Goal: Task Accomplishment & Management: Complete application form

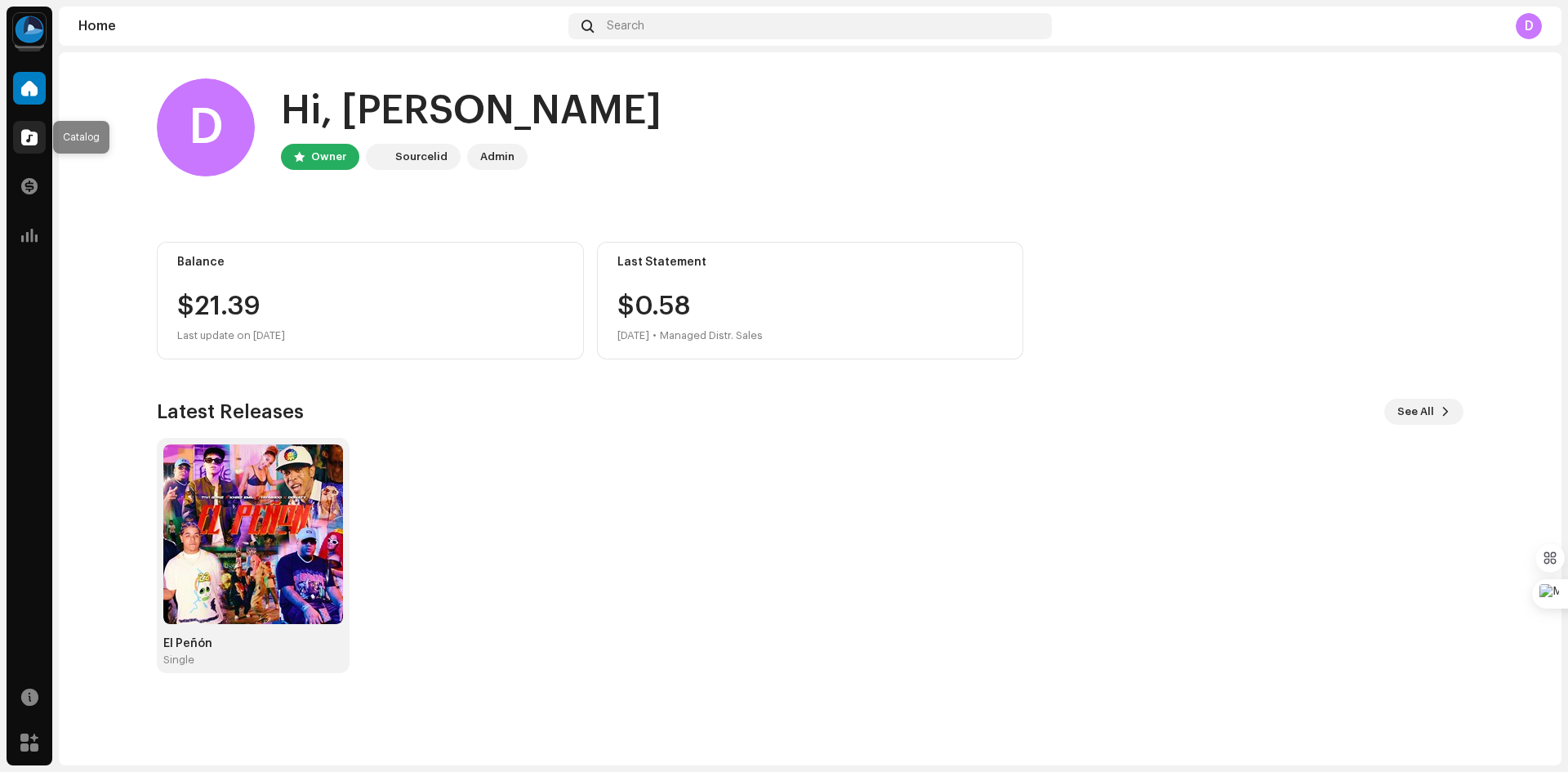
click at [29, 138] on span at bounding box center [29, 136] width 17 height 13
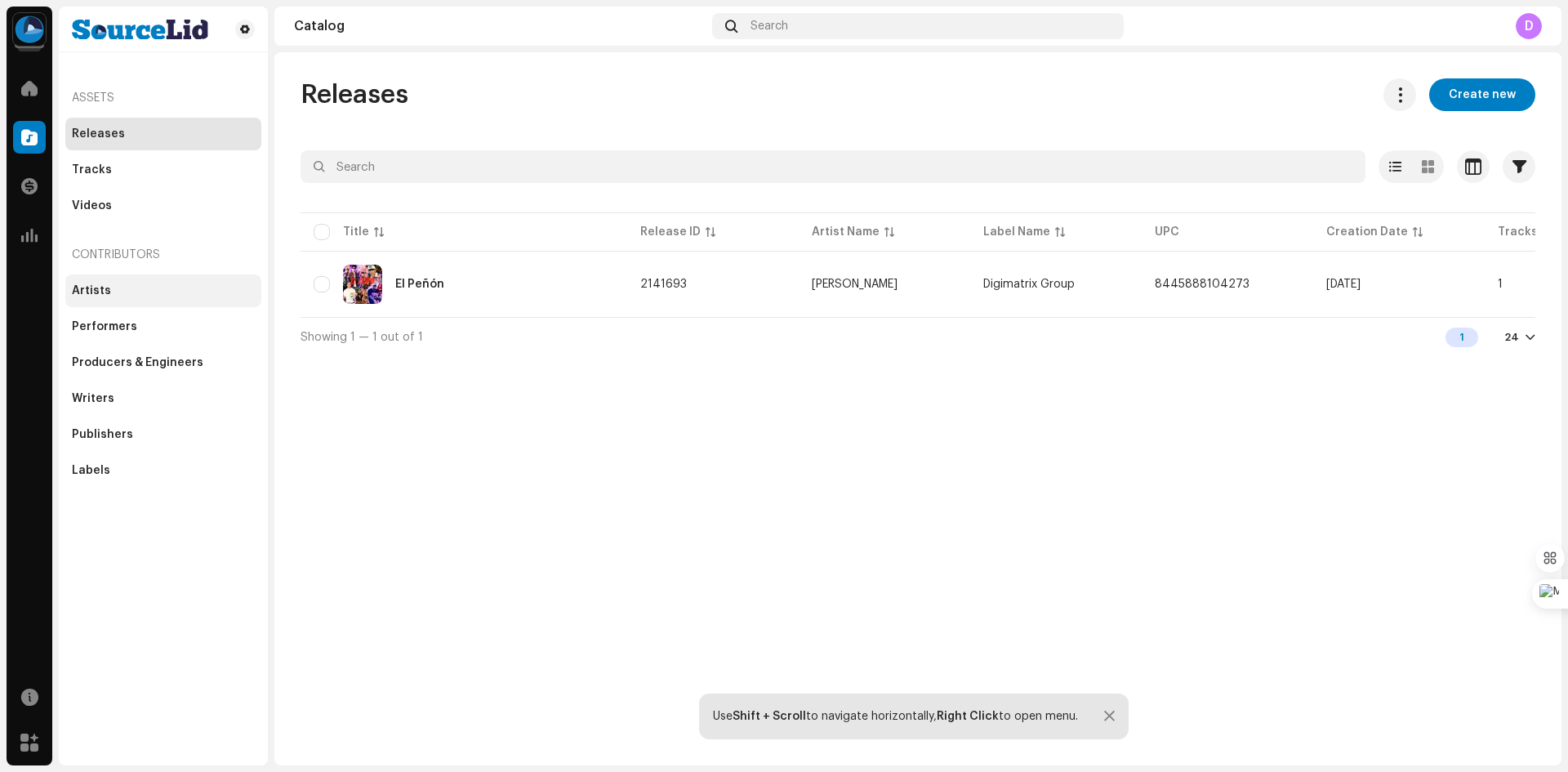
click at [116, 289] on div "Artists" at bounding box center [163, 290] width 183 height 13
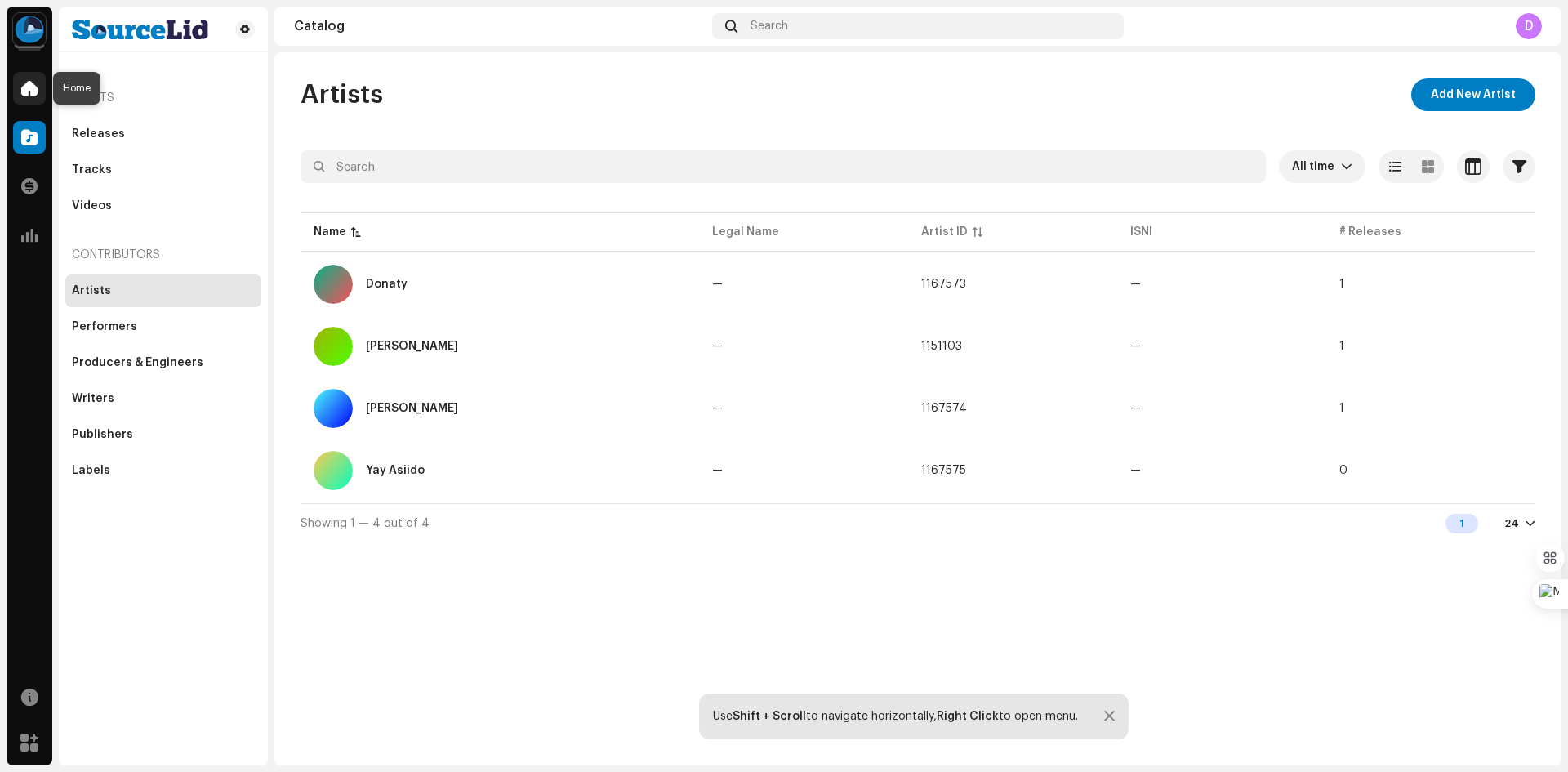
click at [26, 93] on span at bounding box center [29, 87] width 17 height 13
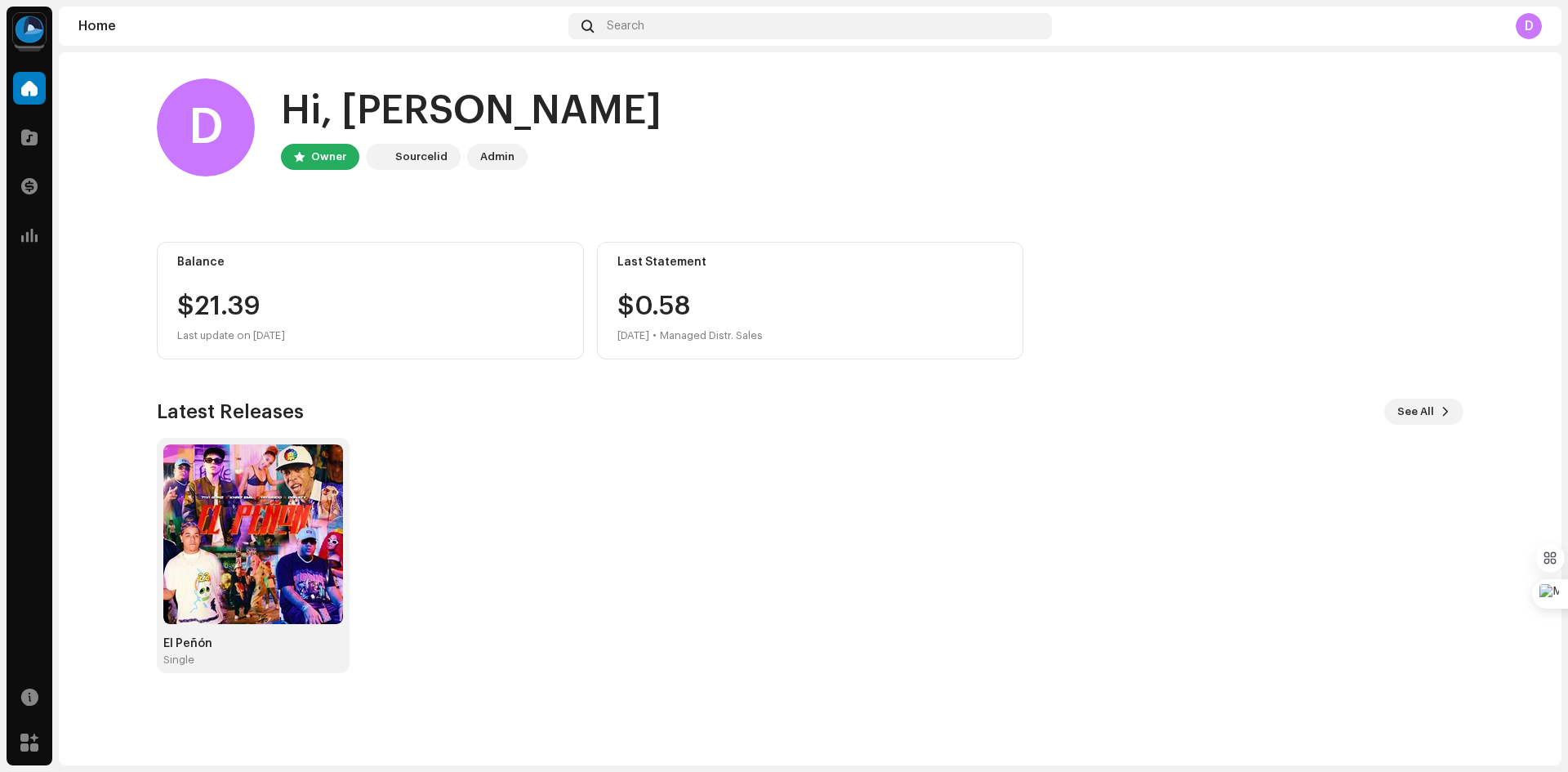
click at [411, 155] on div "Sourcelid" at bounding box center [421, 156] width 52 height 19
click at [30, 142] on span at bounding box center [29, 136] width 17 height 13
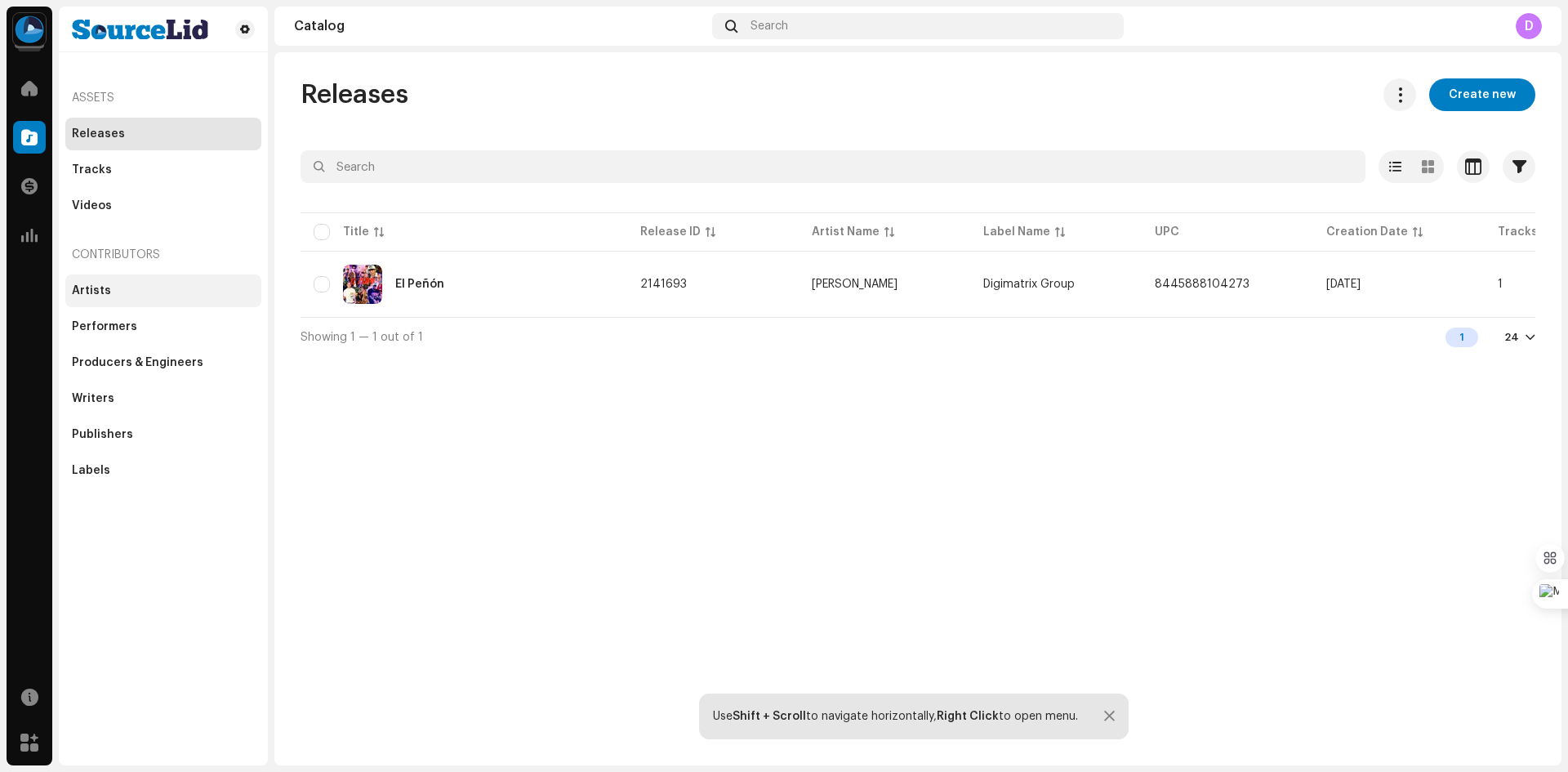
click at [128, 292] on div "Artists" at bounding box center [163, 290] width 183 height 13
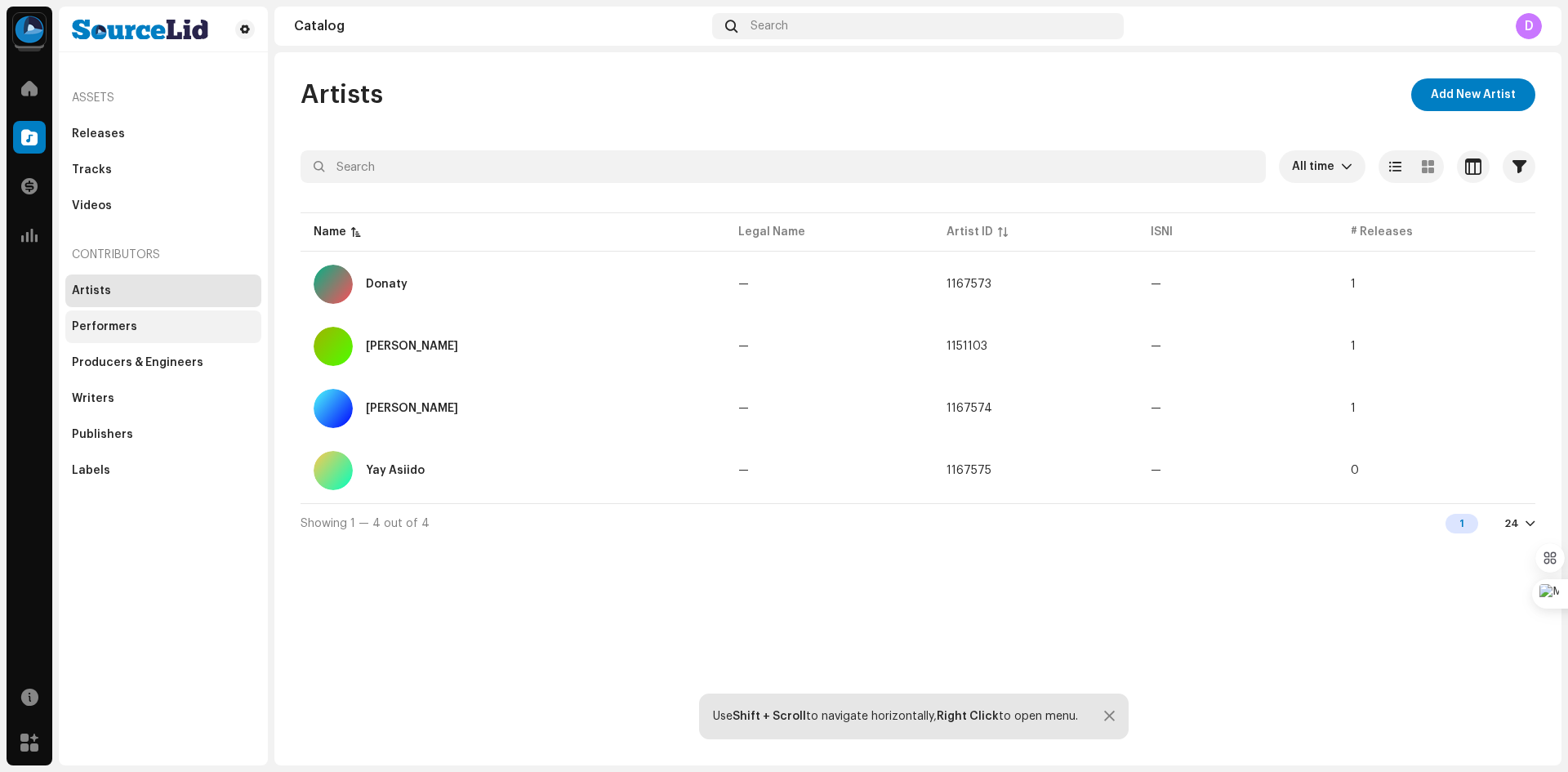
click at [130, 324] on div "Performers" at bounding box center [104, 326] width 66 height 13
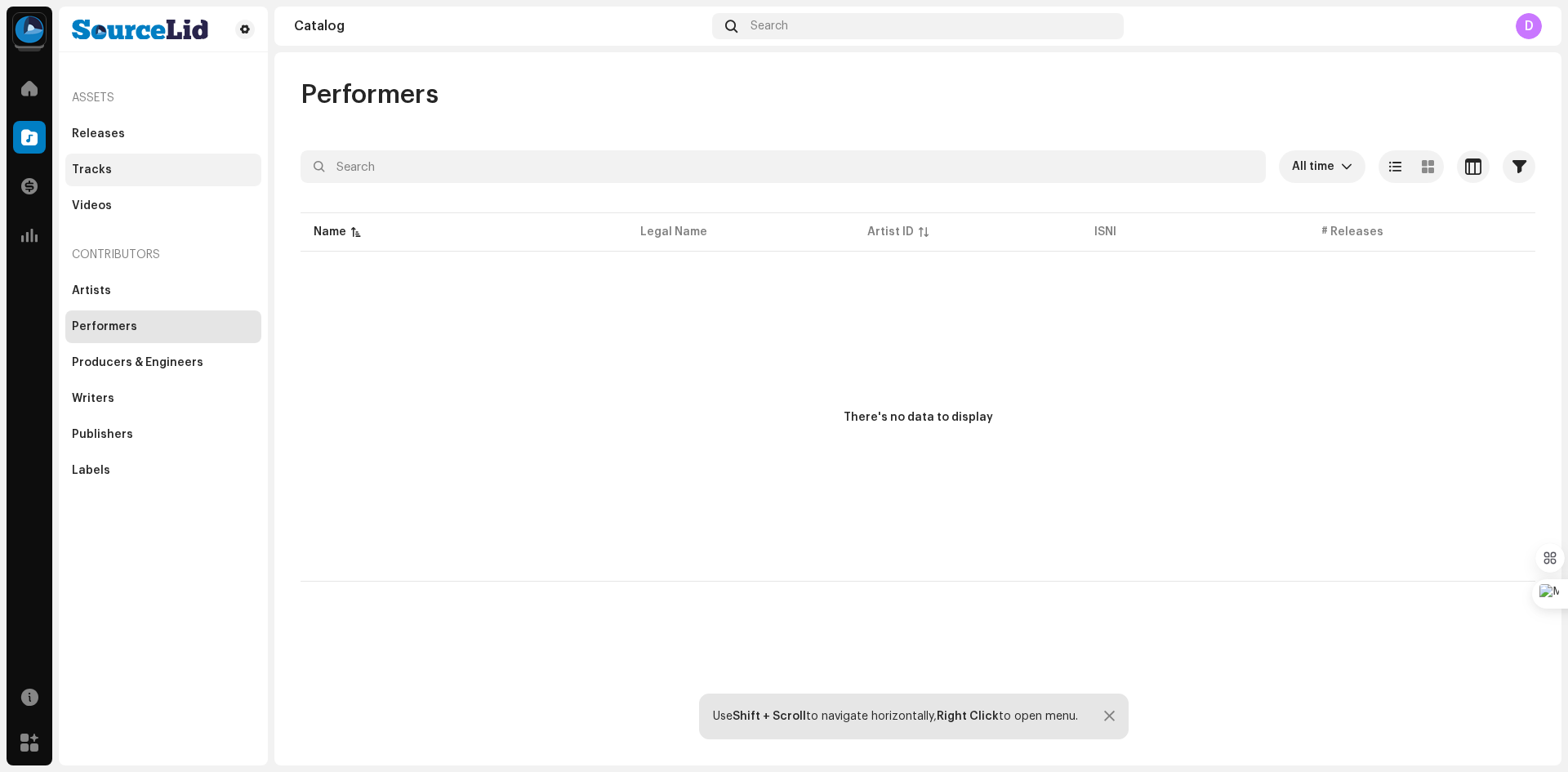
click at [125, 162] on div "Tracks" at bounding box center [163, 170] width 196 height 32
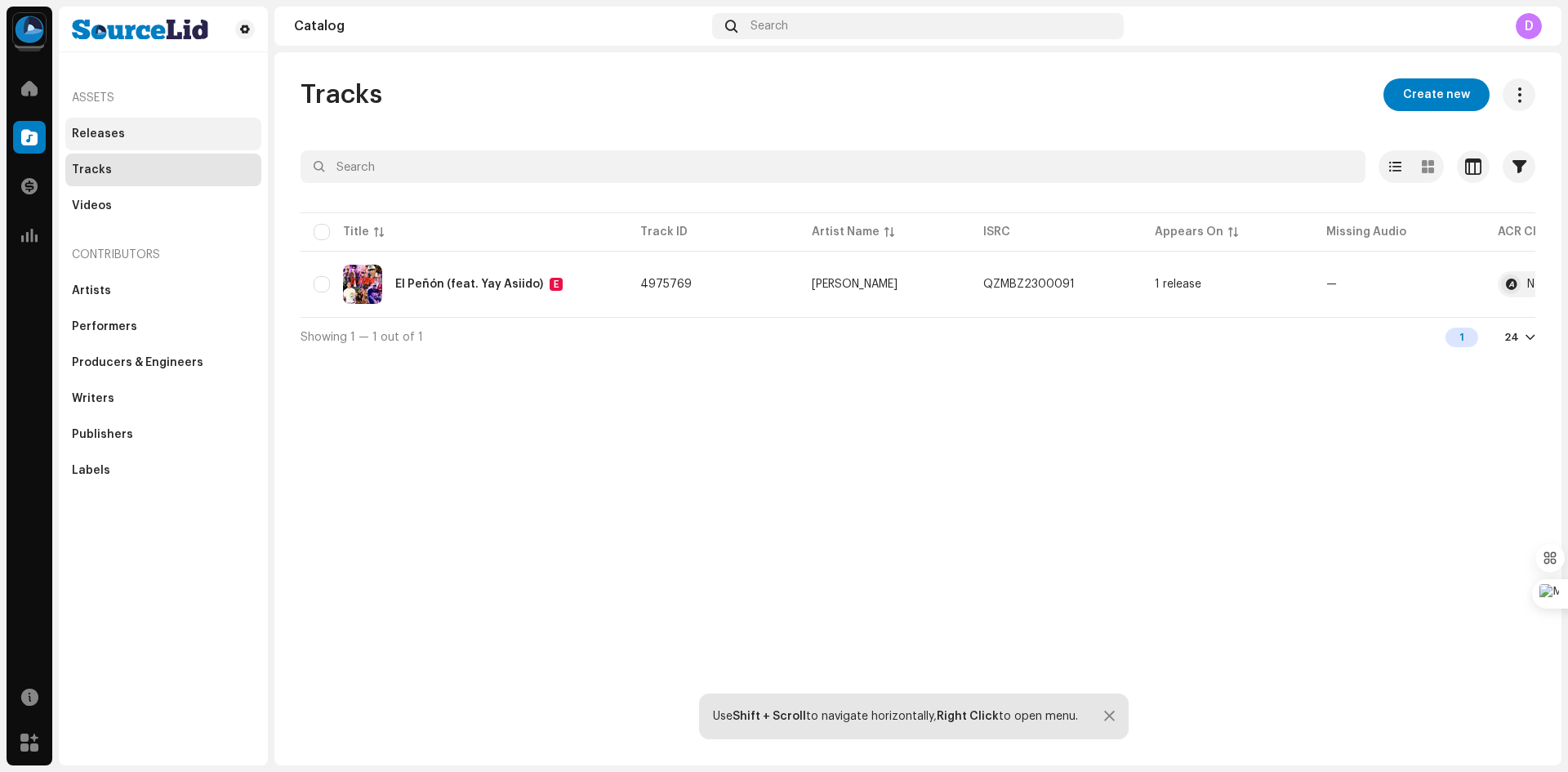
click at [125, 128] on div "Releases" at bounding box center [163, 134] width 183 height 13
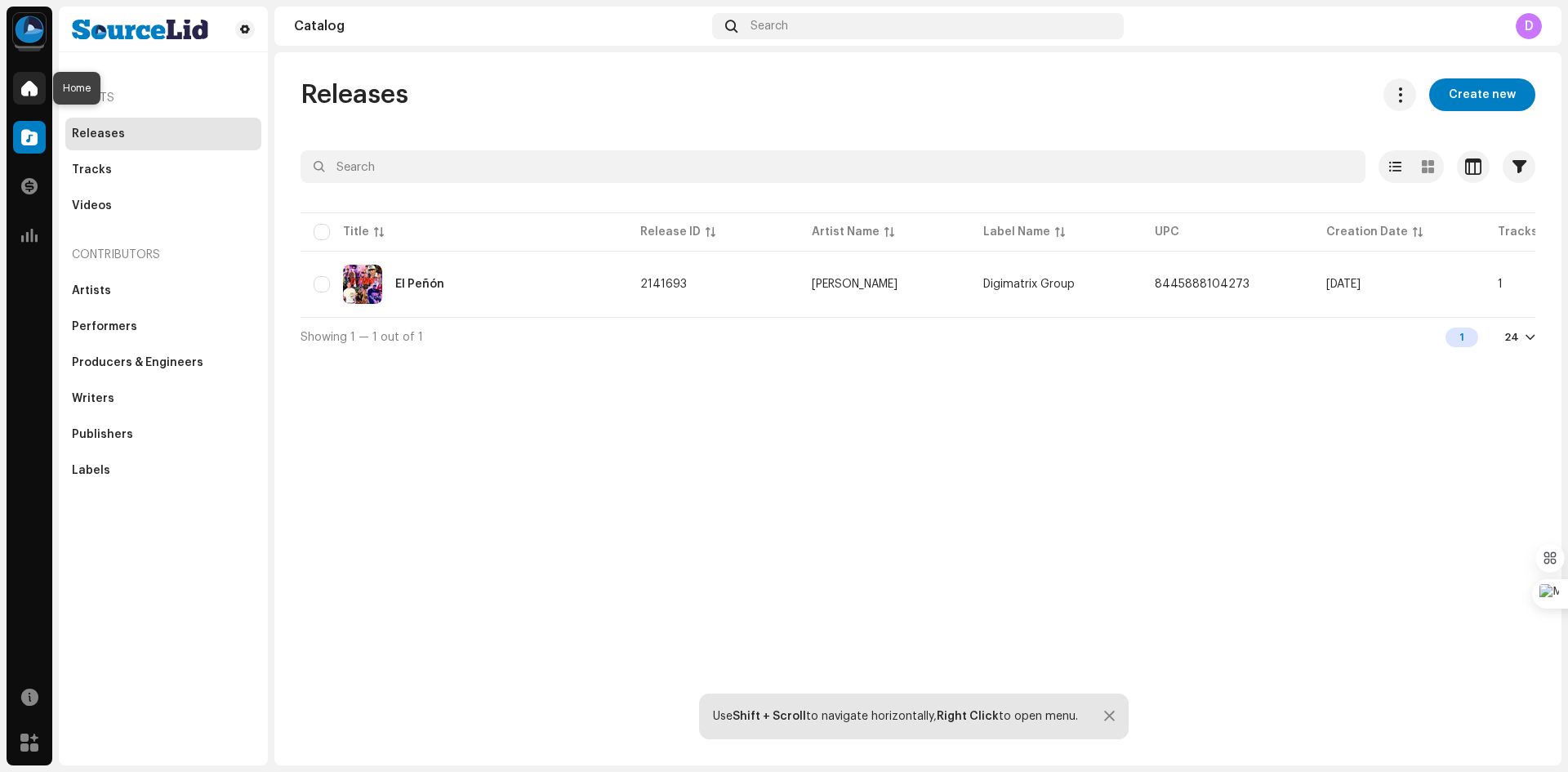
click at [23, 82] on span at bounding box center [29, 87] width 17 height 13
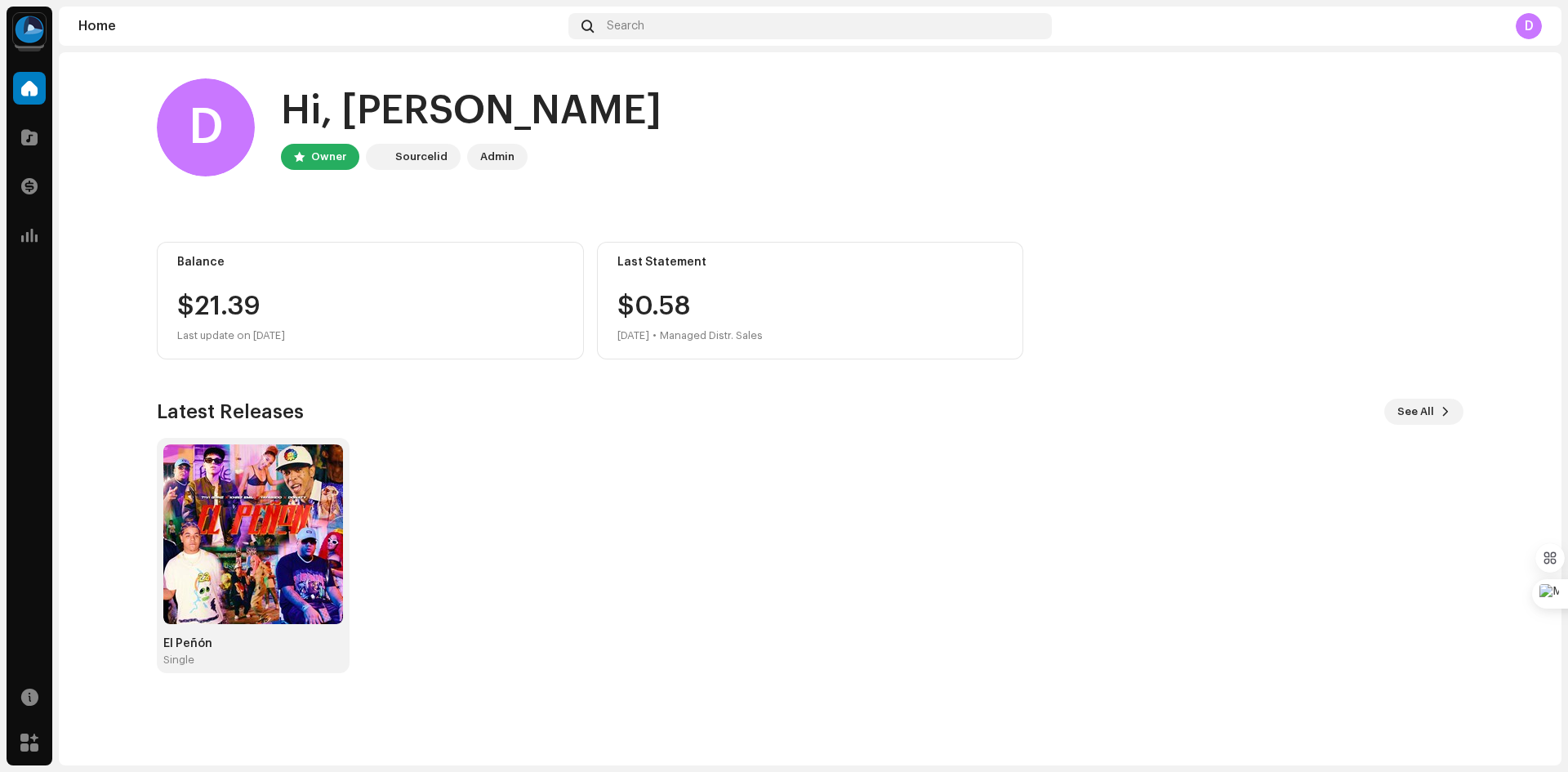
click at [1525, 29] on div "D" at bounding box center [1529, 26] width 26 height 26
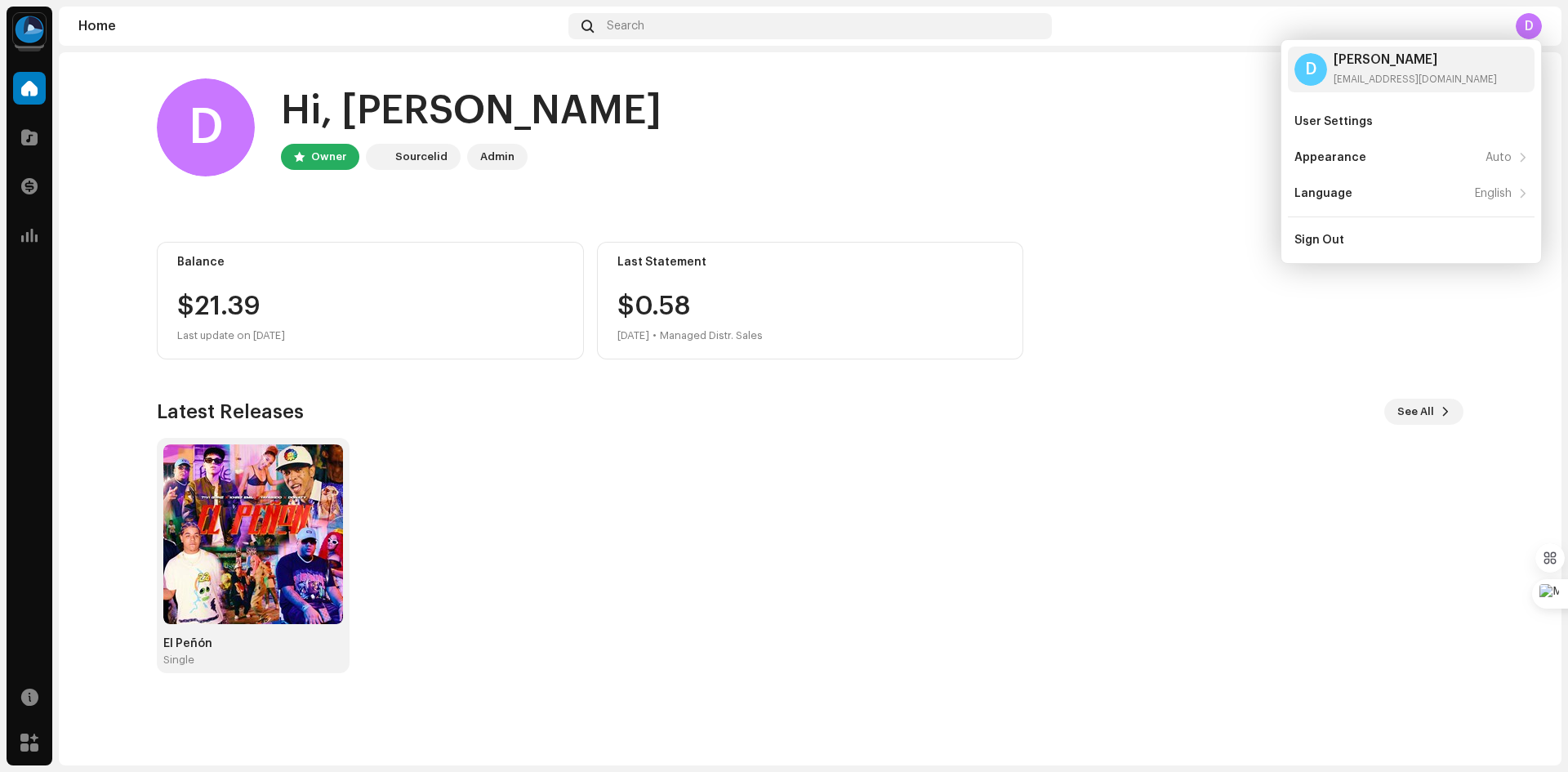
click at [1072, 111] on div "D Hi, Domingo Owner Sourcelid Admin" at bounding box center [809, 128] width 1307 height 98
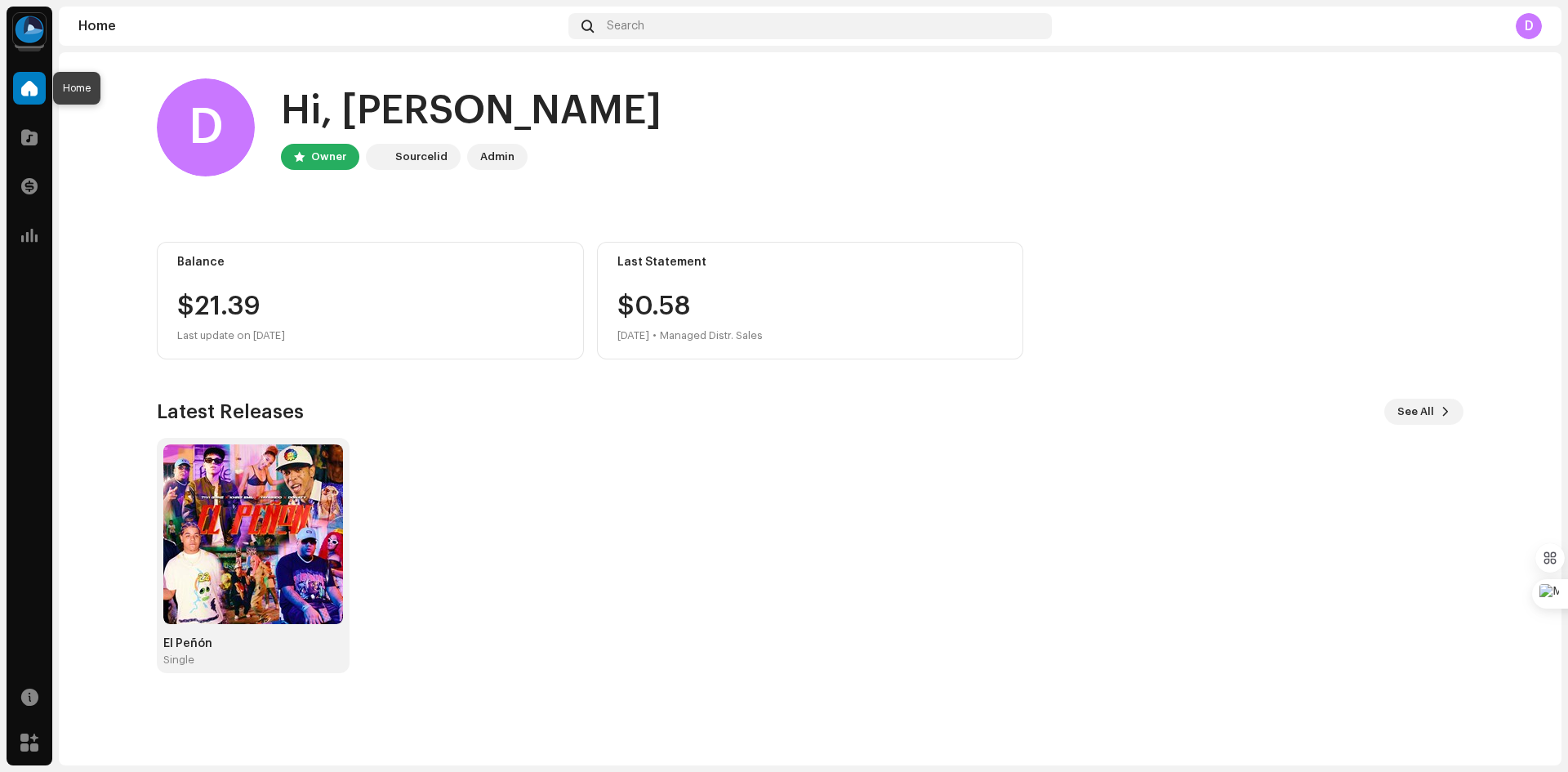
click at [33, 94] on span at bounding box center [29, 87] width 17 height 13
click at [31, 31] on img at bounding box center [29, 29] width 32 height 32
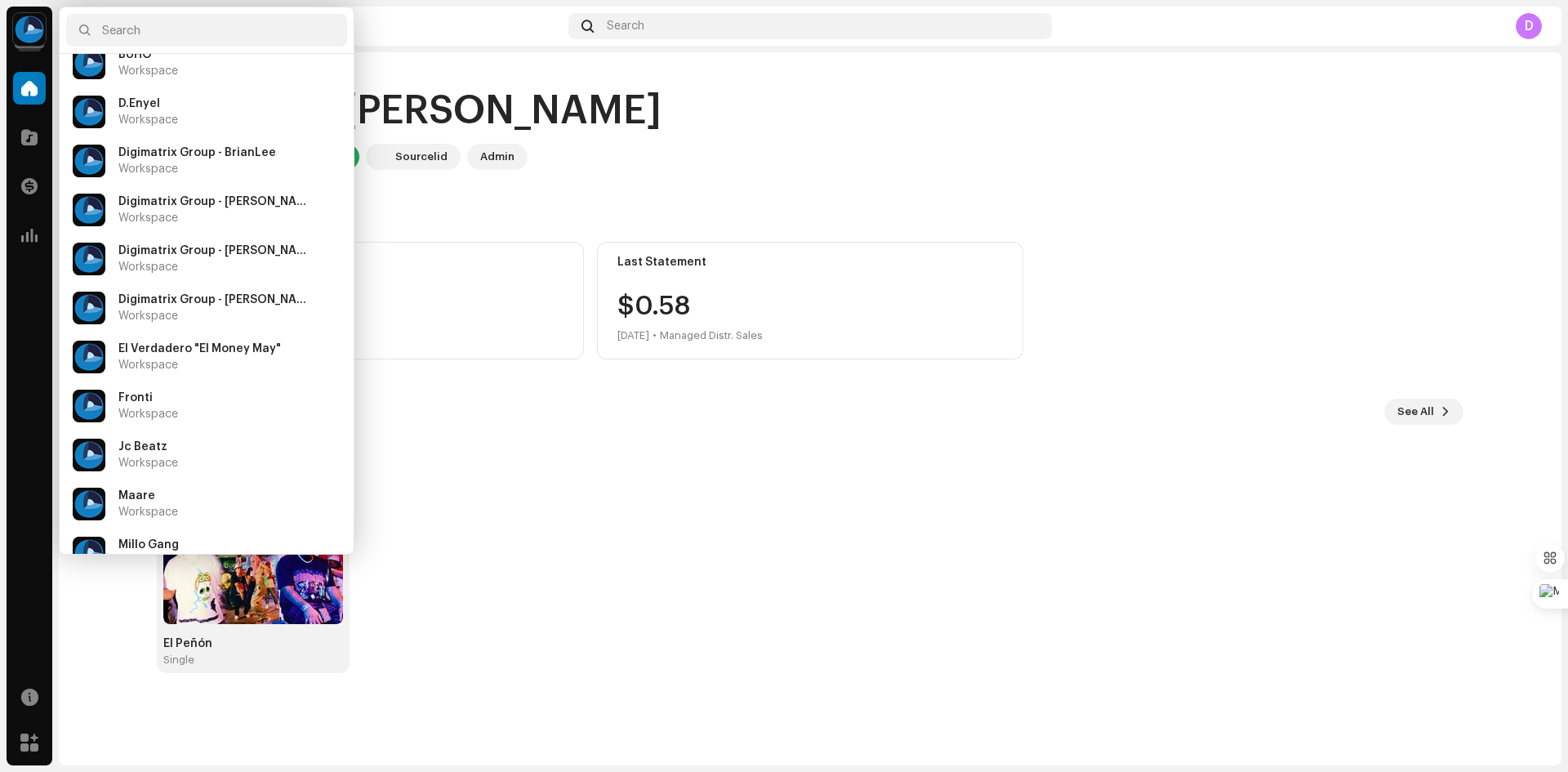
scroll to position [245, 0]
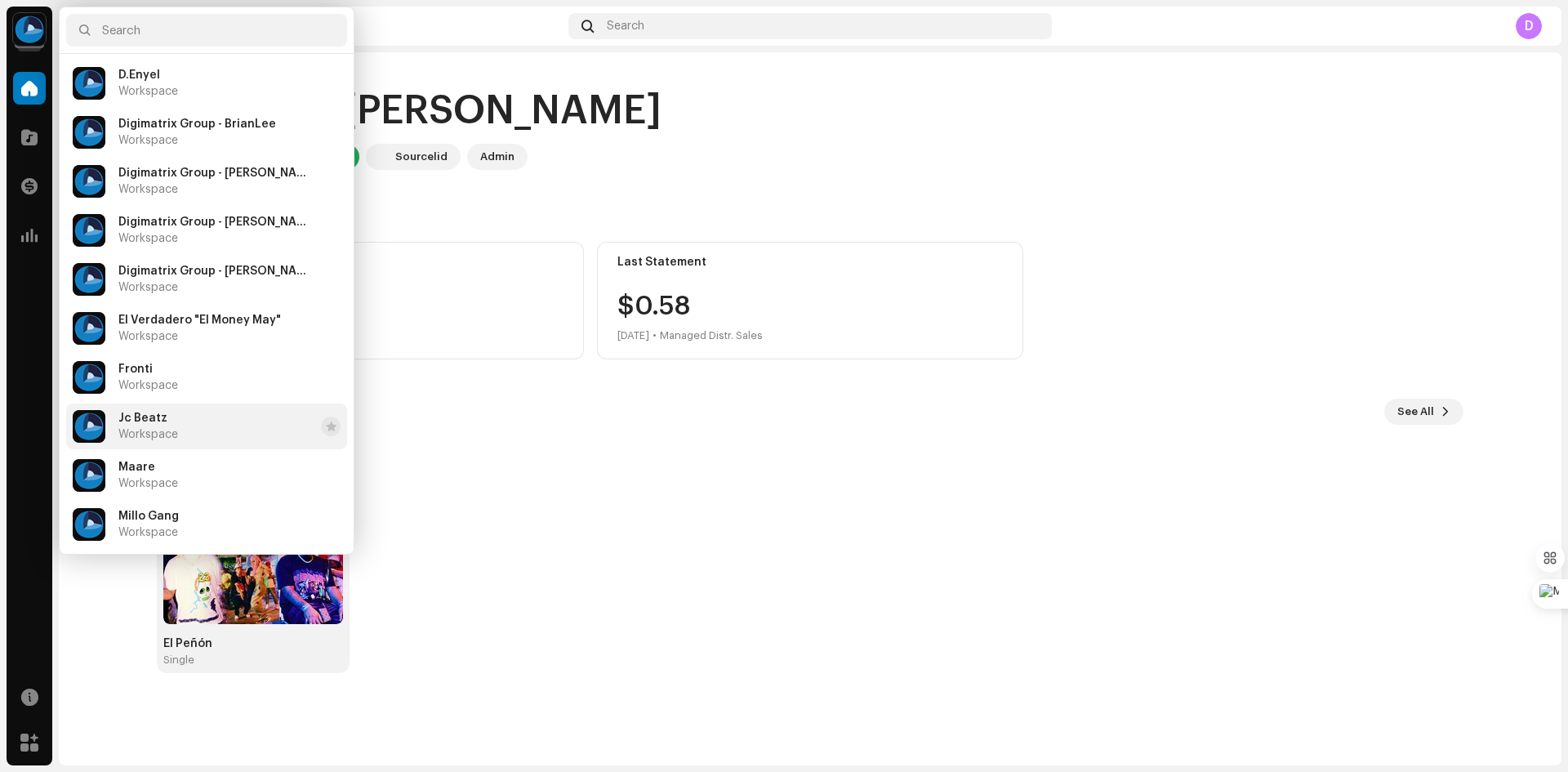
click at [206, 425] on li "Jc Beatz Workspace" at bounding box center [206, 427] width 281 height 45
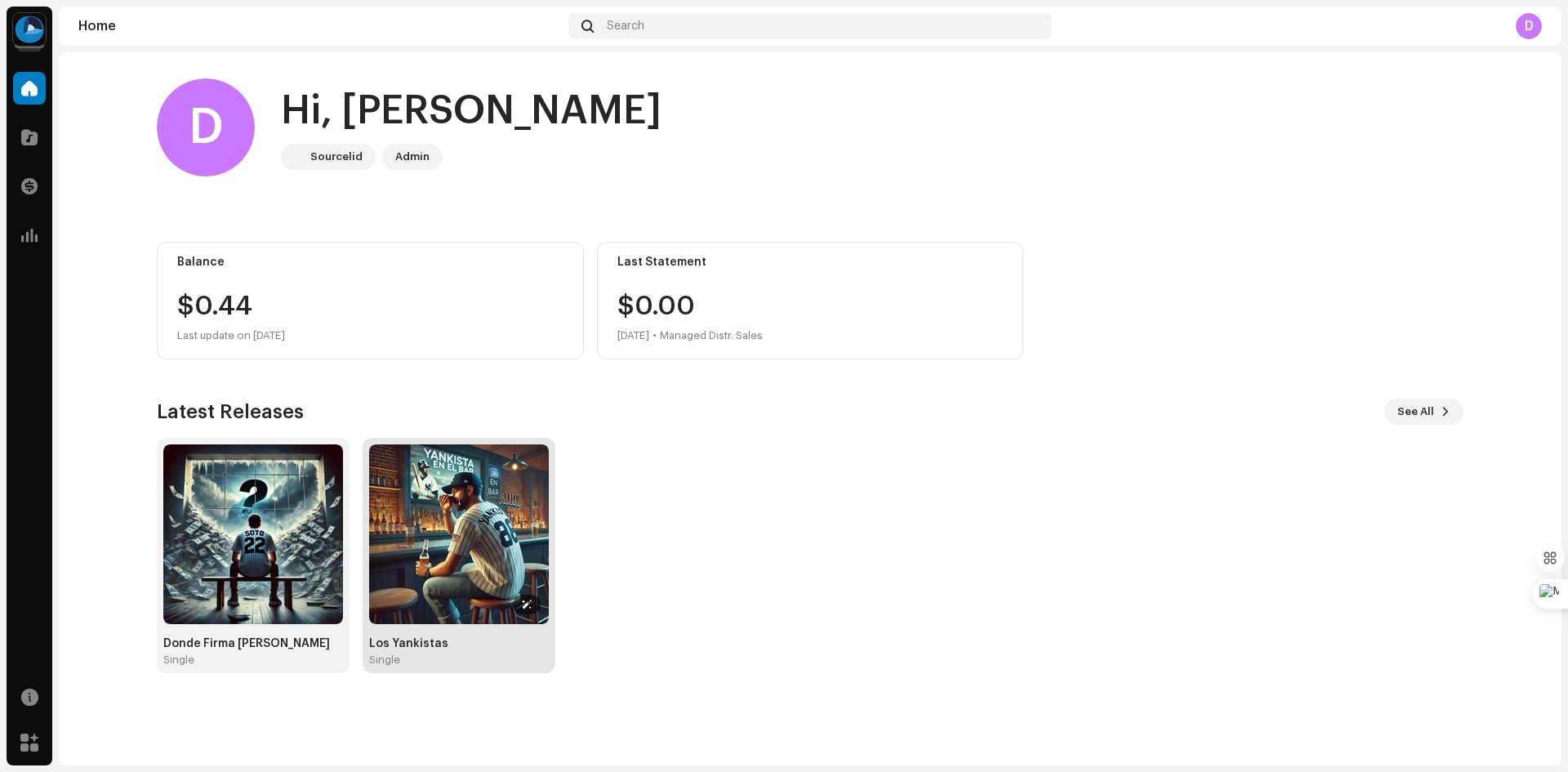
click at [519, 504] on img at bounding box center [459, 534] width 180 height 180
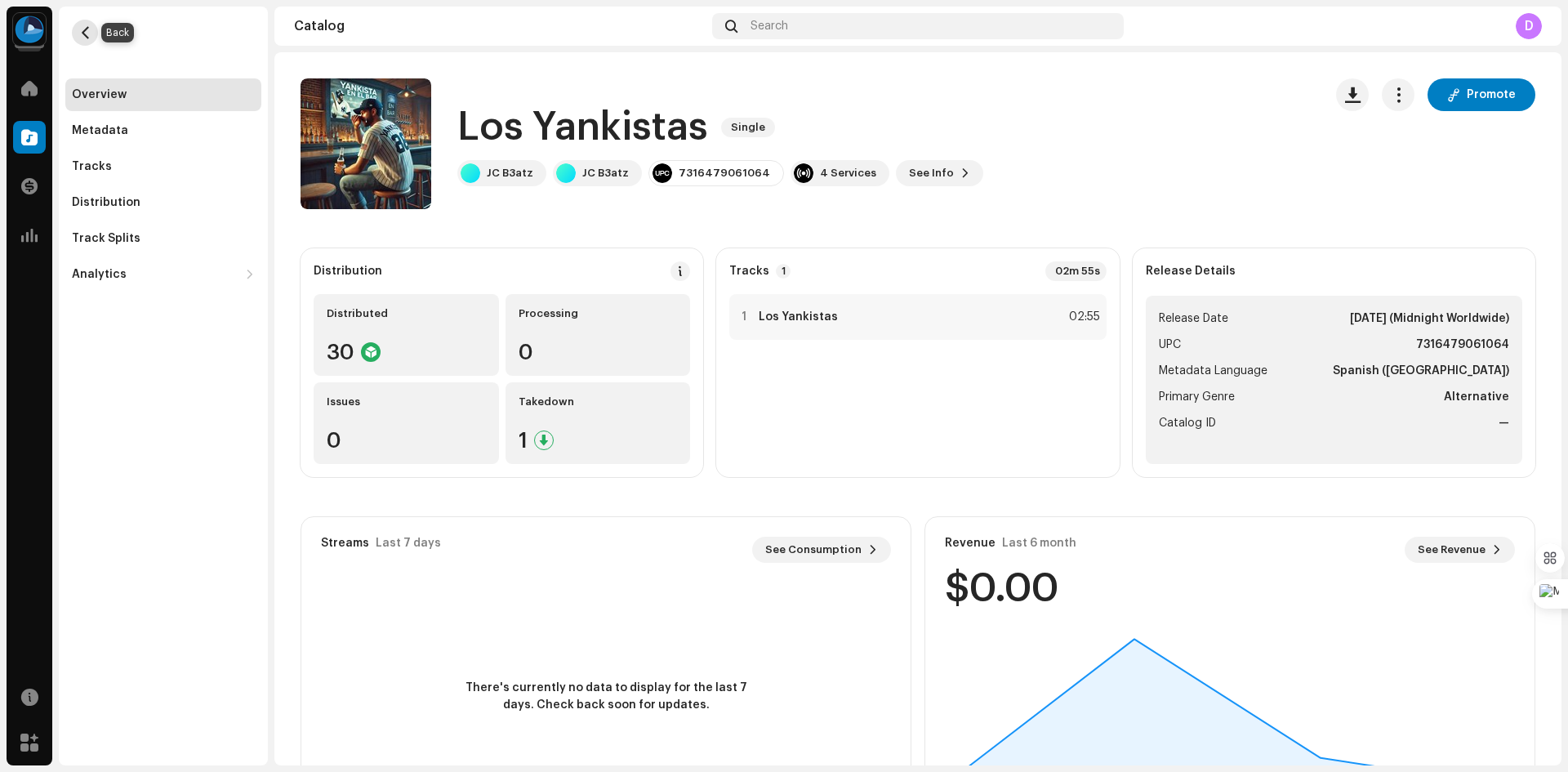
click at [86, 38] on span "button" at bounding box center [86, 32] width 12 height 13
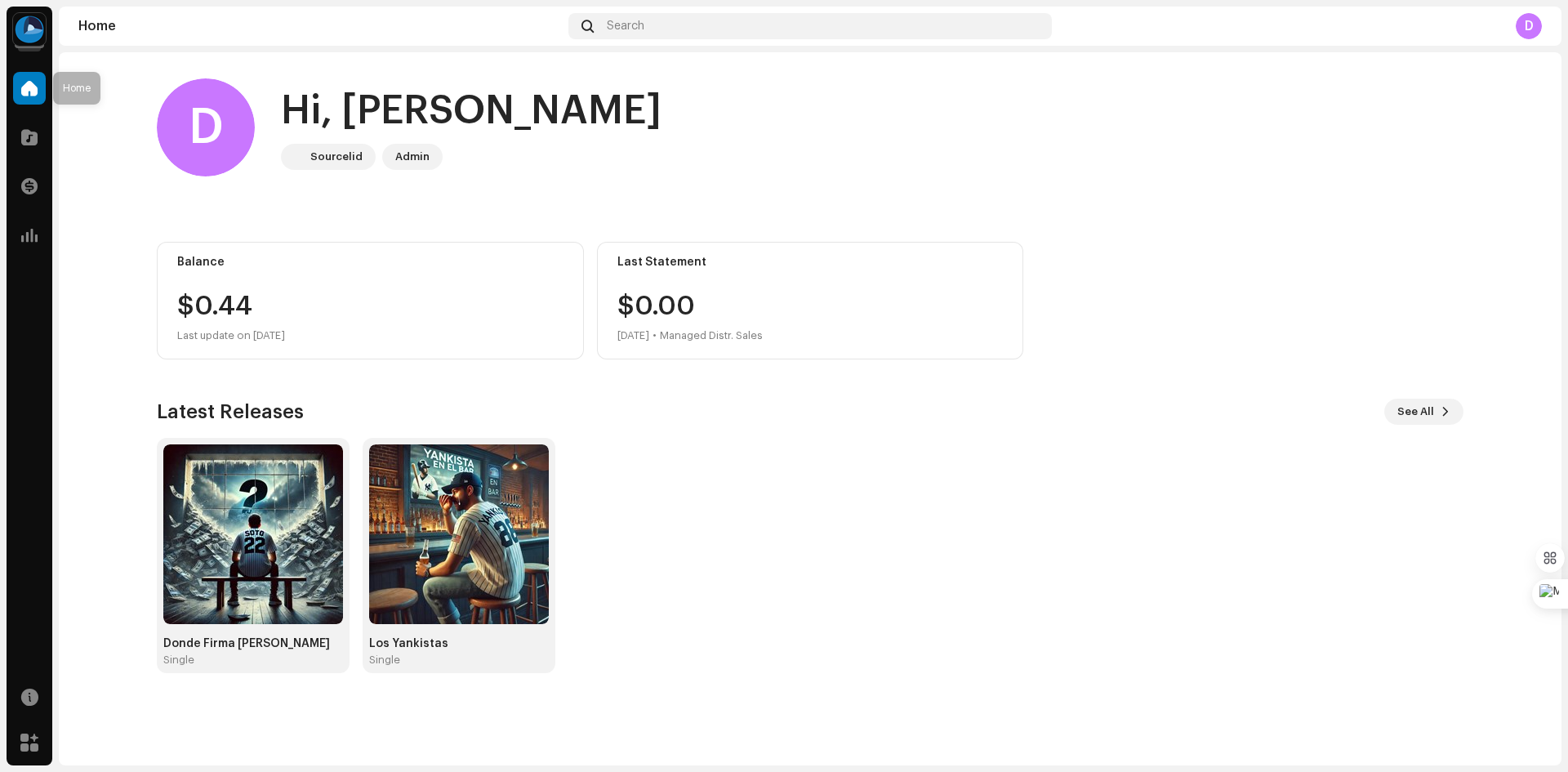
click at [29, 87] on span at bounding box center [29, 87] width 17 height 13
click at [32, 29] on img at bounding box center [29, 29] width 32 height 32
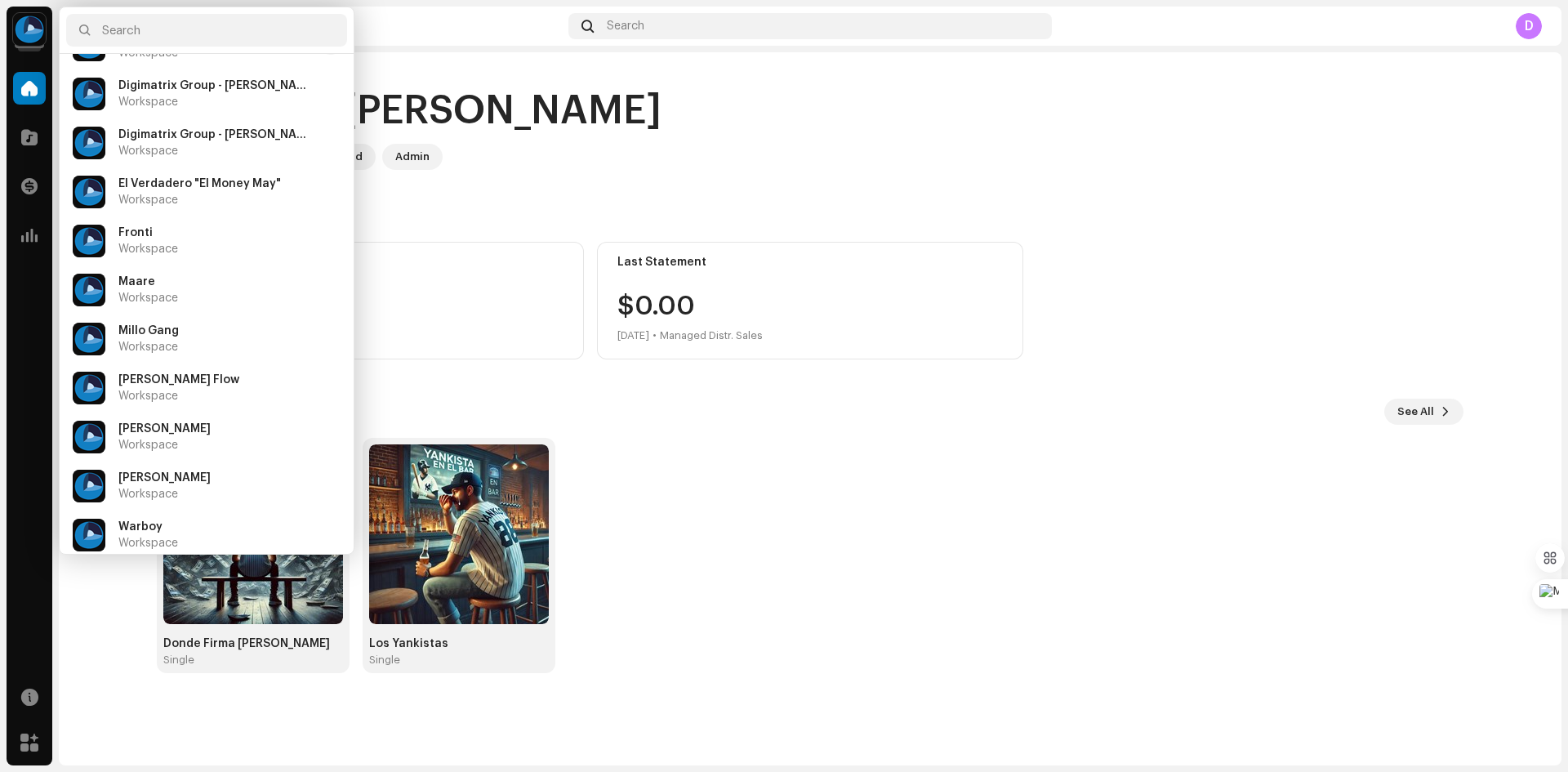
scroll to position [442, 0]
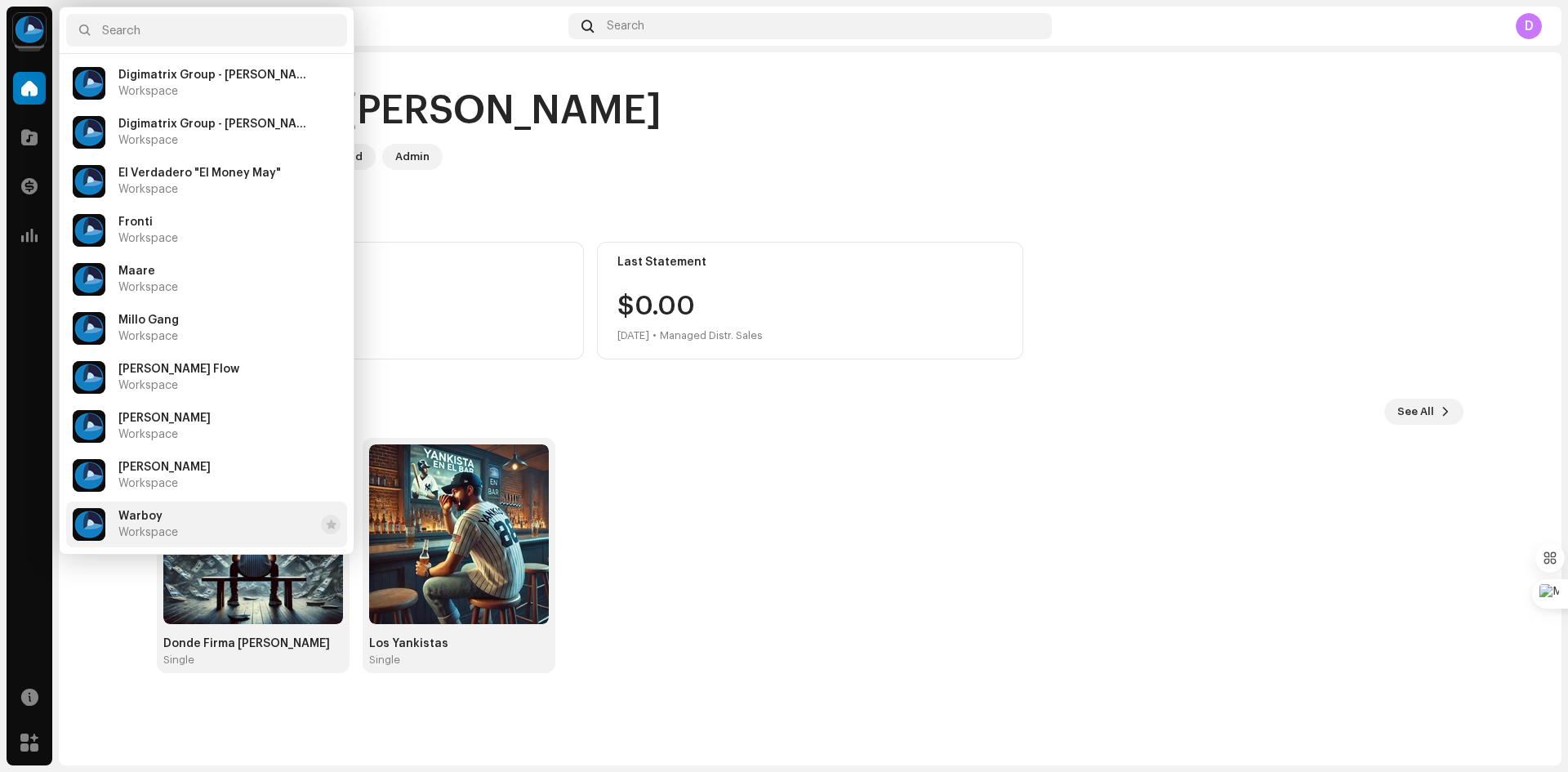
click at [164, 520] on div "Warboy Workspace" at bounding box center [148, 525] width 59 height 30
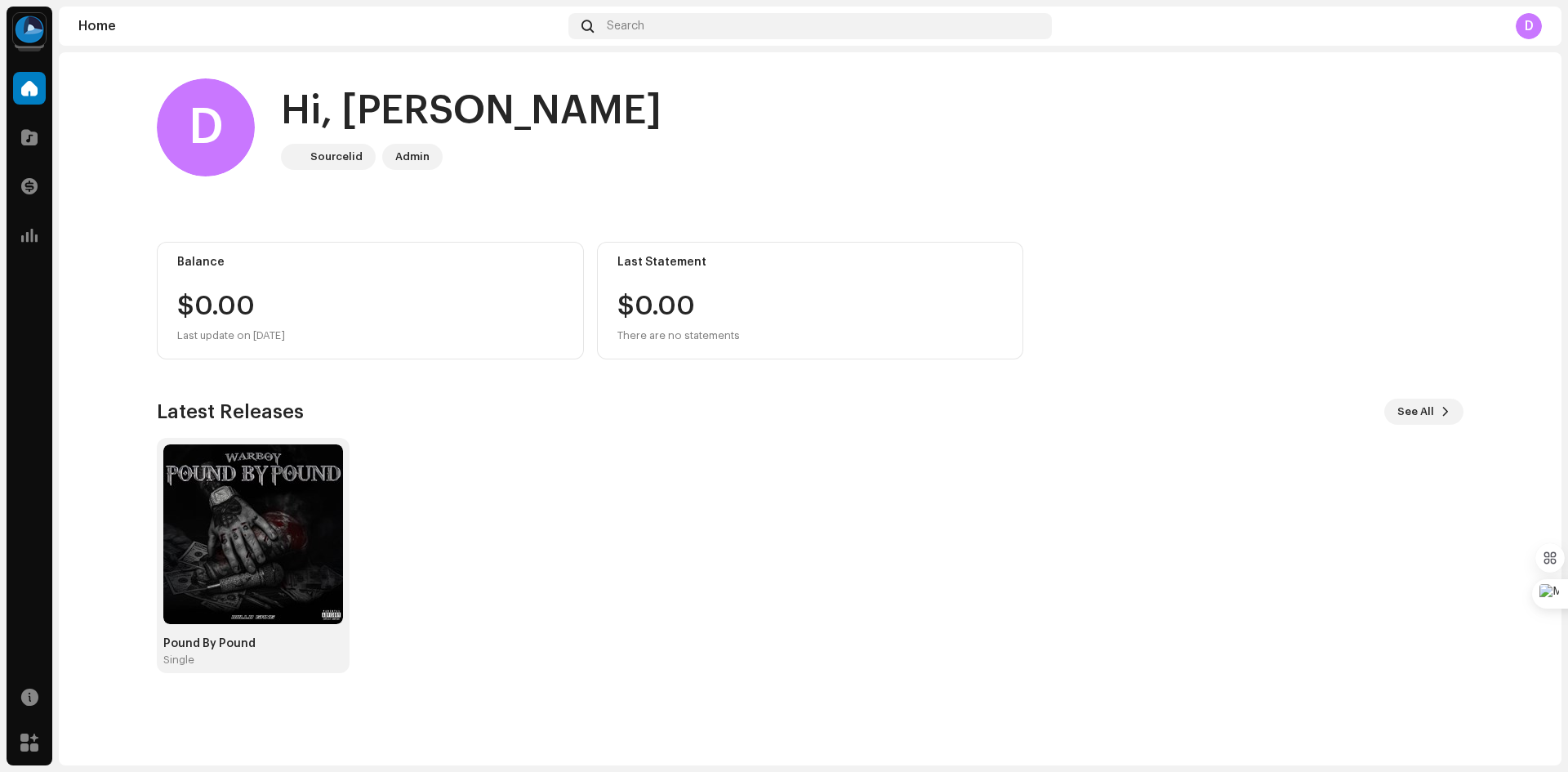
click at [404, 156] on div "Admin" at bounding box center [412, 156] width 34 height 19
click at [31, 34] on img at bounding box center [29, 29] width 32 height 32
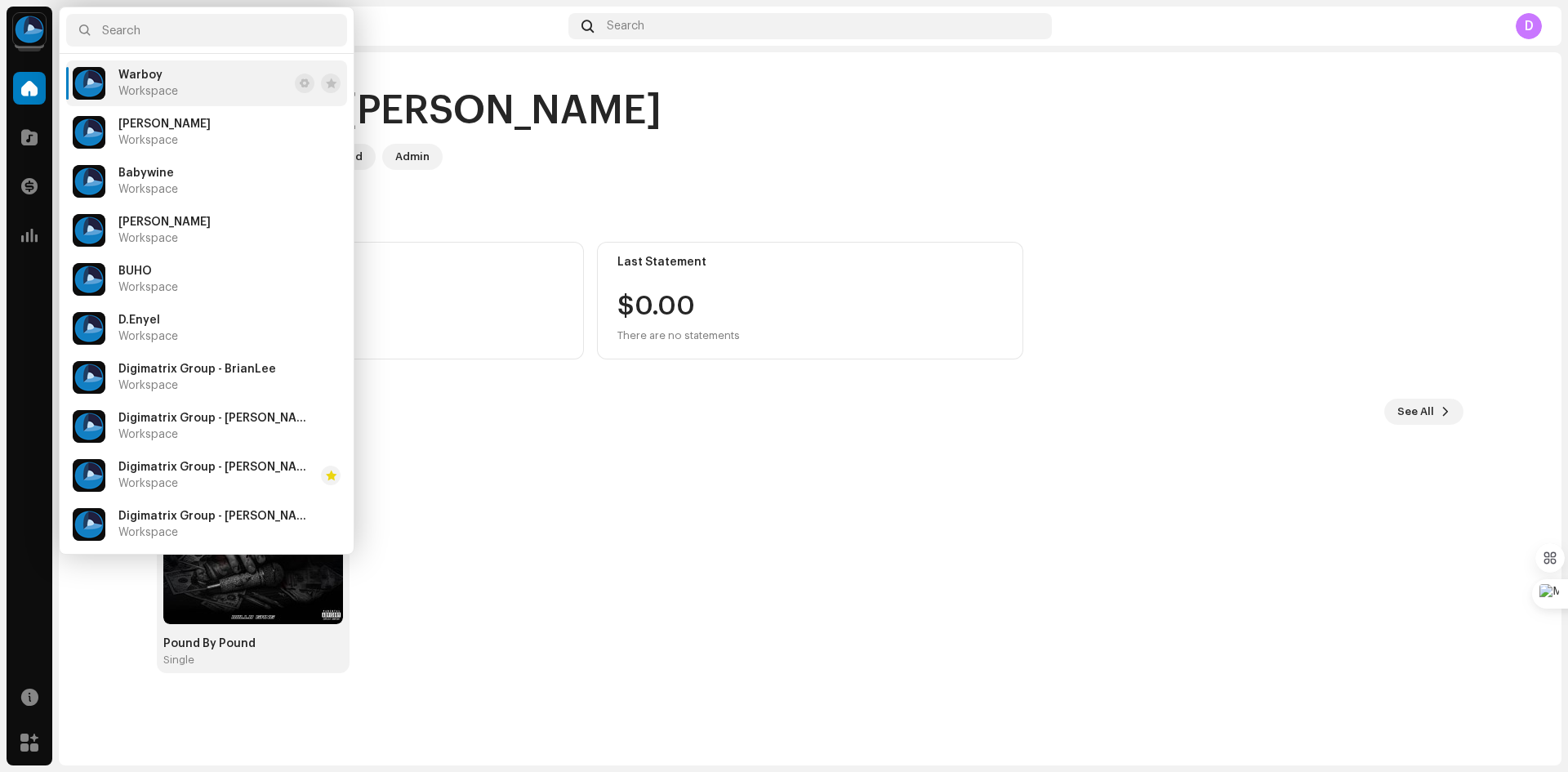
click at [190, 79] on li "Warboy Workspace" at bounding box center [206, 83] width 281 height 45
click at [1086, 217] on div "D Hi, [PERSON_NAME] Sourcelid Admin Balance $0.00 Last update on [DATE] Last St…" at bounding box center [809, 376] width 1307 height 647
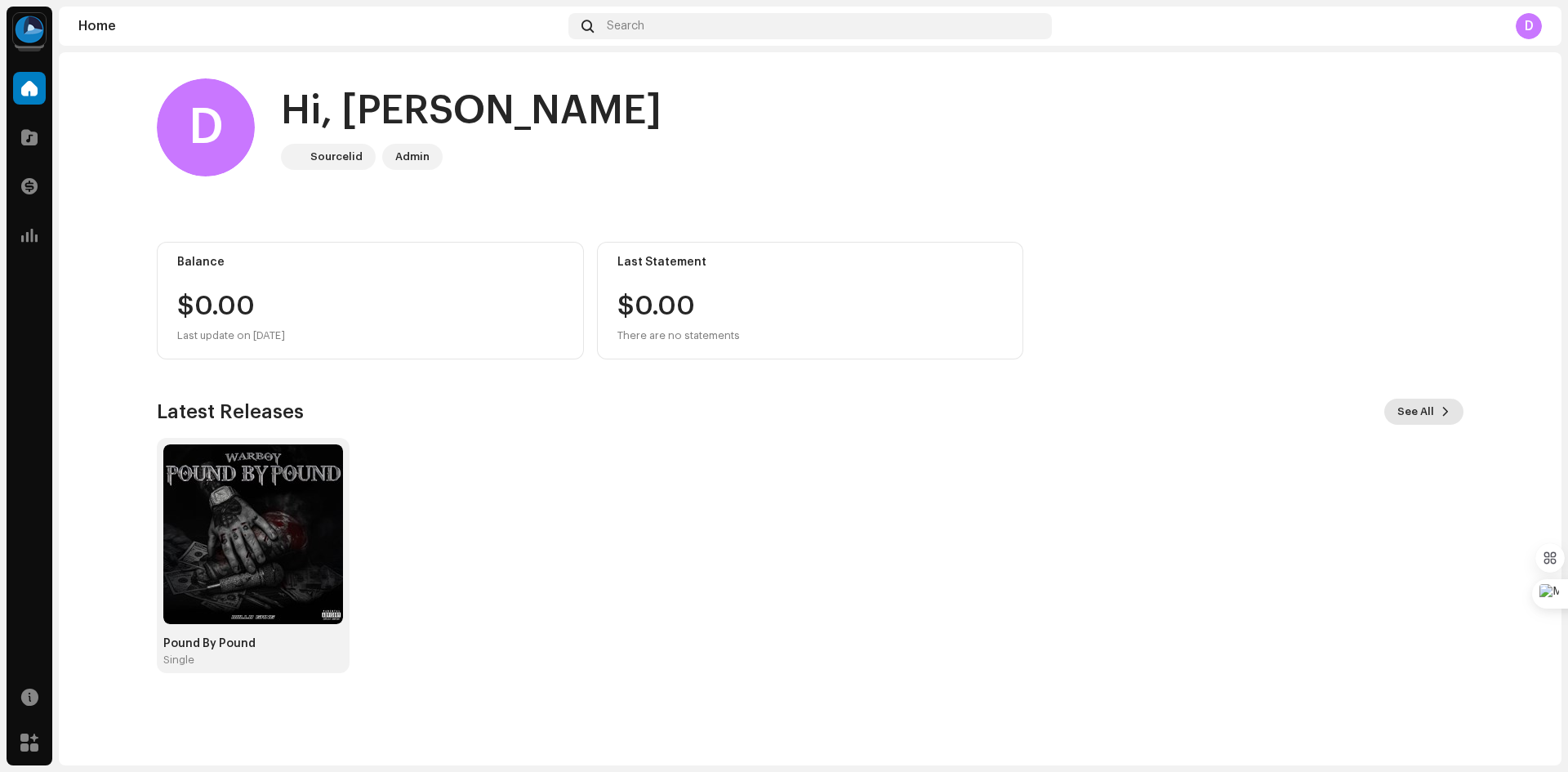
click at [1447, 410] on span at bounding box center [1445, 411] width 10 height 13
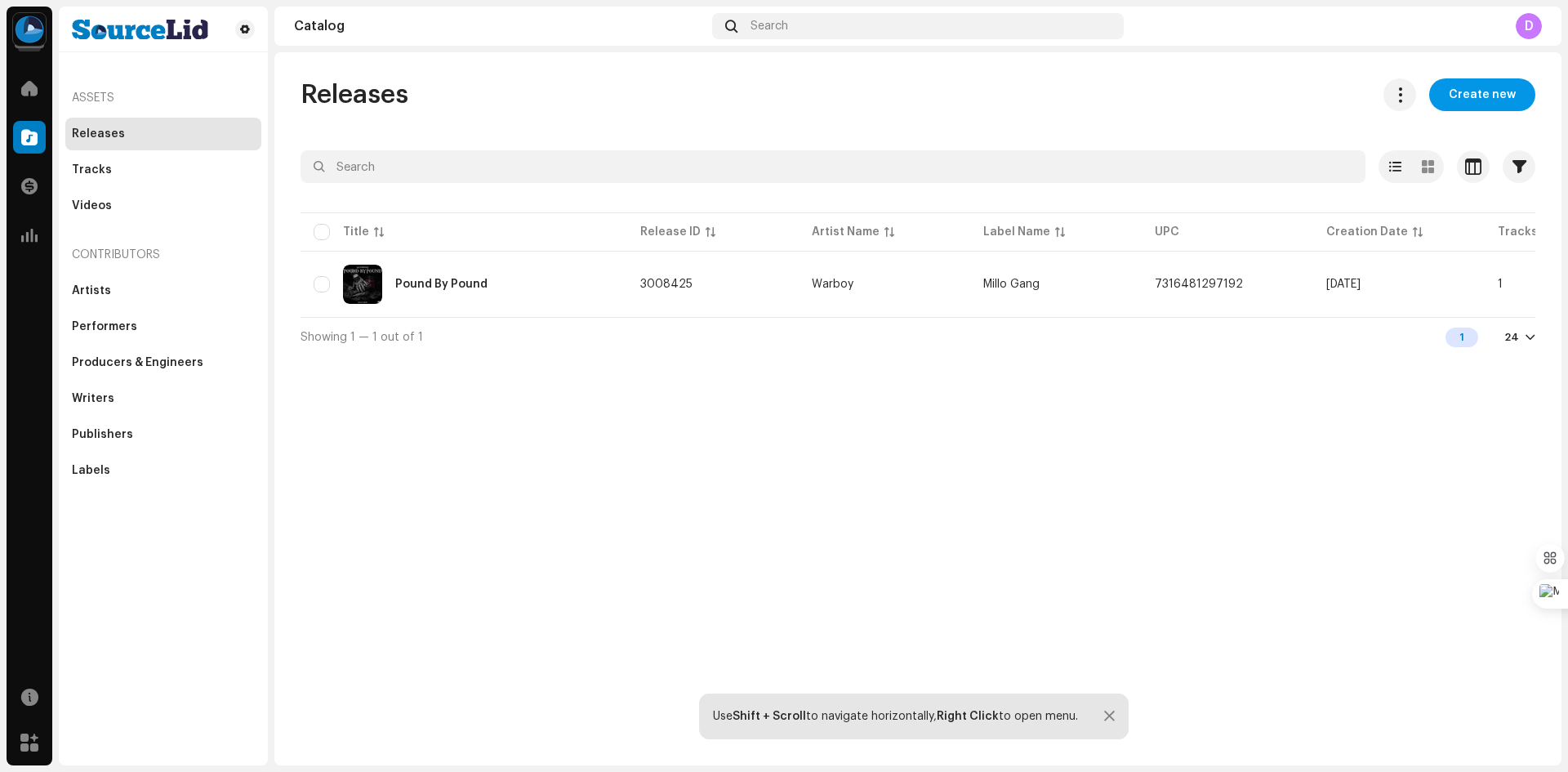
click at [1488, 93] on span "Create new" at bounding box center [1481, 94] width 67 height 32
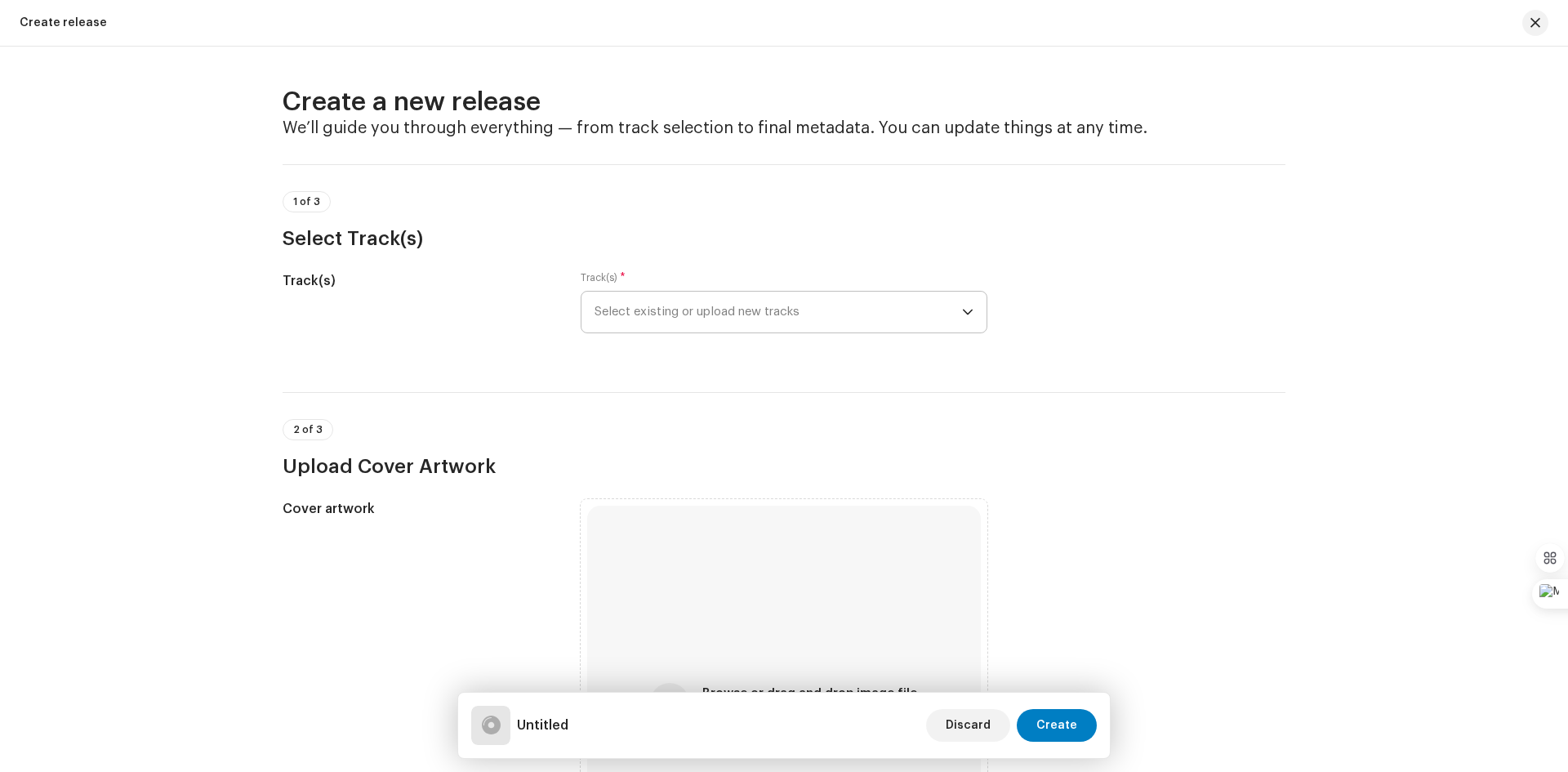
click at [966, 314] on icon "dropdown trigger" at bounding box center [968, 311] width 11 height 11
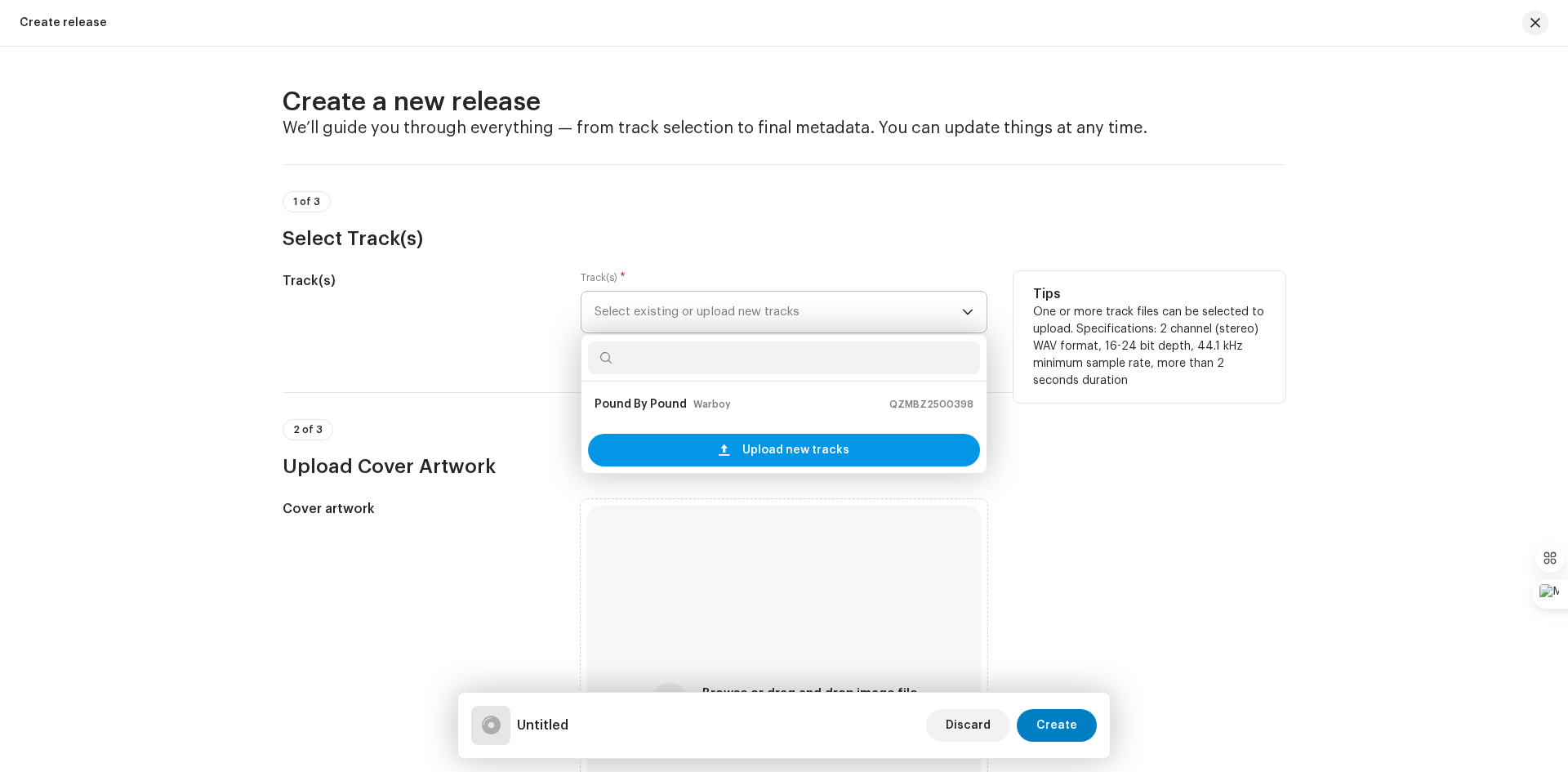
click at [795, 446] on span "Upload new tracks" at bounding box center [795, 449] width 107 height 32
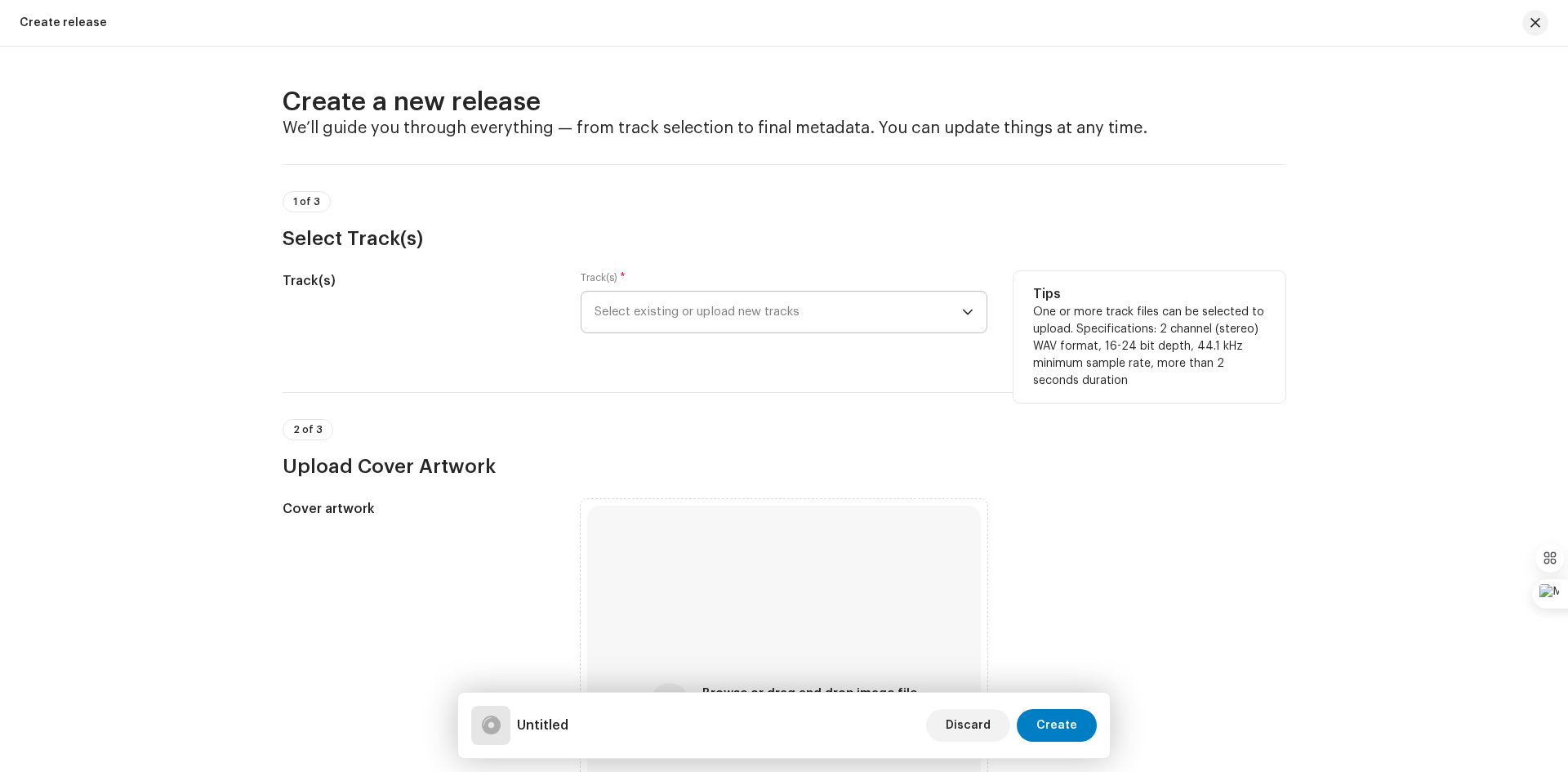
click at [962, 310] on icon "dropdown trigger" at bounding box center [967, 312] width 10 height 6
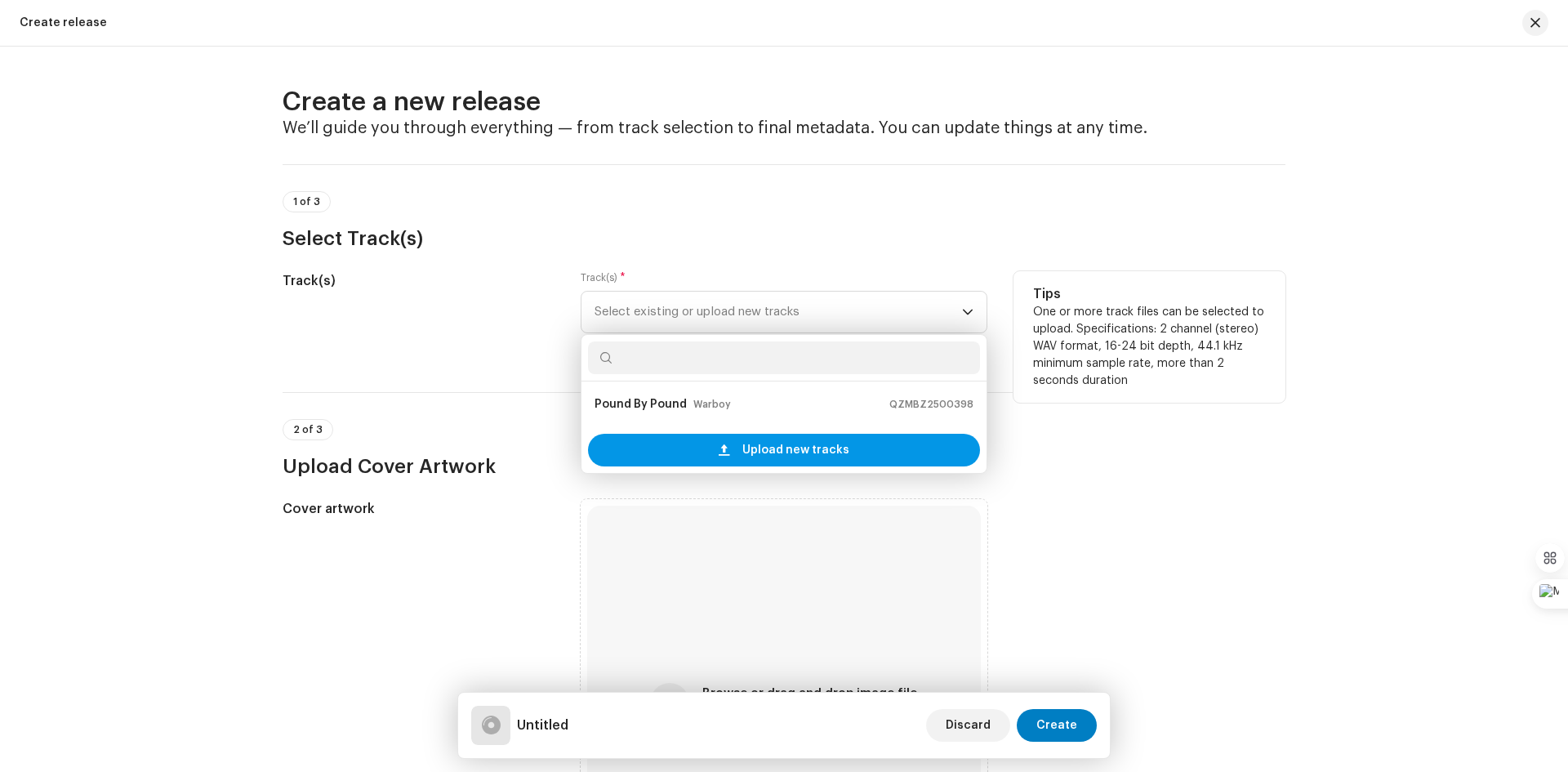
click at [817, 449] on span "Upload new tracks" at bounding box center [795, 449] width 107 height 32
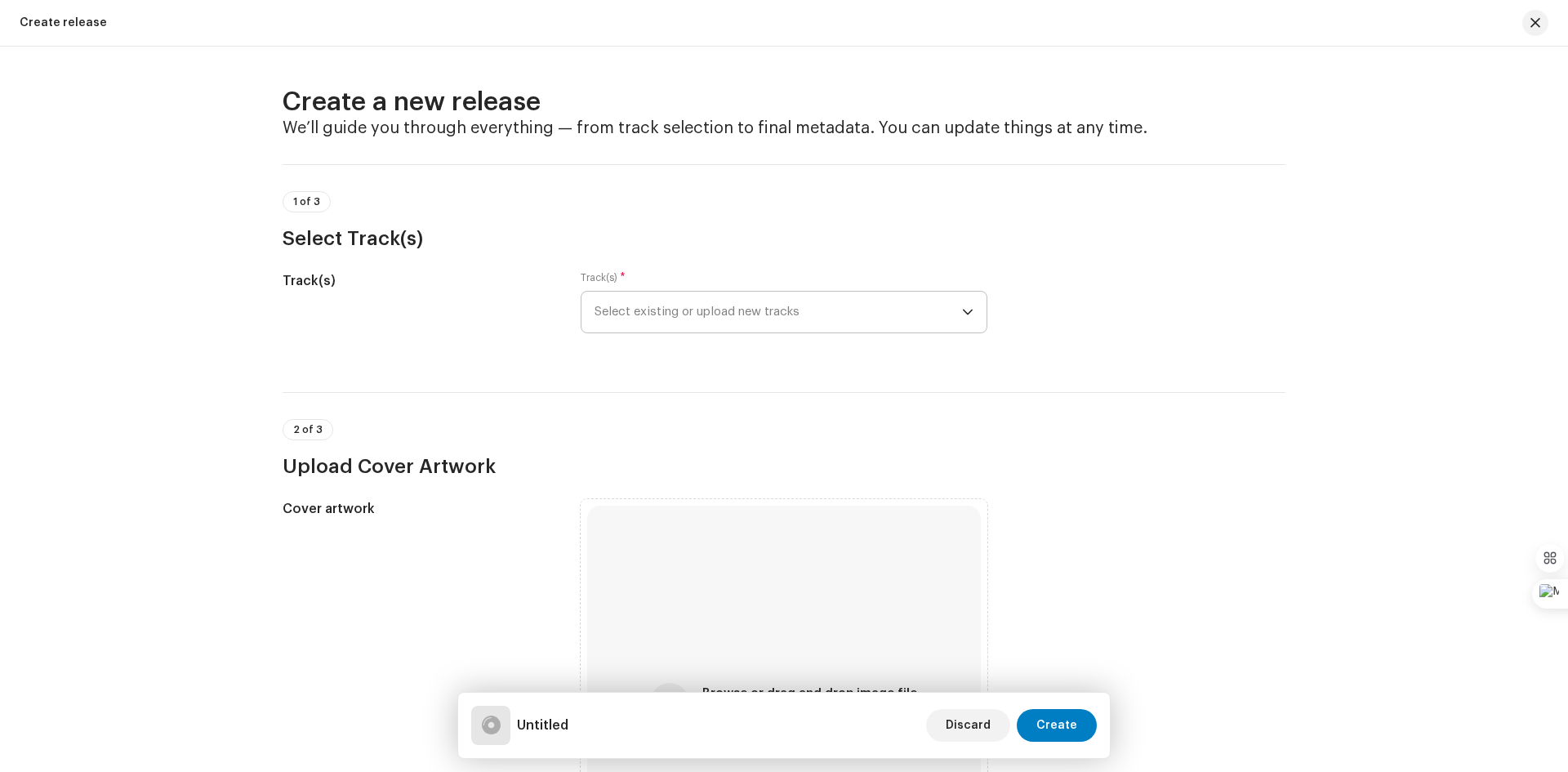
click at [964, 305] on div "dropdown trigger" at bounding box center [968, 312] width 11 height 41
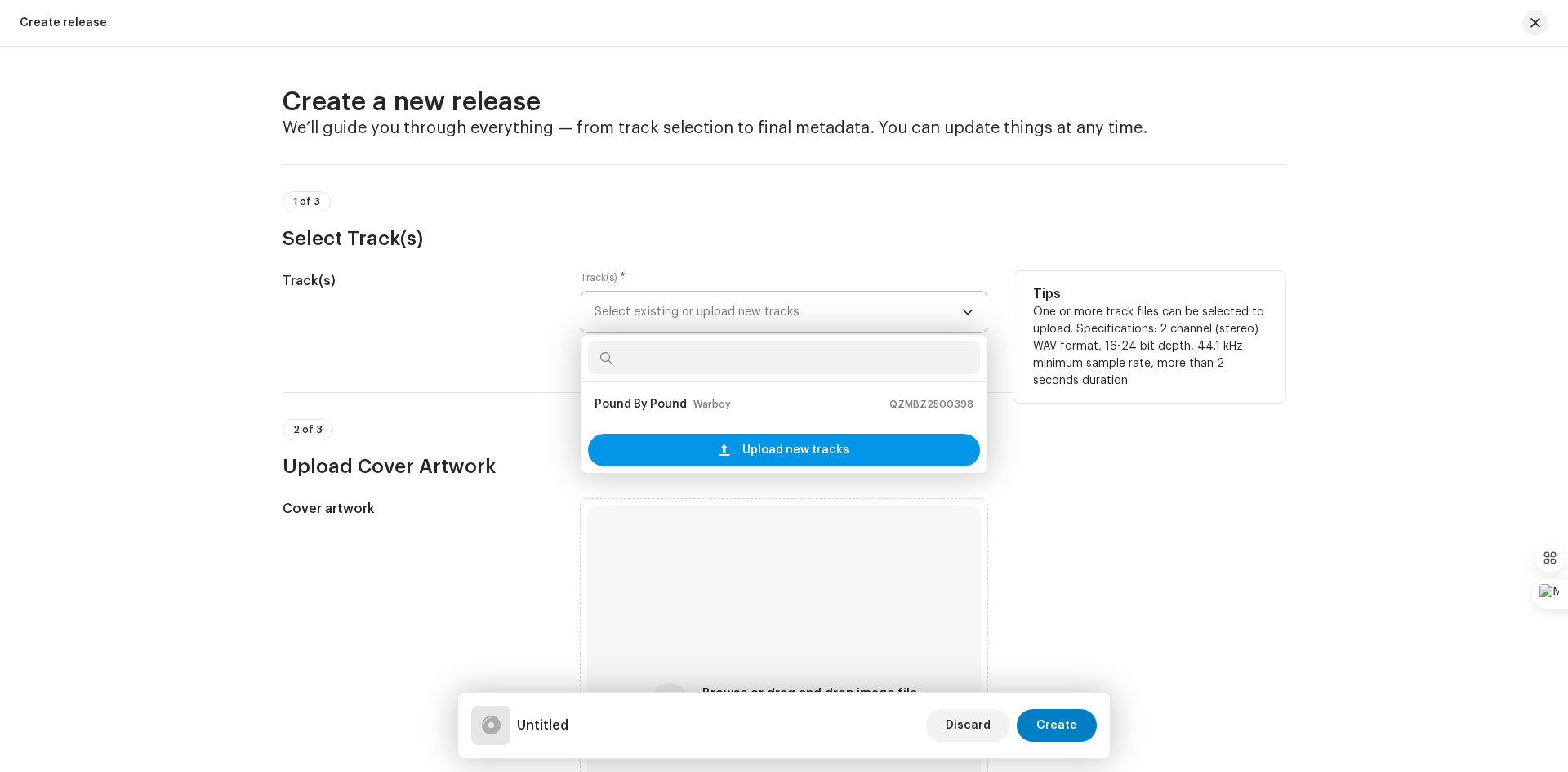
click at [790, 453] on span "Upload new tracks" at bounding box center [795, 449] width 107 height 32
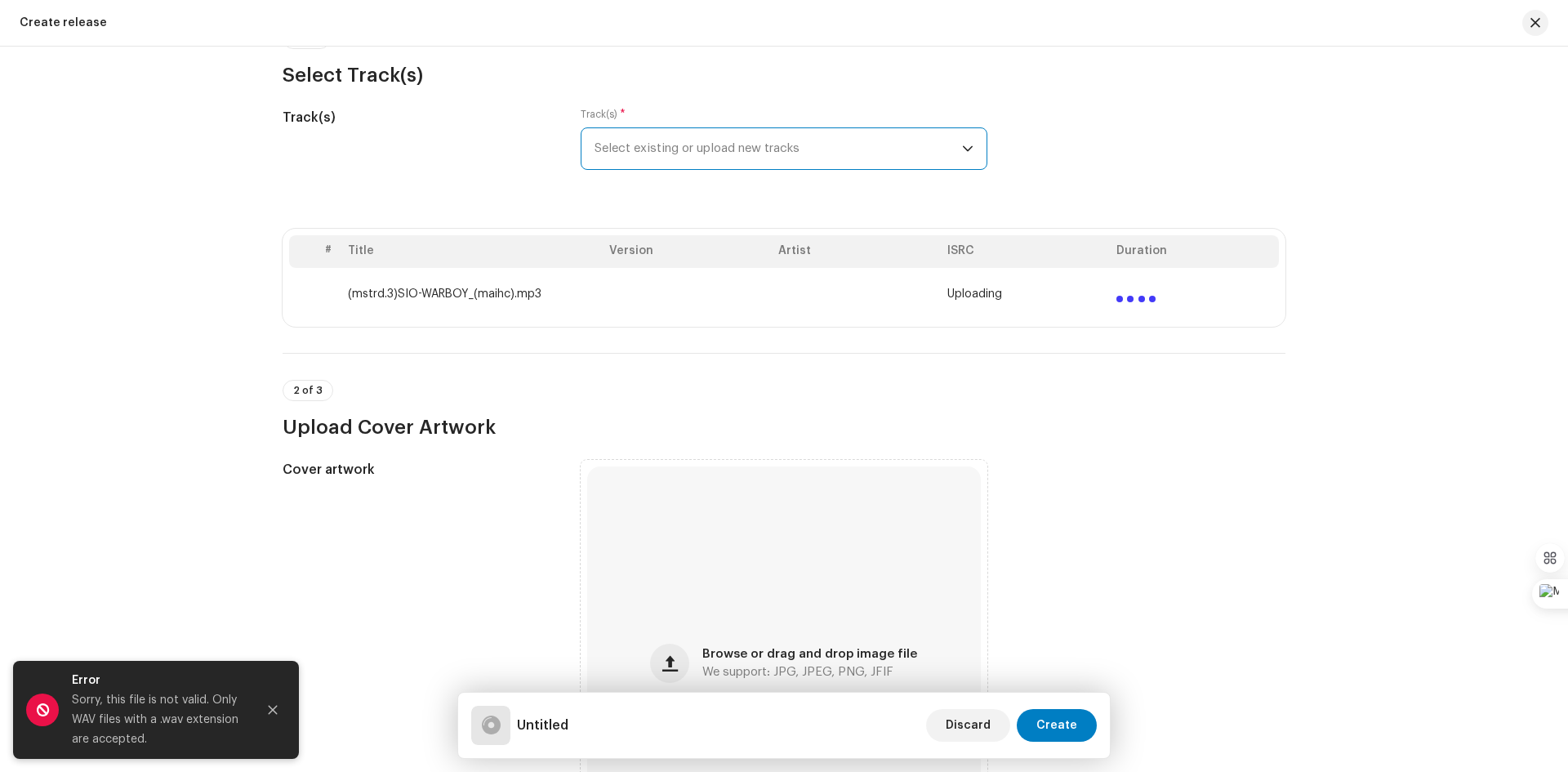
scroll to position [408, 0]
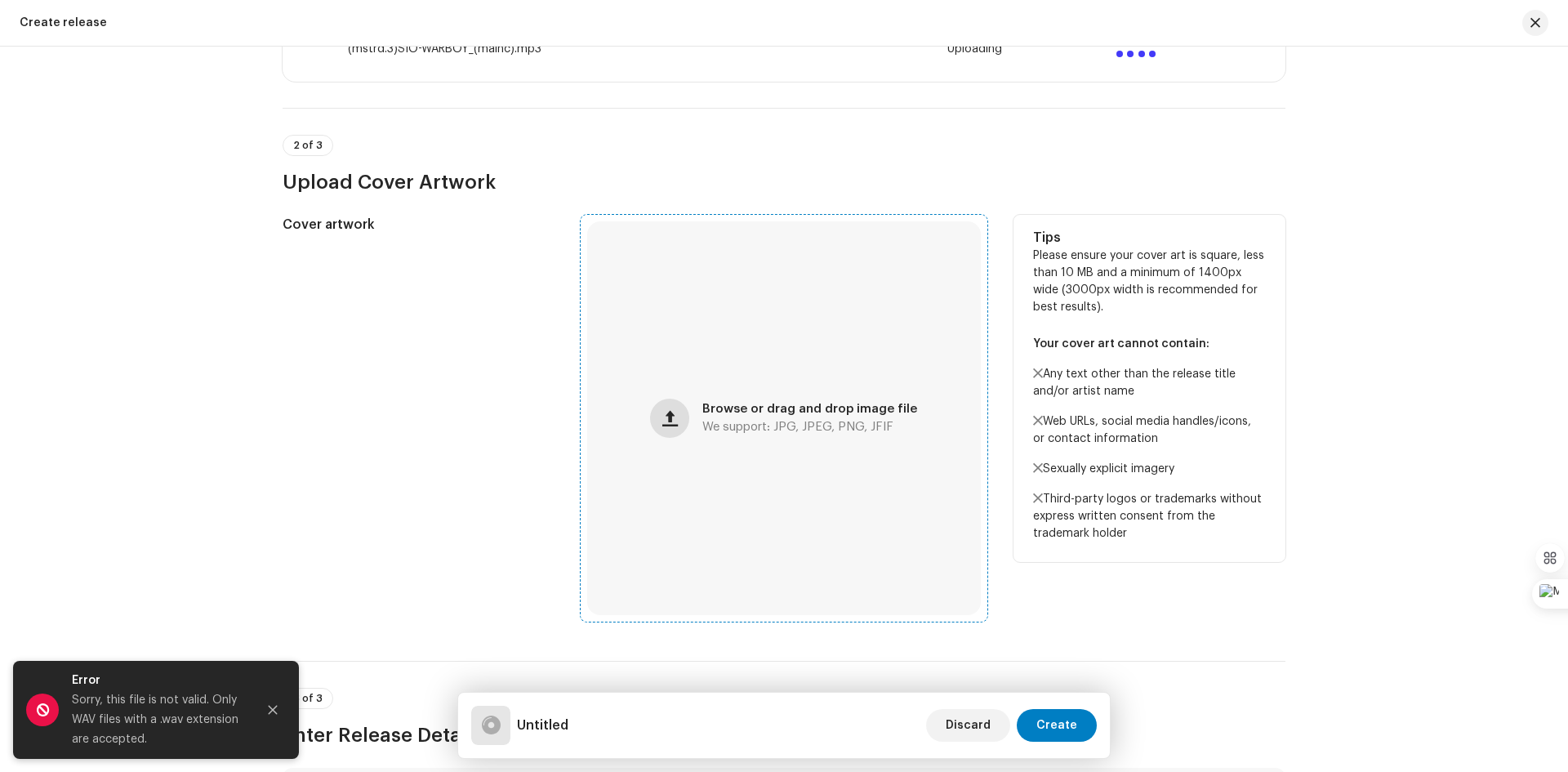
click at [669, 420] on span "button" at bounding box center [670, 418] width 16 height 13
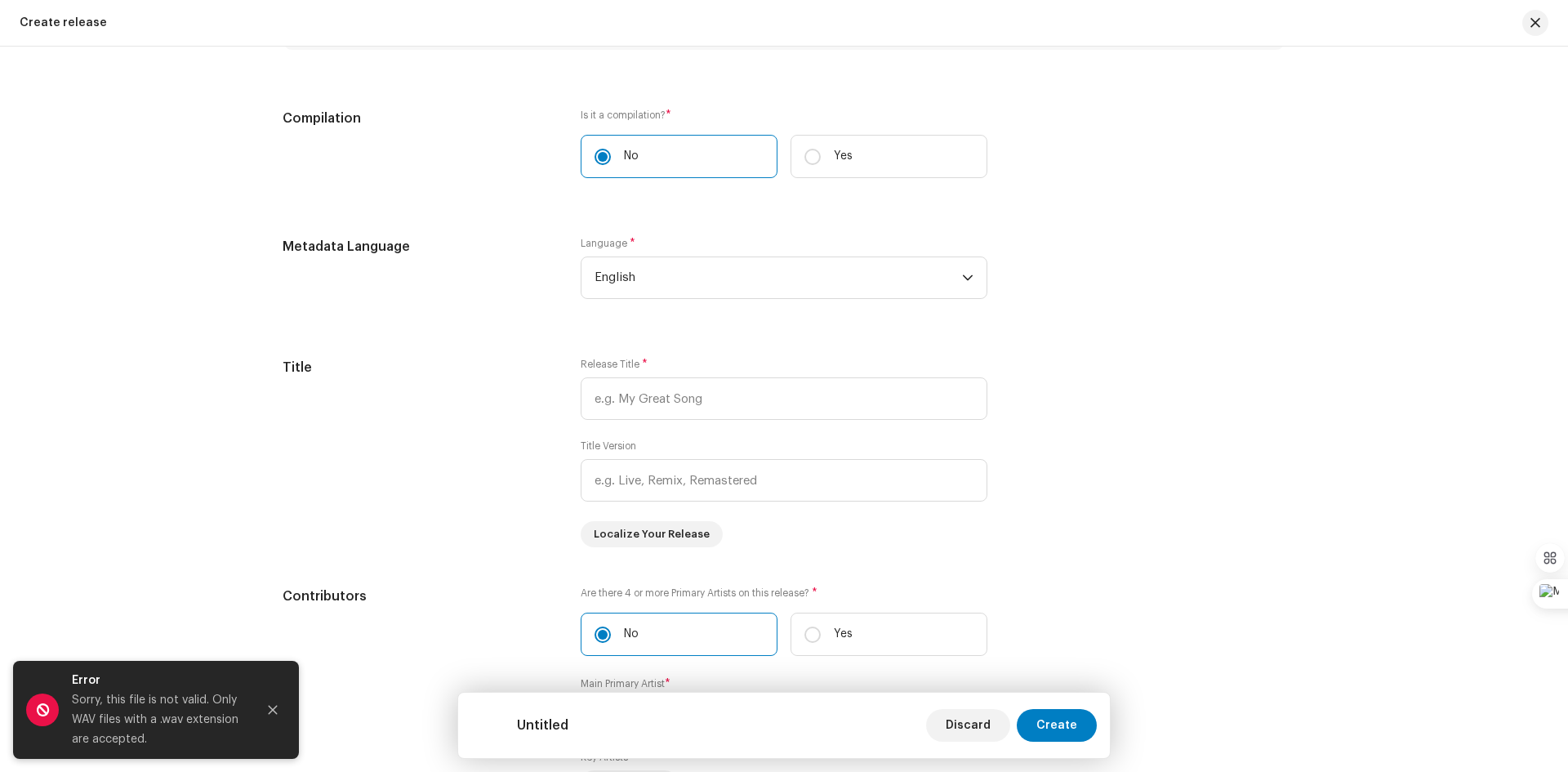
scroll to position [1144, 0]
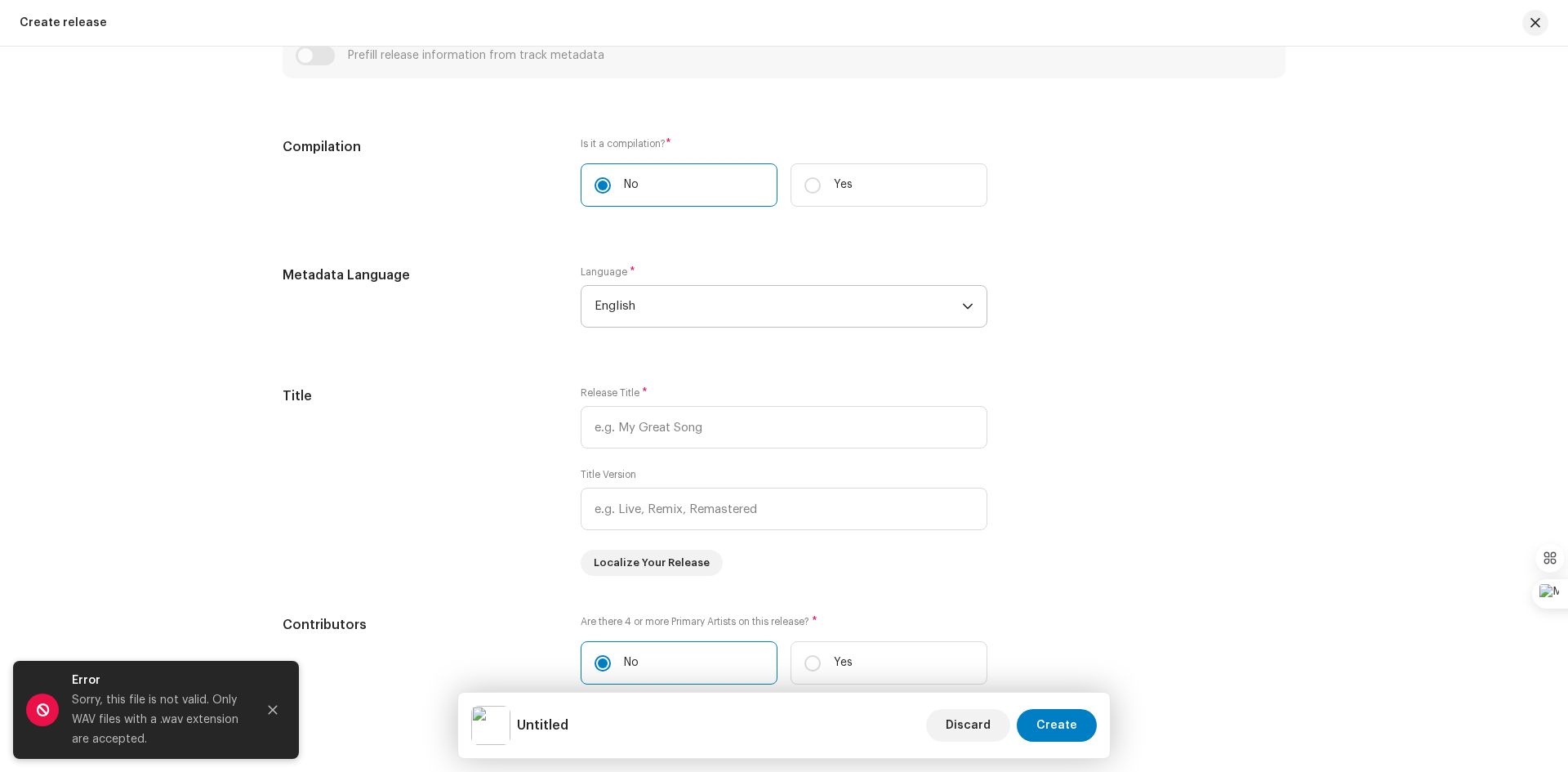
click at [964, 303] on icon "dropdown trigger" at bounding box center [968, 306] width 11 height 11
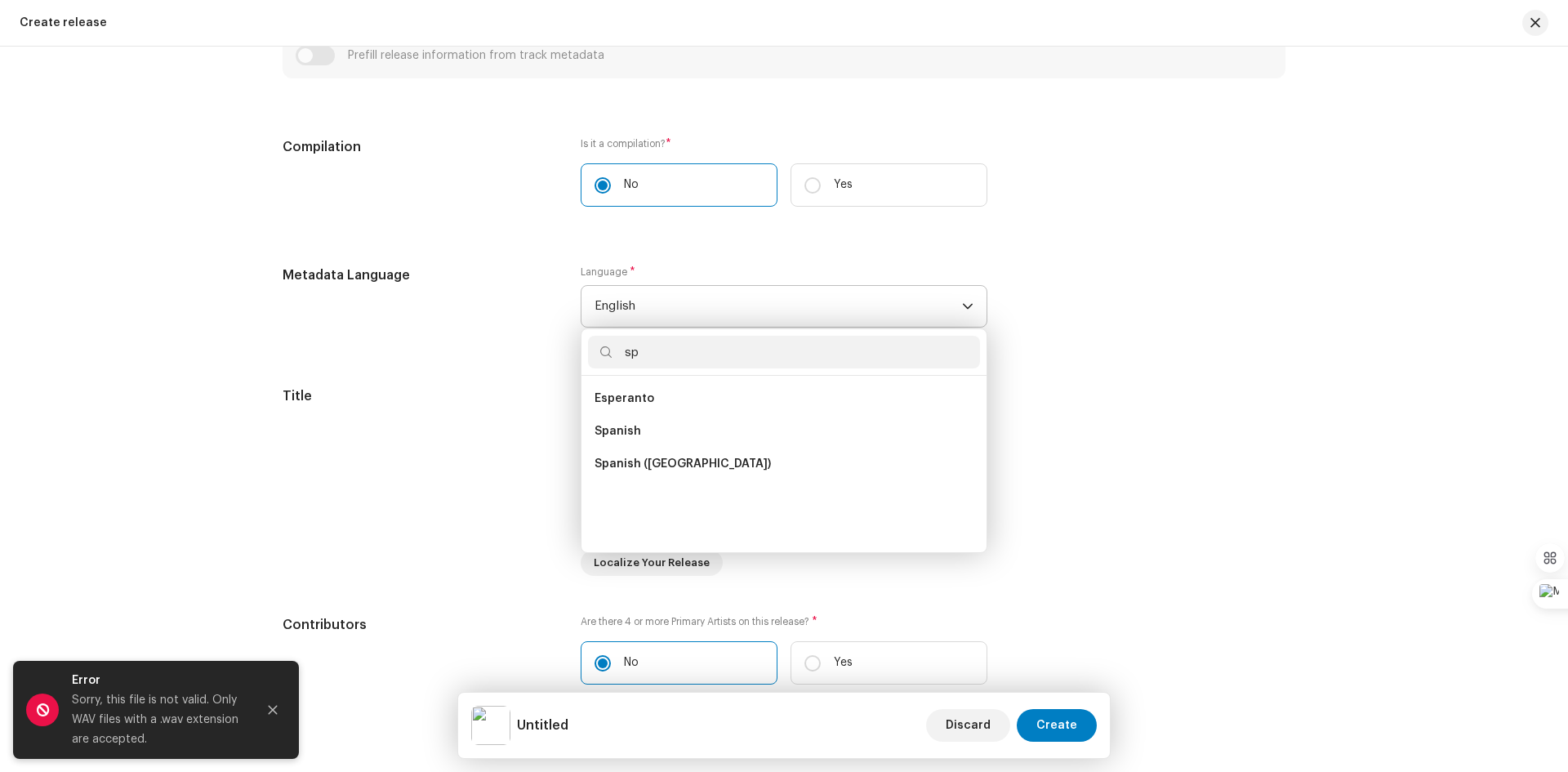
scroll to position [0, 0]
type input "spani"
click at [678, 438] on span "Spanish (Latin America)" at bounding box center [683, 431] width 177 height 17
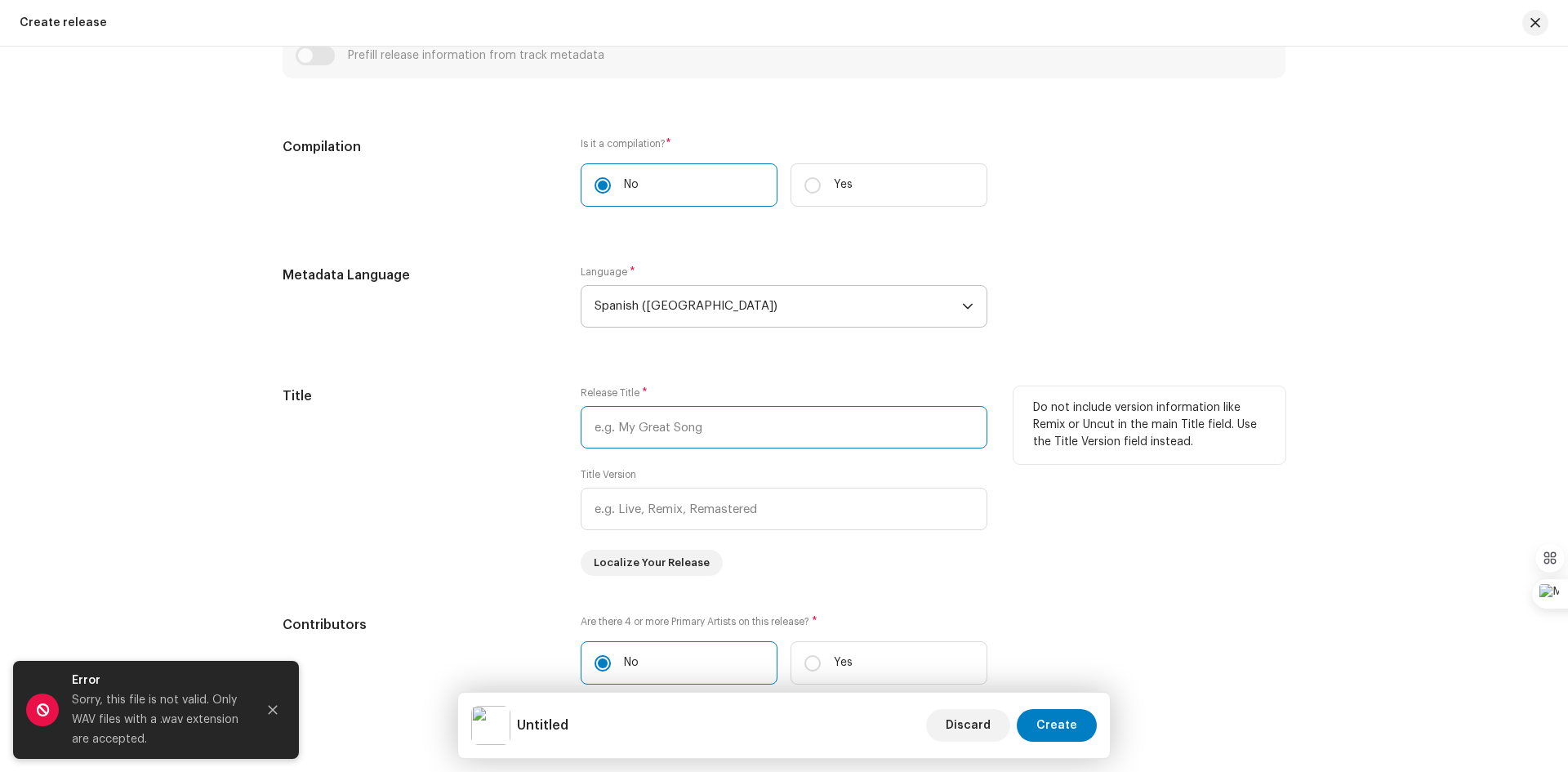
click at [711, 428] on input "text" at bounding box center [783, 427] width 406 height 43
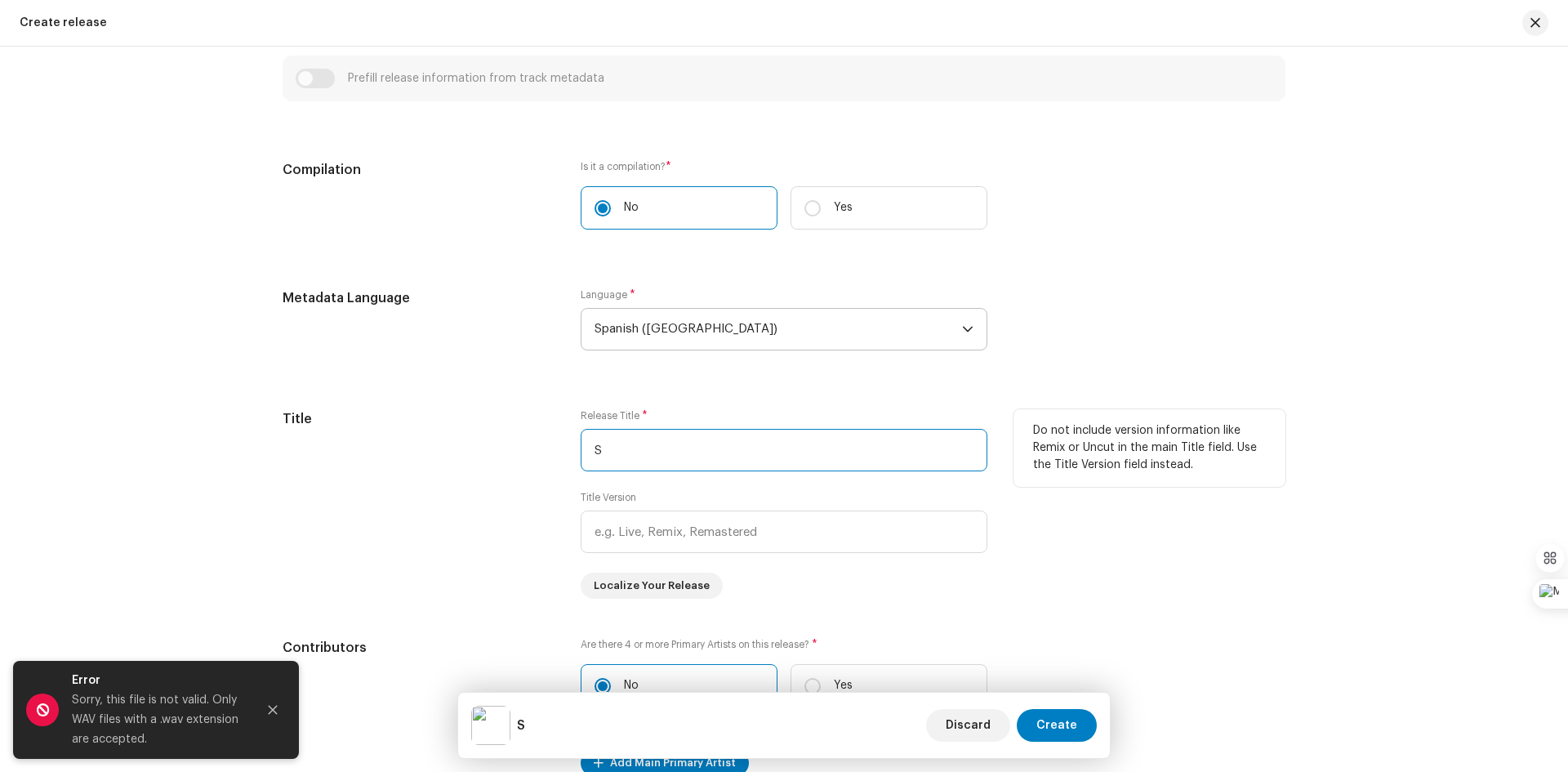
scroll to position [1144, 0]
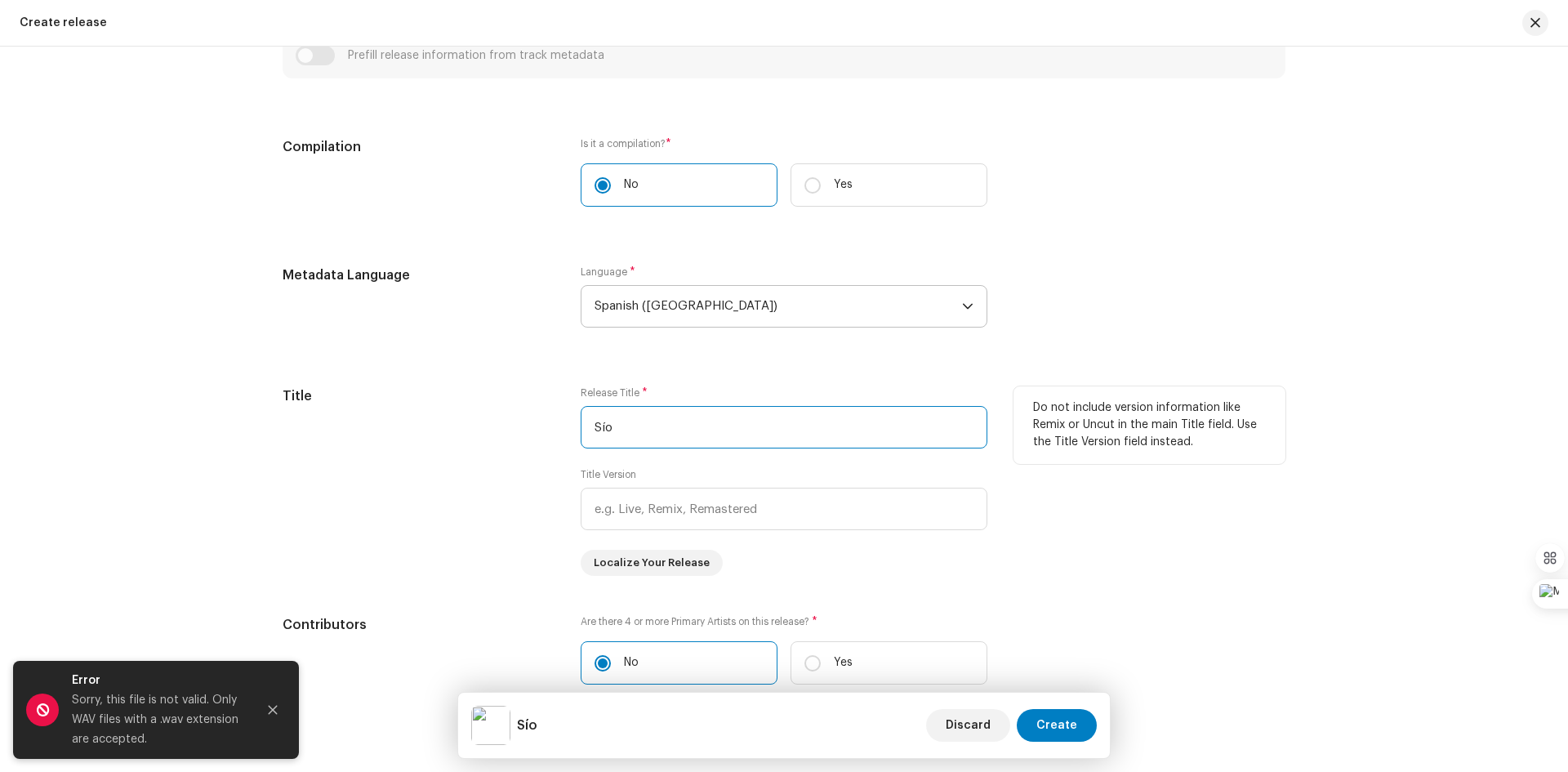
click at [590, 430] on input "Sío" at bounding box center [783, 427] width 406 height 43
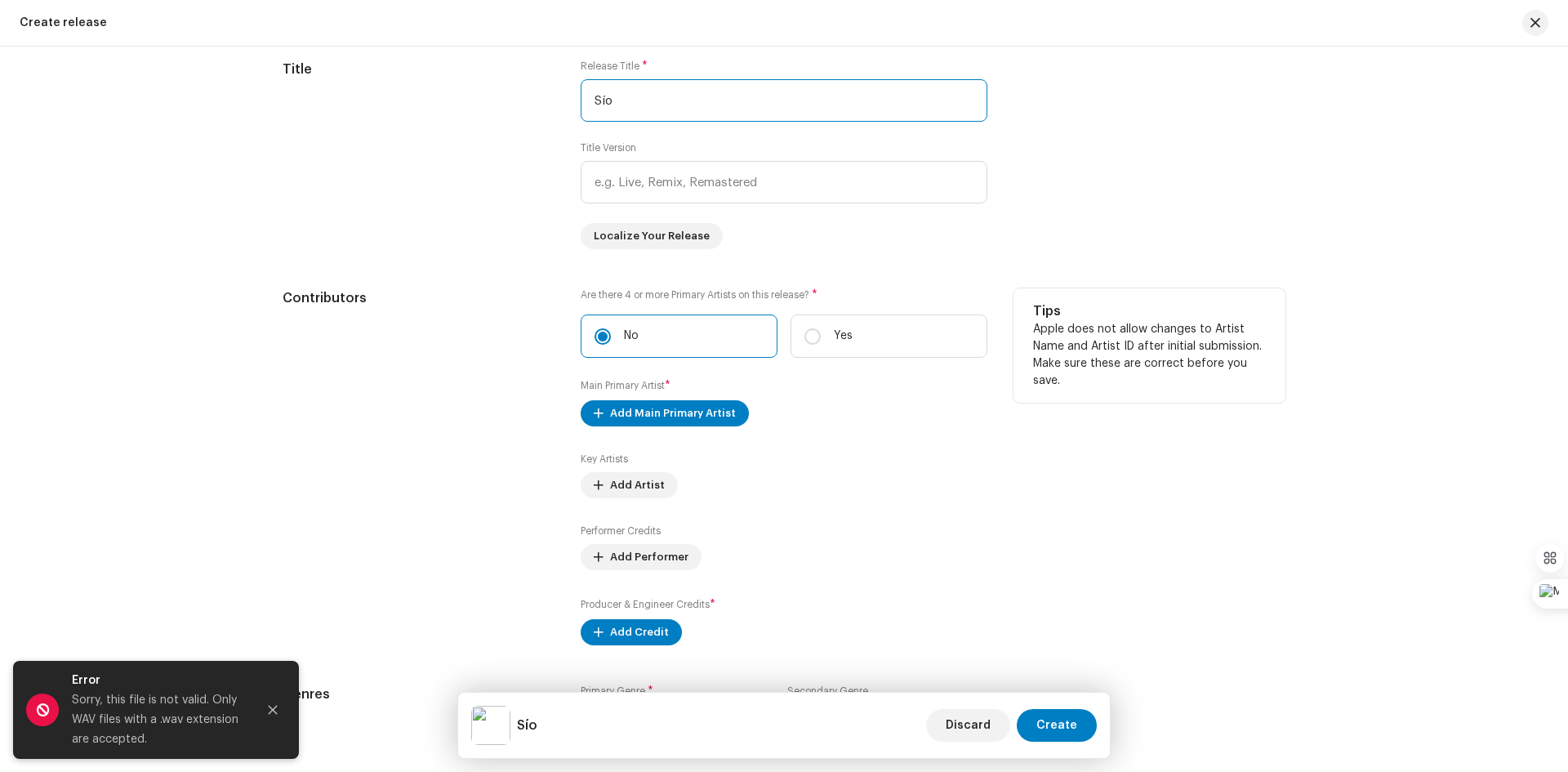
scroll to position [1552, 0]
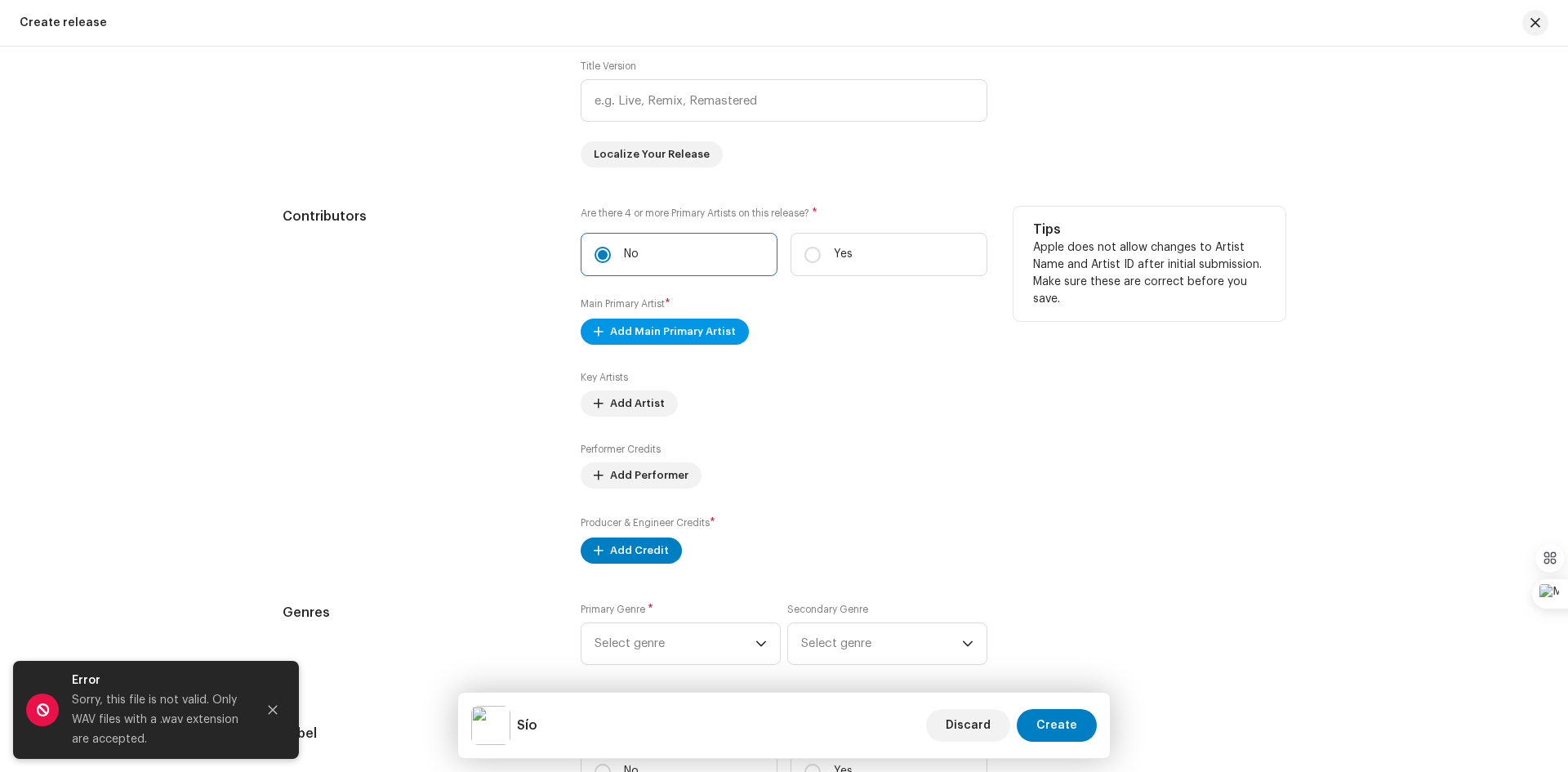
type input "Sío"
click at [610, 327] on span "Add Main Primary Artist" at bounding box center [673, 331] width 126 height 32
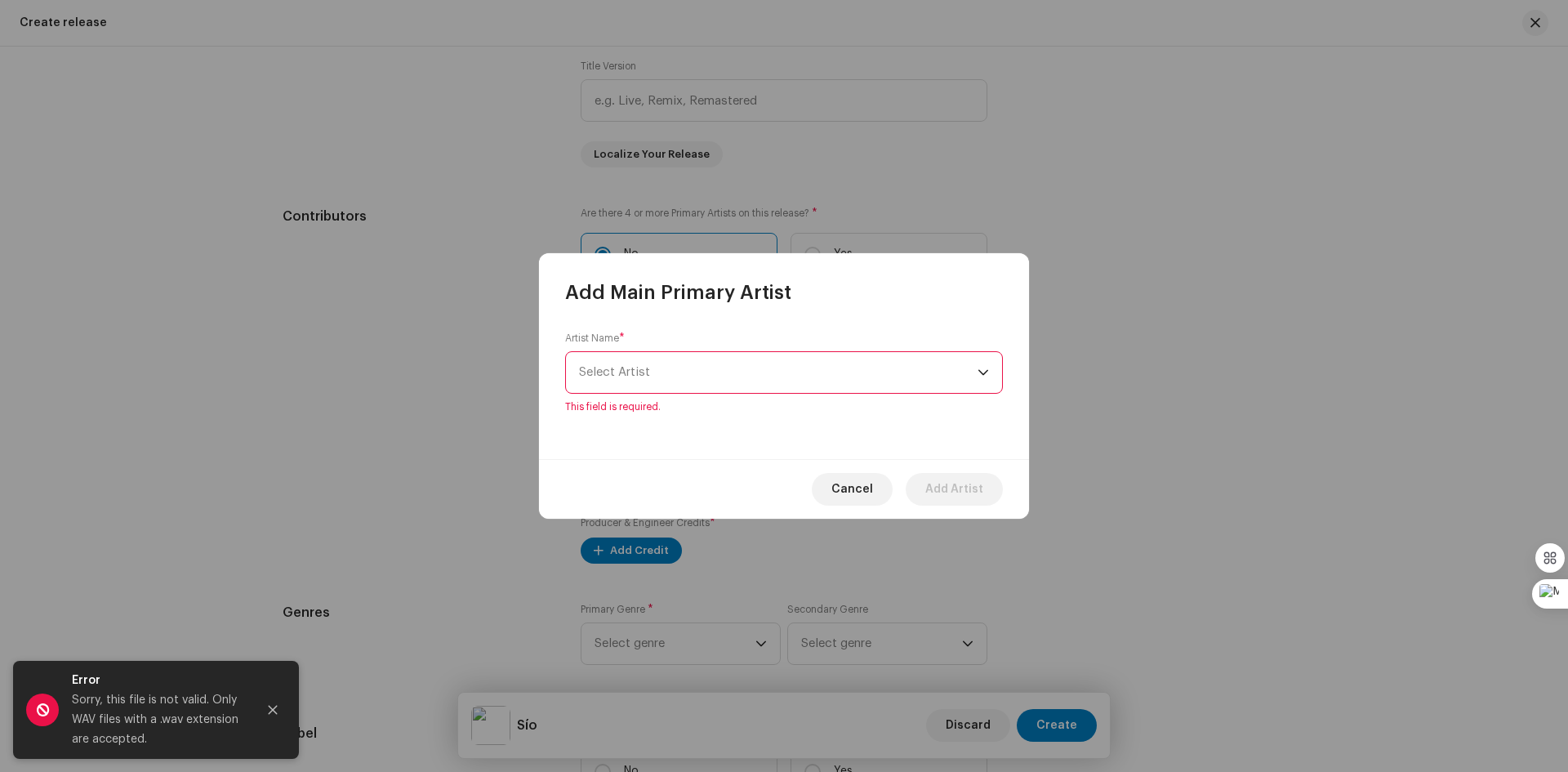
click at [983, 382] on div "dropdown trigger" at bounding box center [982, 372] width 11 height 41
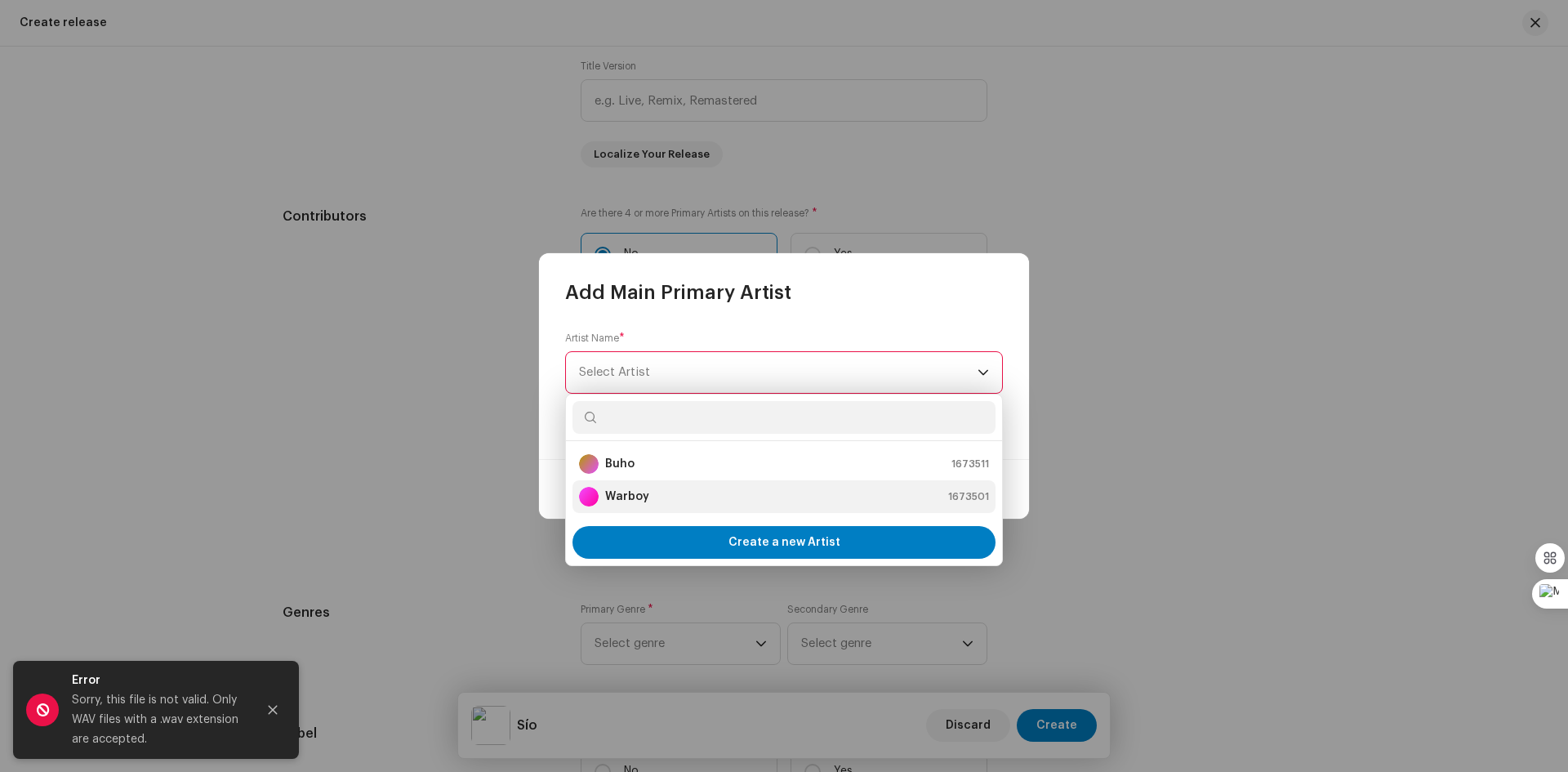
click at [652, 491] on div "Warboy 1673501" at bounding box center [783, 497] width 410 height 19
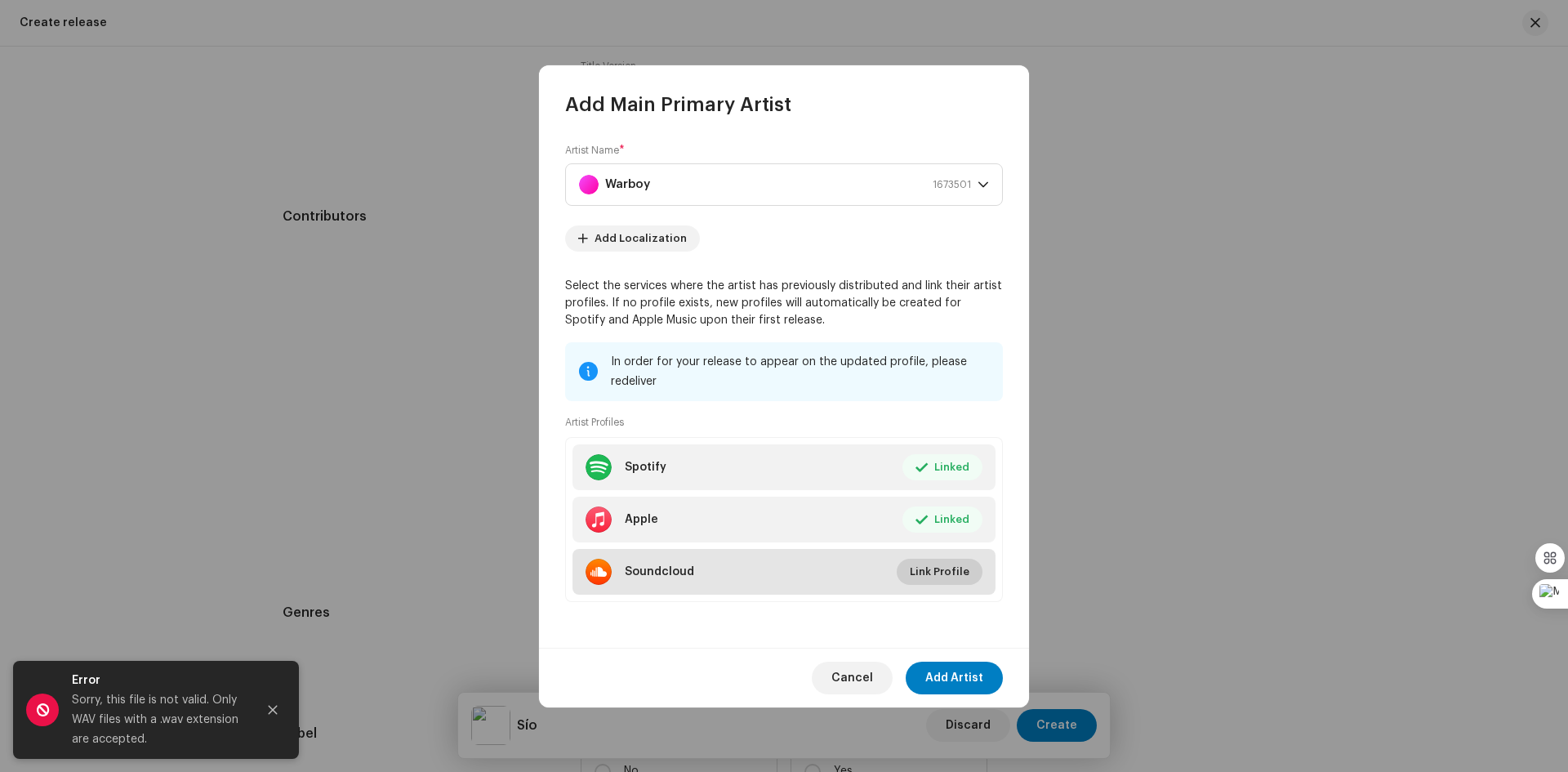
click at [950, 575] on span "Link Profile" at bounding box center [940, 571] width 59 height 32
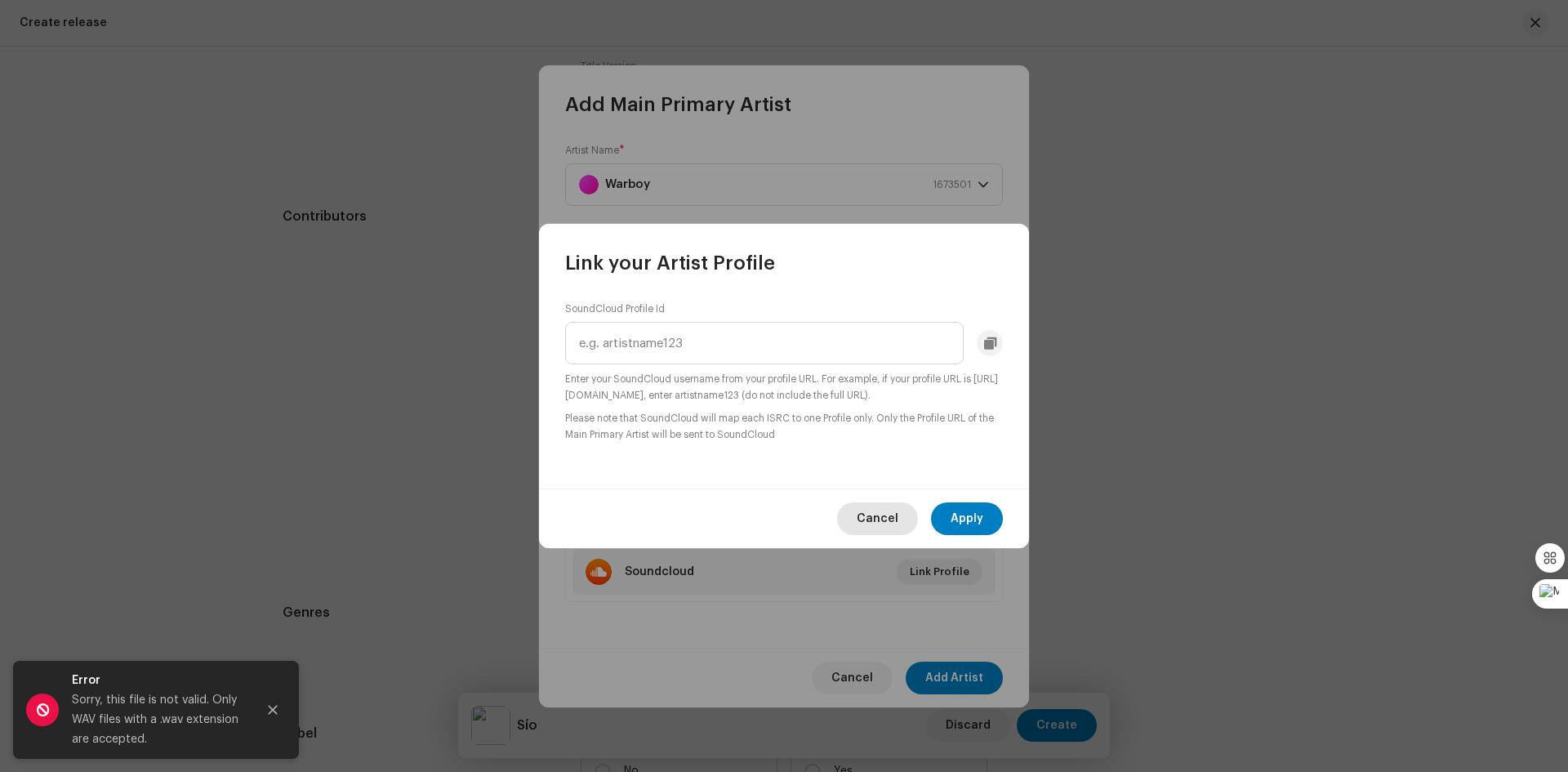
click at [877, 506] on span "Cancel" at bounding box center [878, 518] width 42 height 32
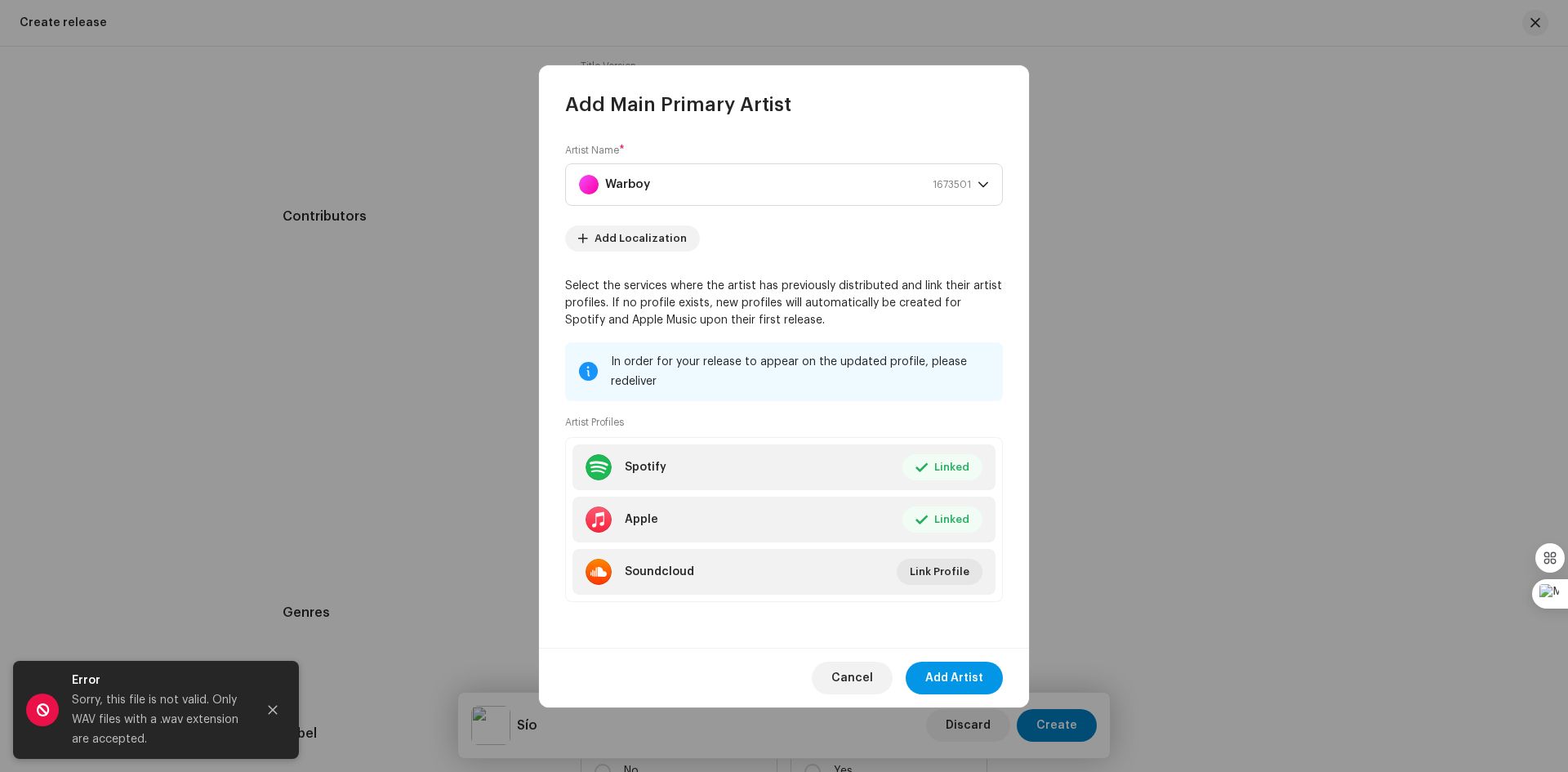
click at [955, 674] on span "Add Artist" at bounding box center [954, 678] width 58 height 32
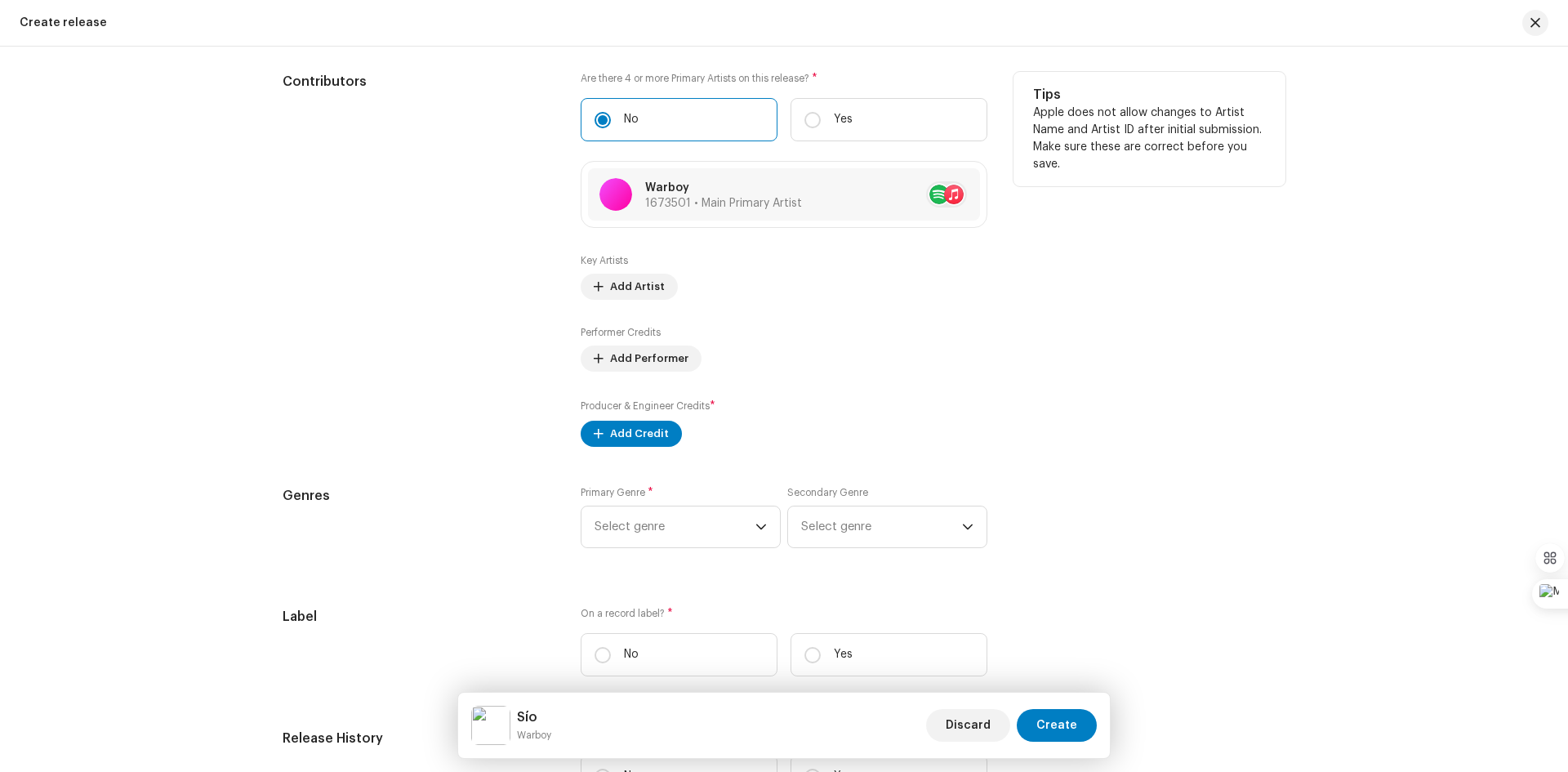
scroll to position [1715, 0]
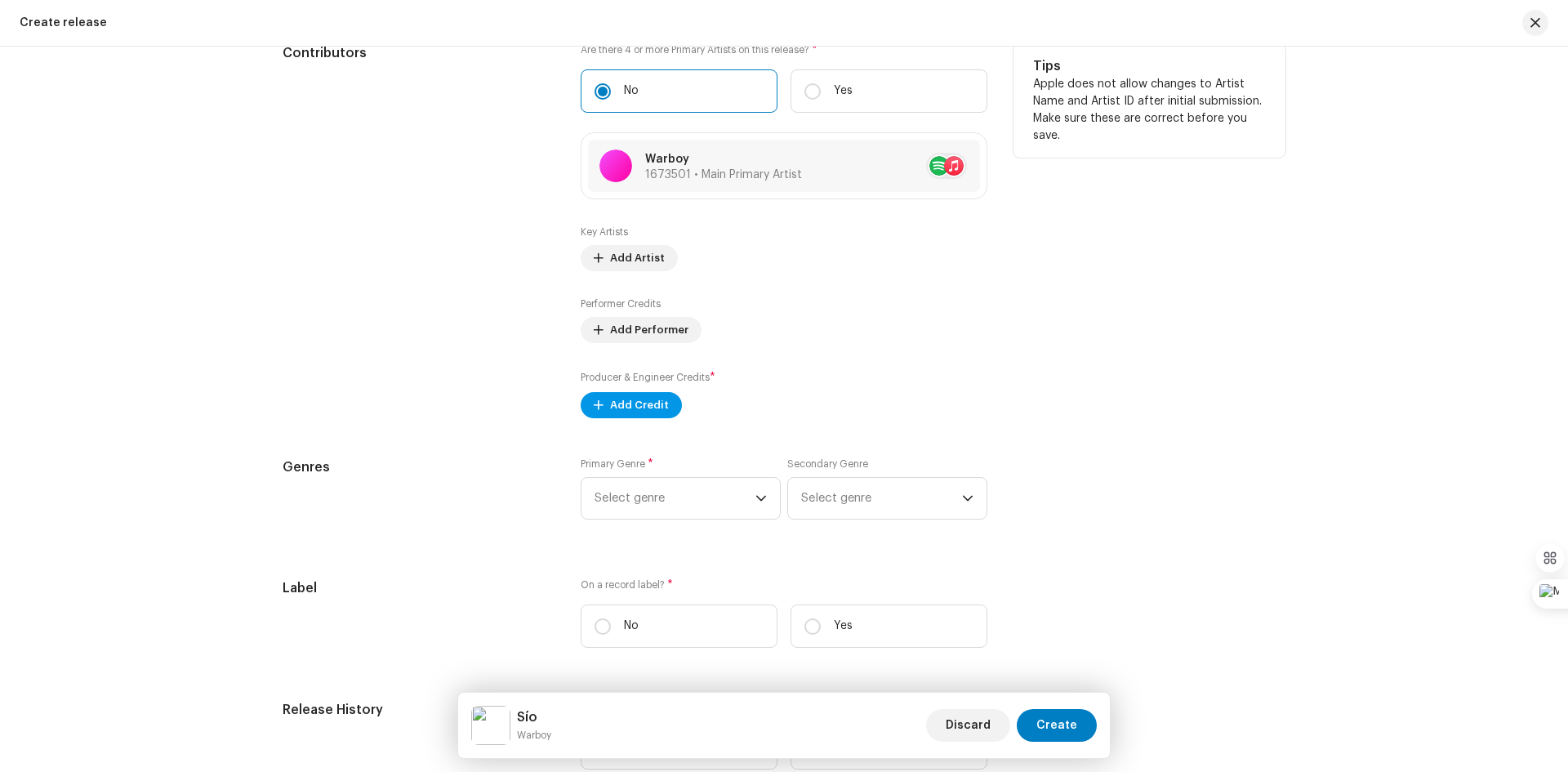
click at [596, 404] on span at bounding box center [598, 405] width 10 height 13
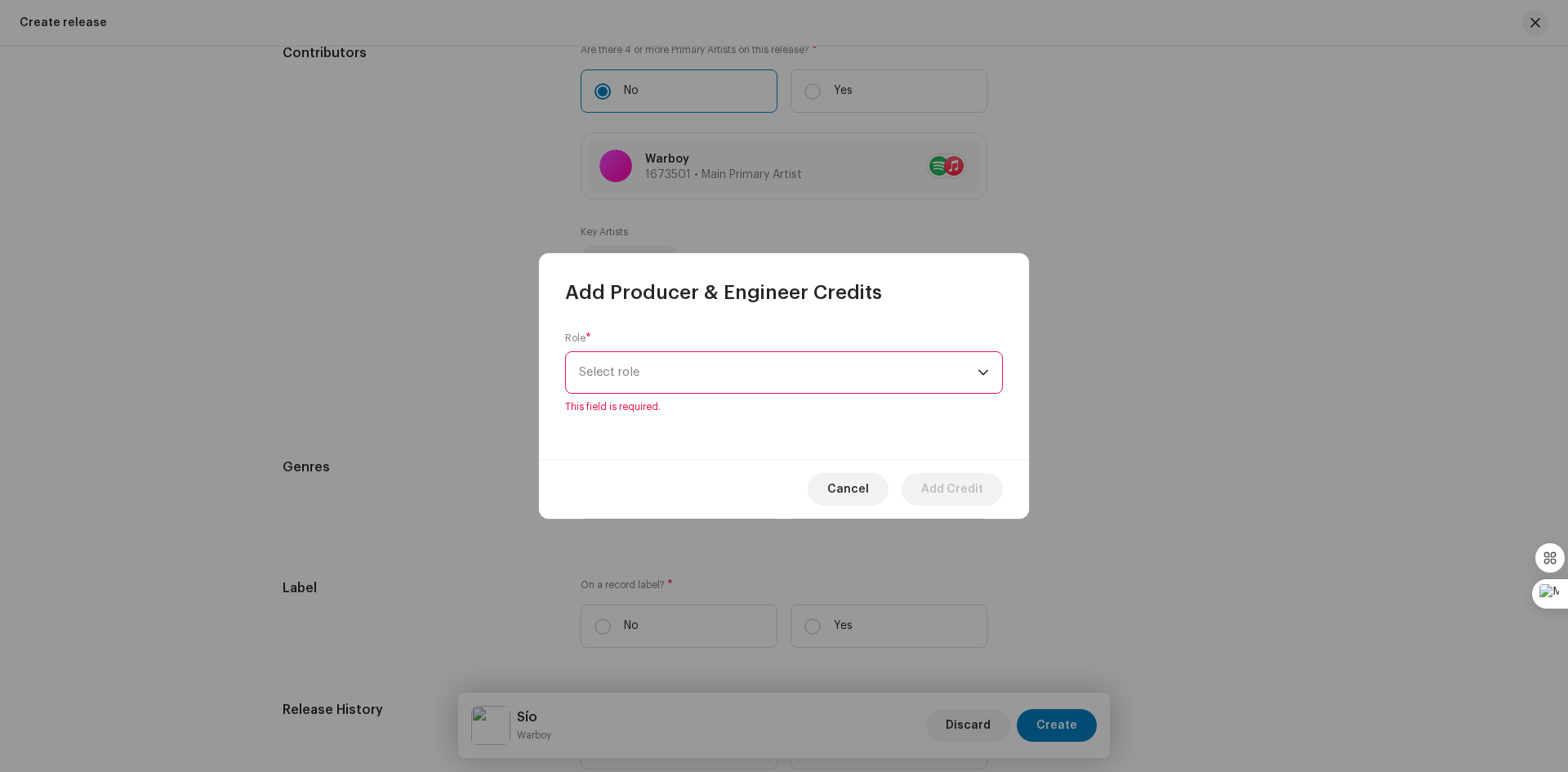
click at [991, 371] on p-select "Select role" at bounding box center [784, 372] width 438 height 43
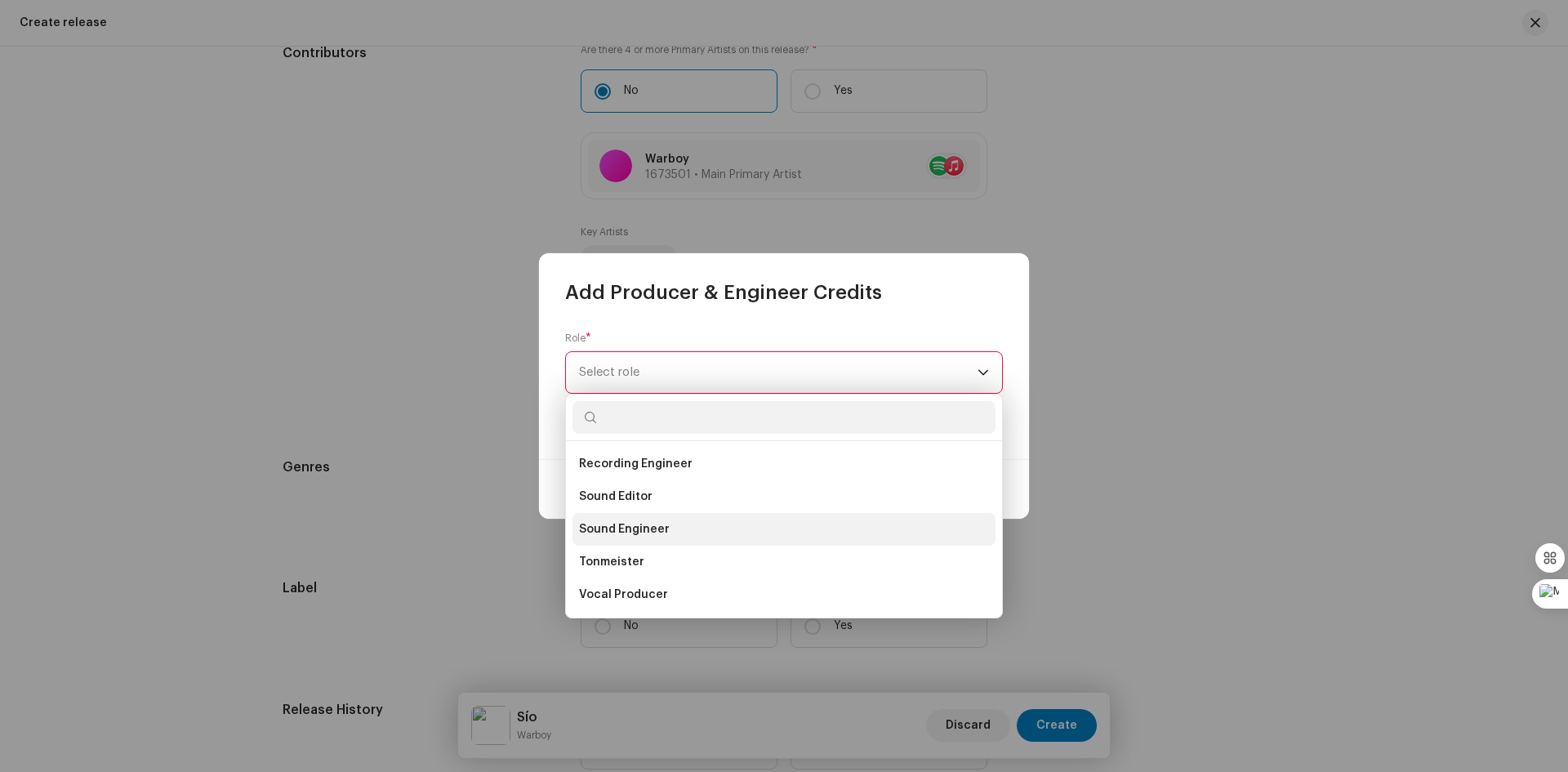
scroll to position [637, 0]
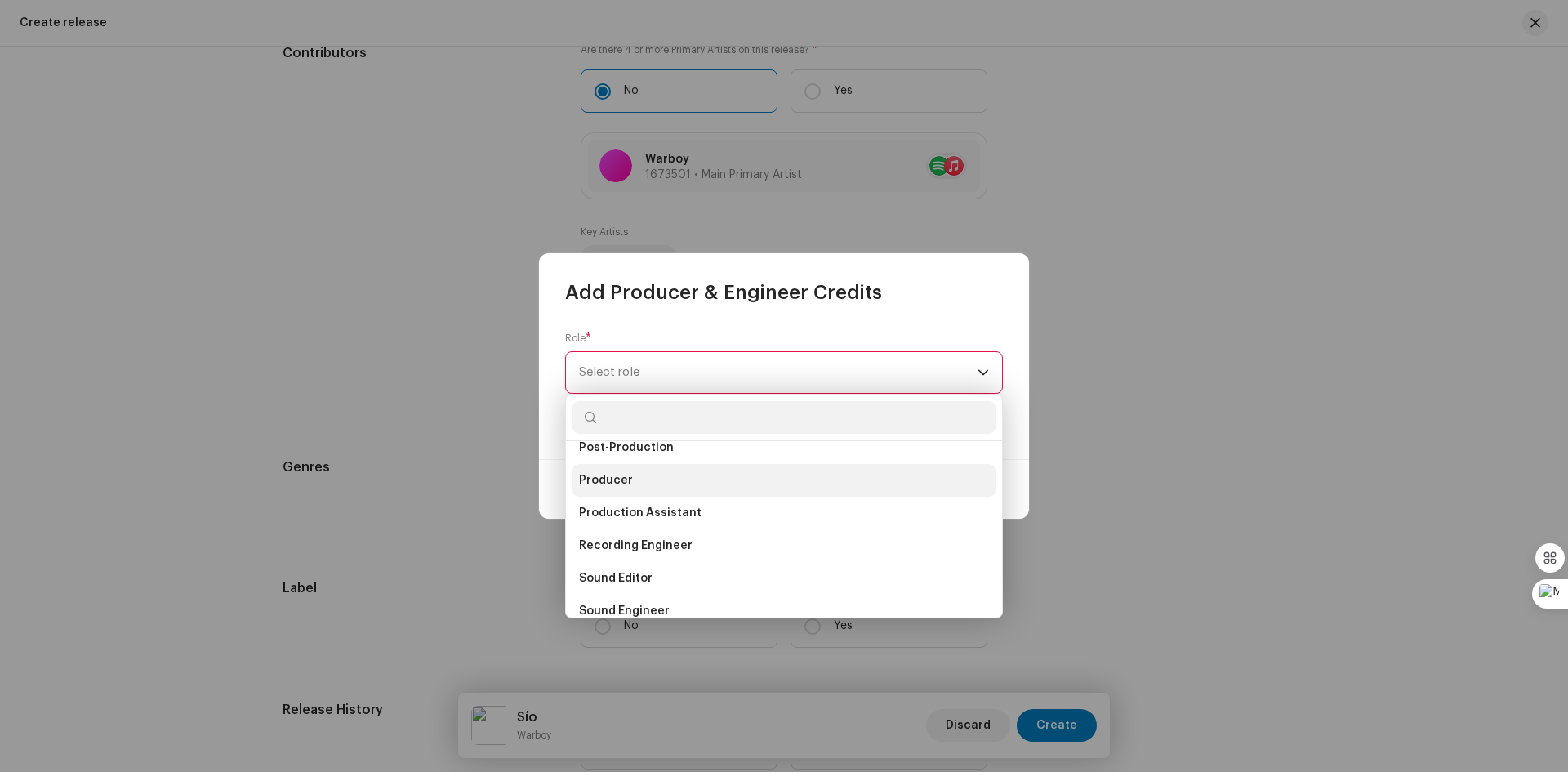
click at [667, 483] on li "Producer" at bounding box center [784, 480] width 423 height 32
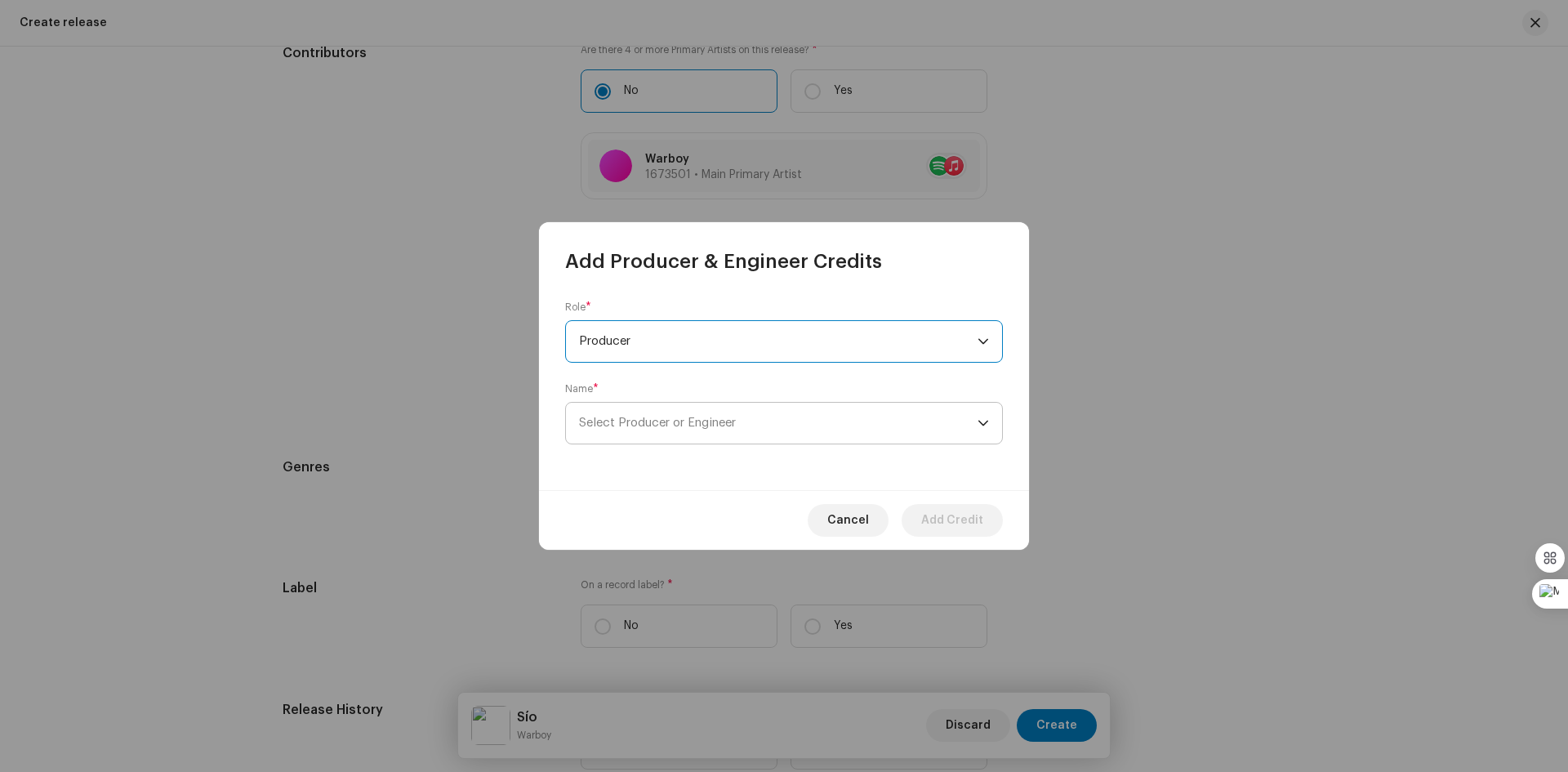
click at [984, 422] on icon "dropdown trigger" at bounding box center [982, 422] width 11 height 11
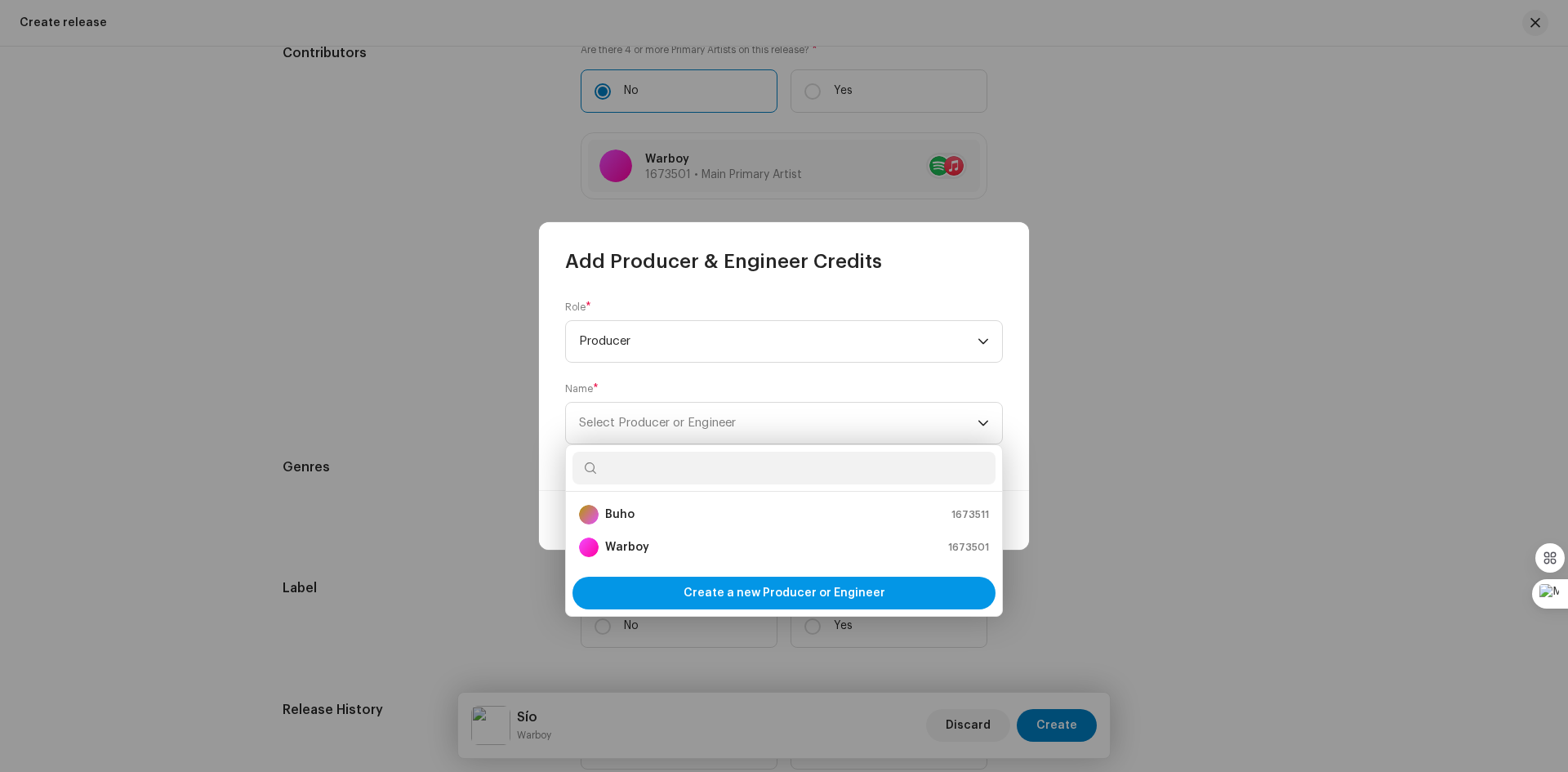
click at [781, 595] on span "Create a new Producer or Engineer" at bounding box center [784, 593] width 202 height 32
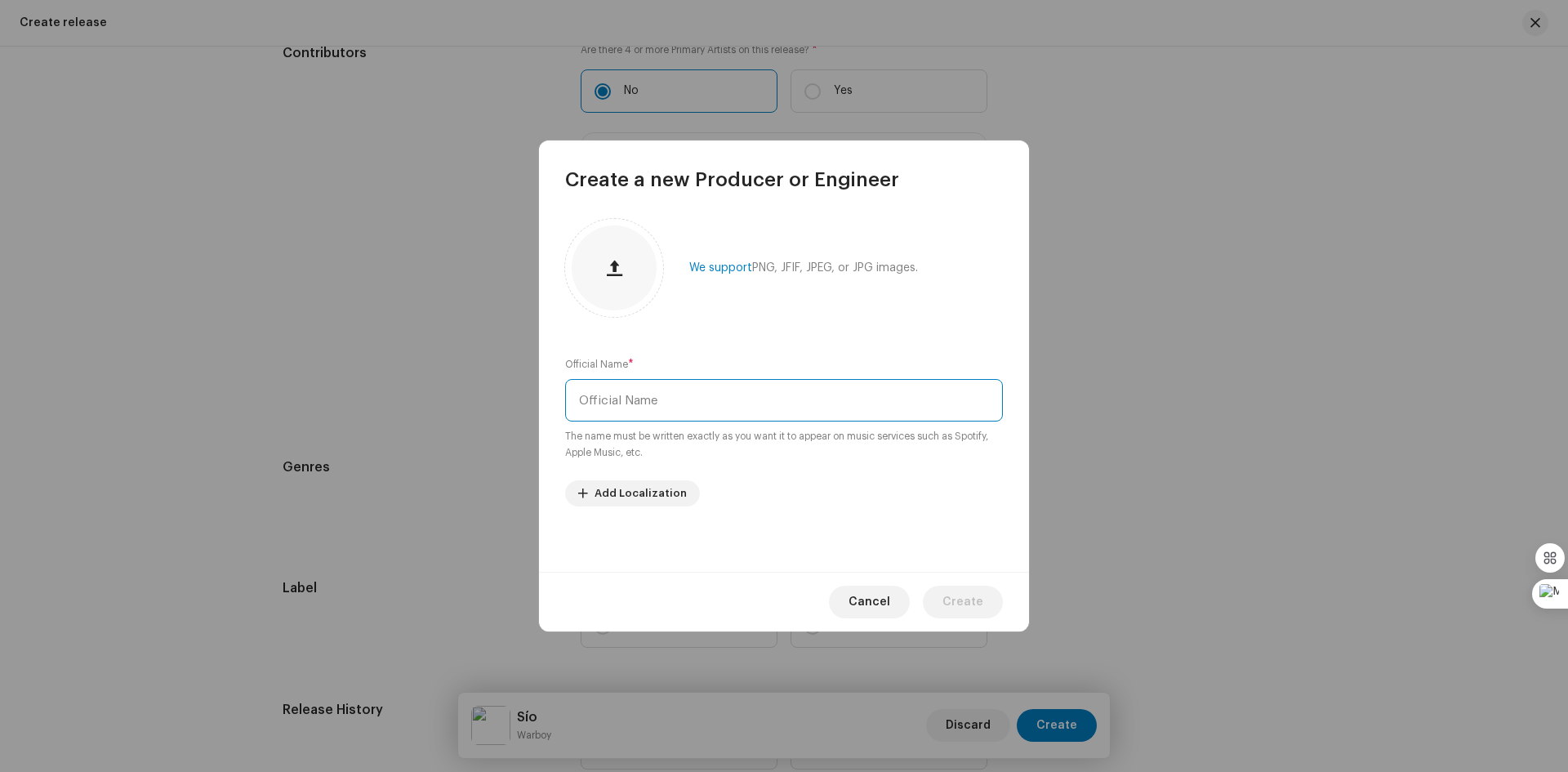
click at [655, 400] on input "text" at bounding box center [784, 400] width 438 height 43
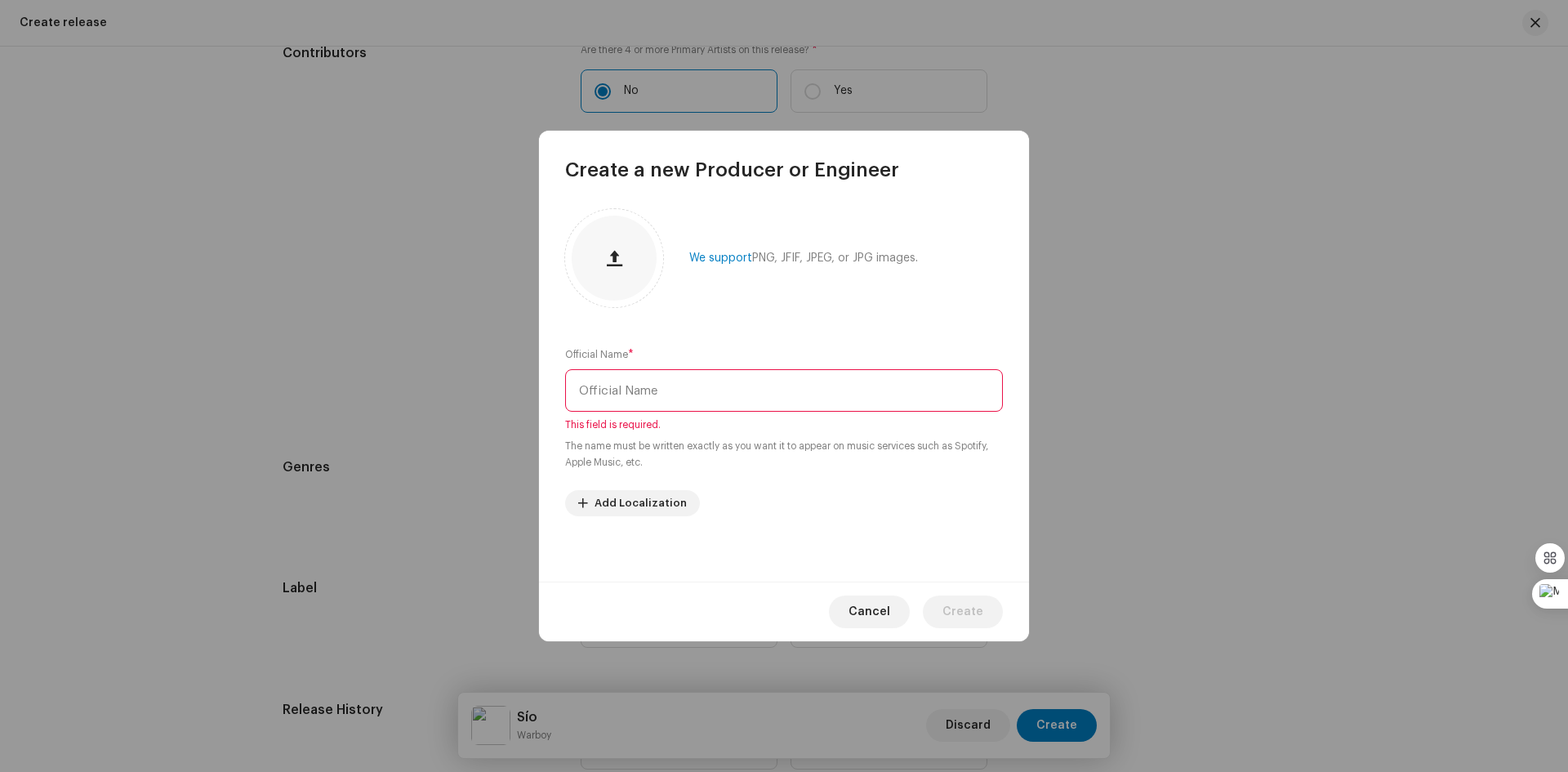
click at [651, 393] on input "text" at bounding box center [784, 390] width 438 height 43
paste input "Miguel Enrique Vega Soto"
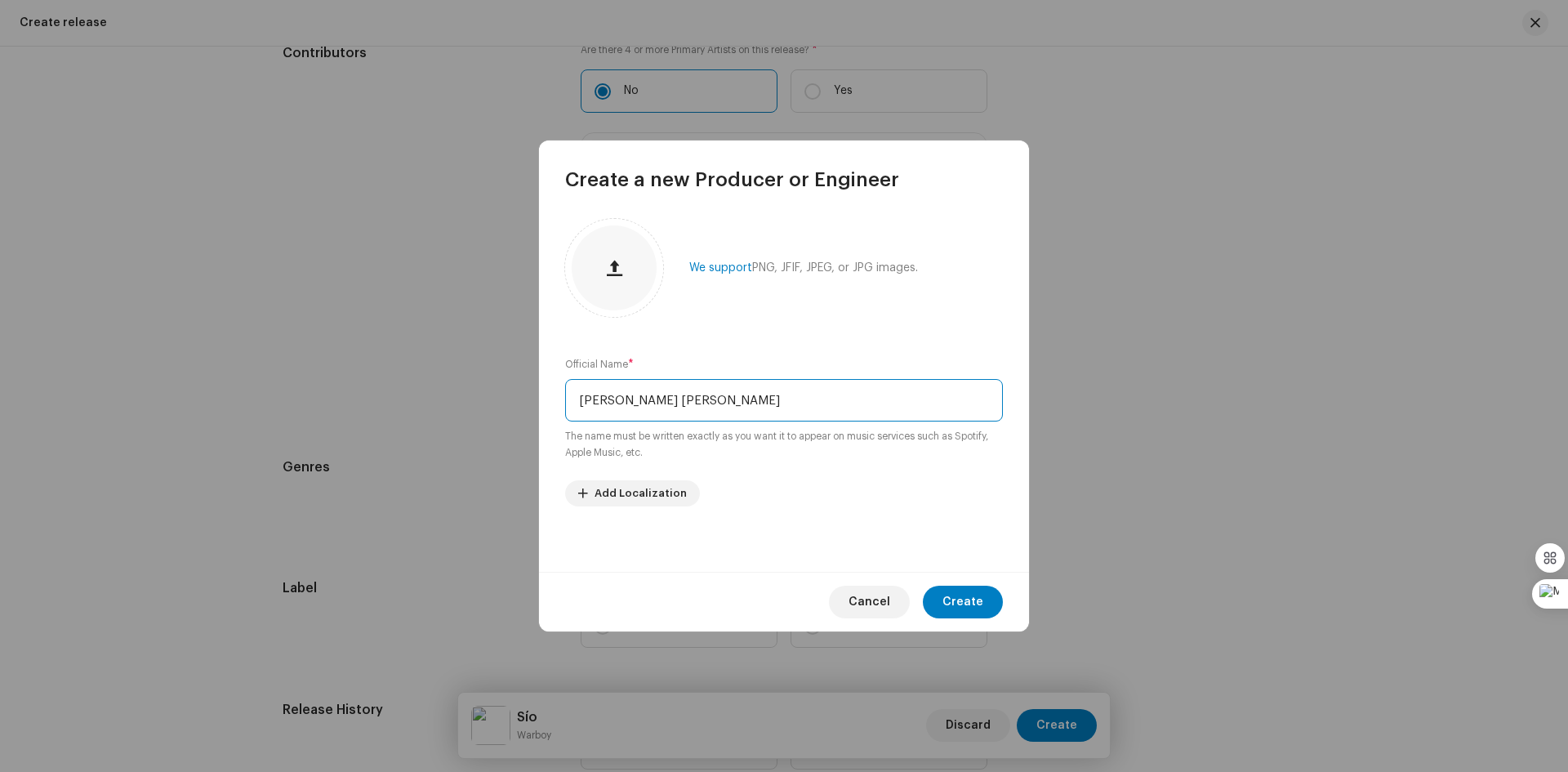
click at [579, 400] on input "Miguel Enrique Vega Soto" at bounding box center [784, 400] width 438 height 43
type input "Maihc-Miguel Enrique Vega Soto"
click at [964, 598] on span "Create" at bounding box center [962, 602] width 41 height 32
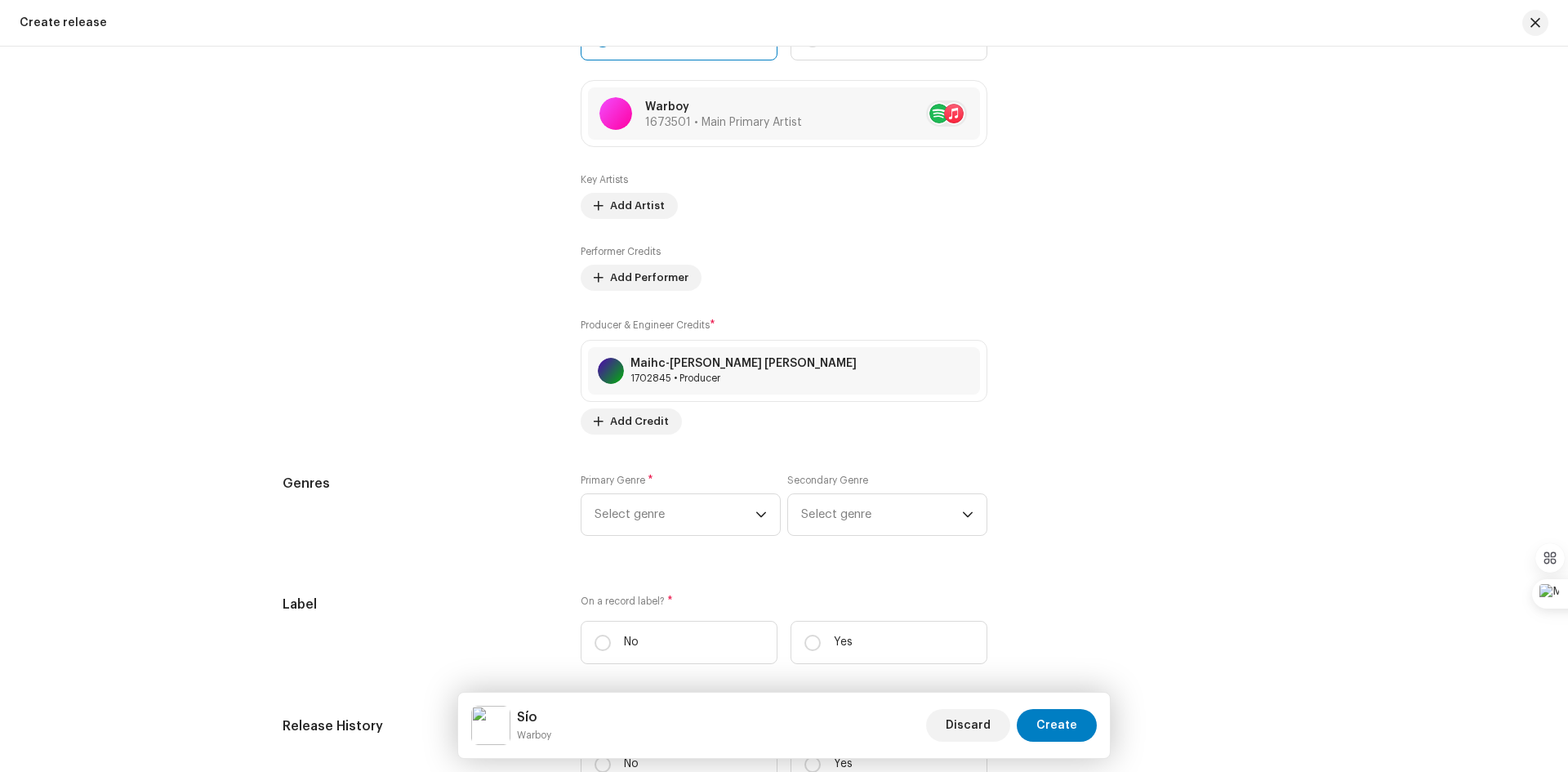
scroll to position [1797, 0]
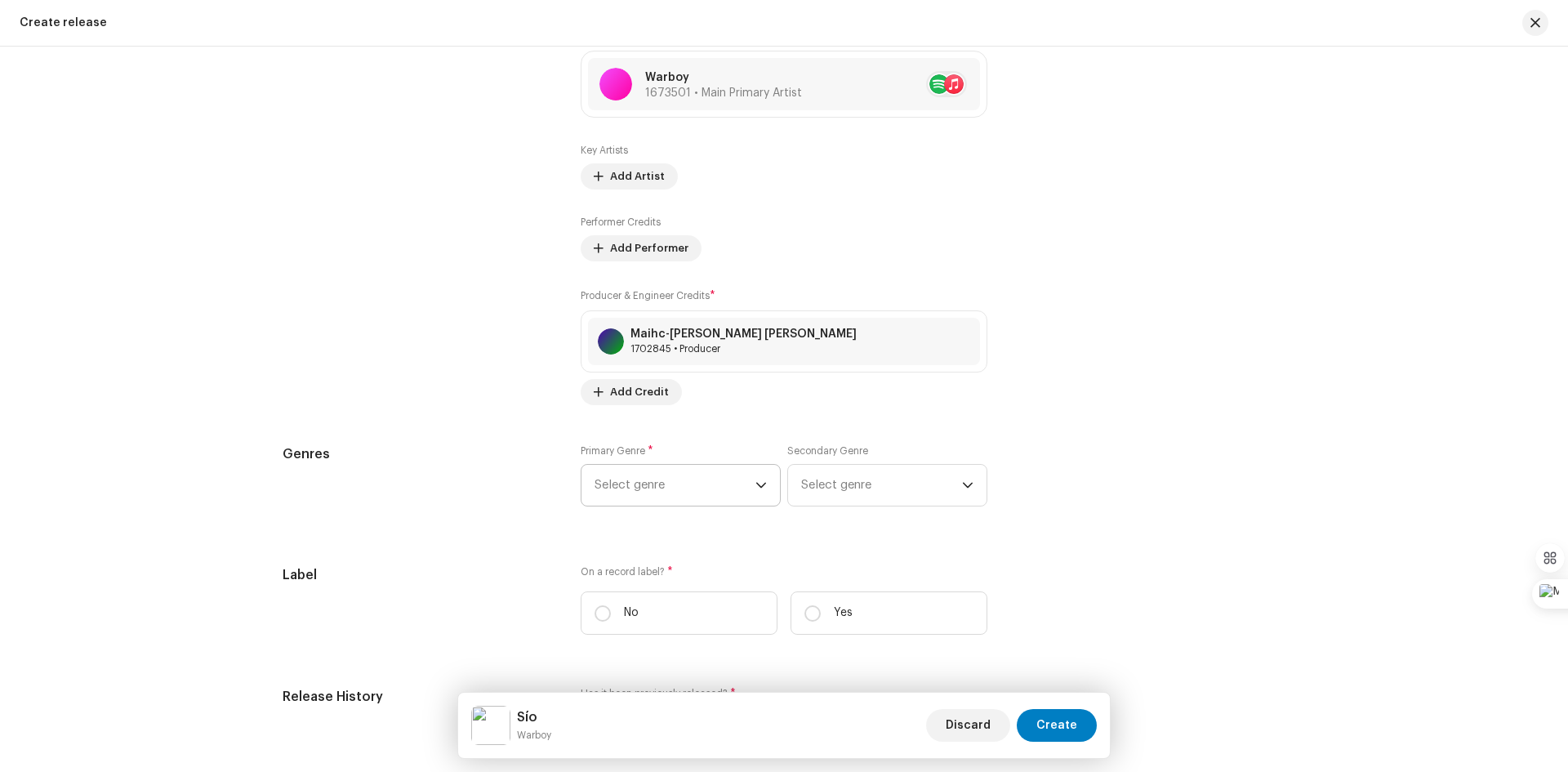
click at [755, 479] on icon "dropdown trigger" at bounding box center [760, 484] width 11 height 11
click at [756, 478] on div "dropdown trigger" at bounding box center [760, 485] width 11 height 41
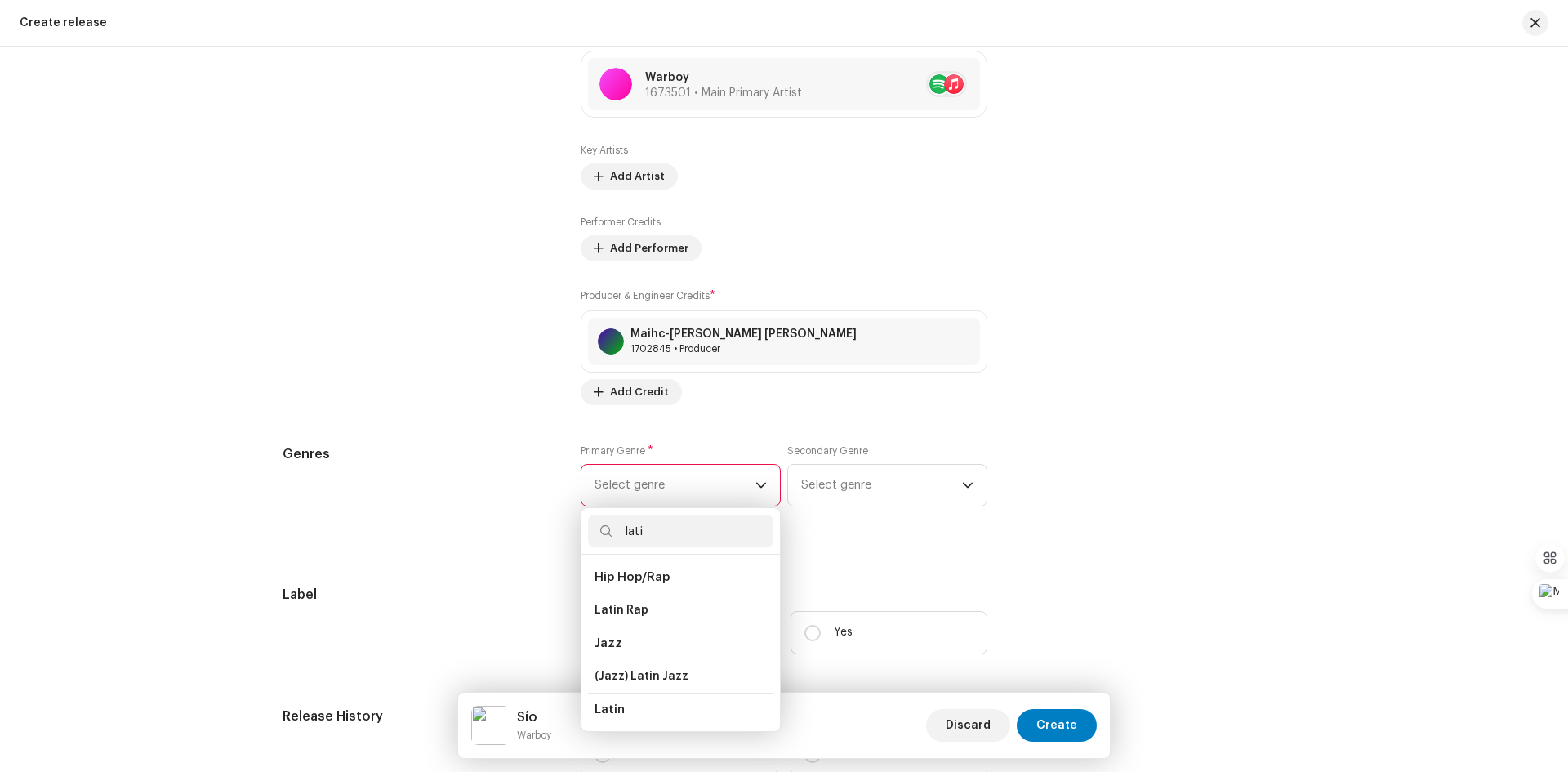
type input "lati"
click at [611, 712] on span "Latin" at bounding box center [609, 709] width 31 height 12
click at [627, 709] on li "Latin" at bounding box center [681, 709] width 185 height 33
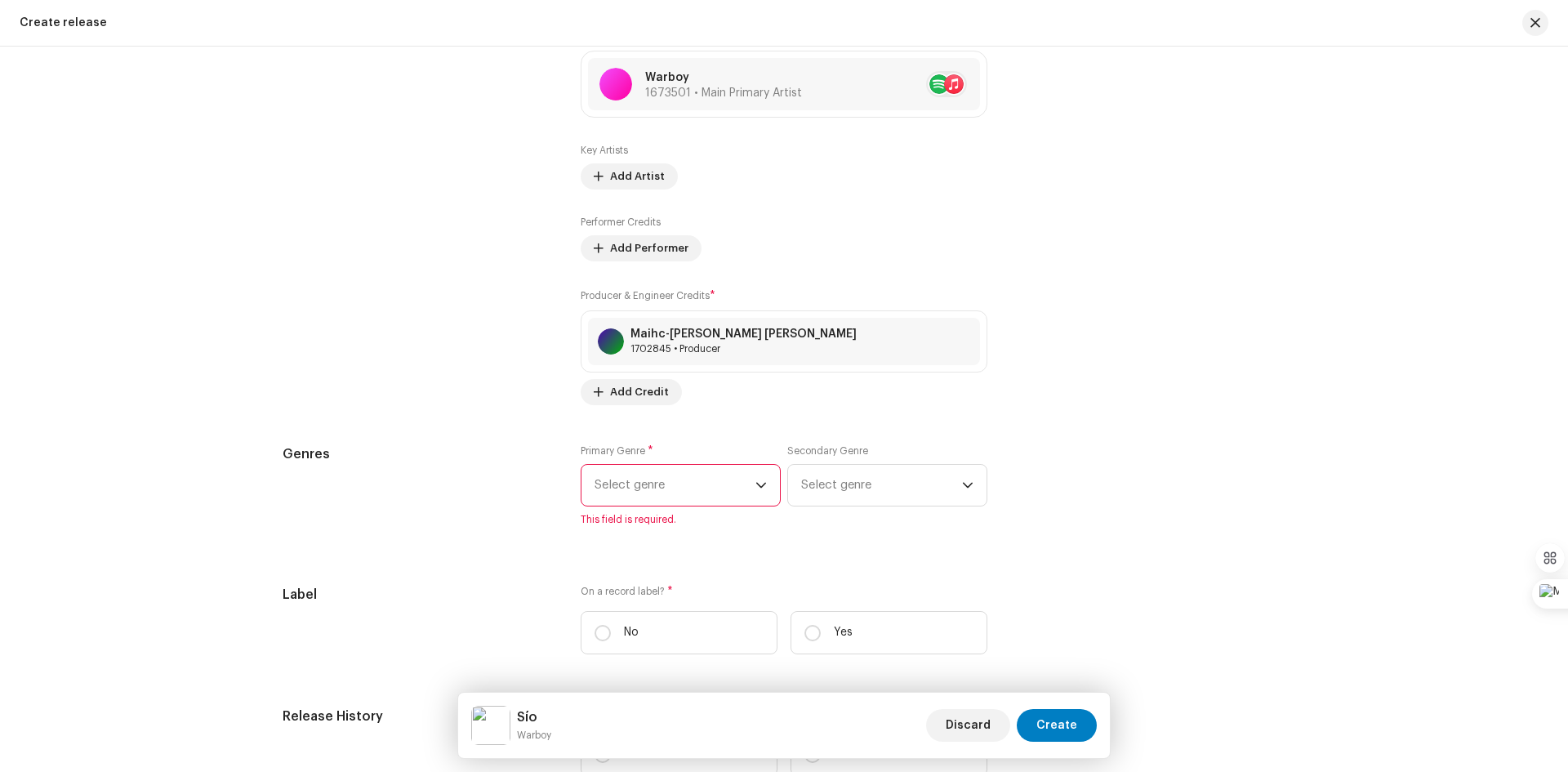
click at [661, 483] on span "Select genre" at bounding box center [675, 485] width 161 height 41
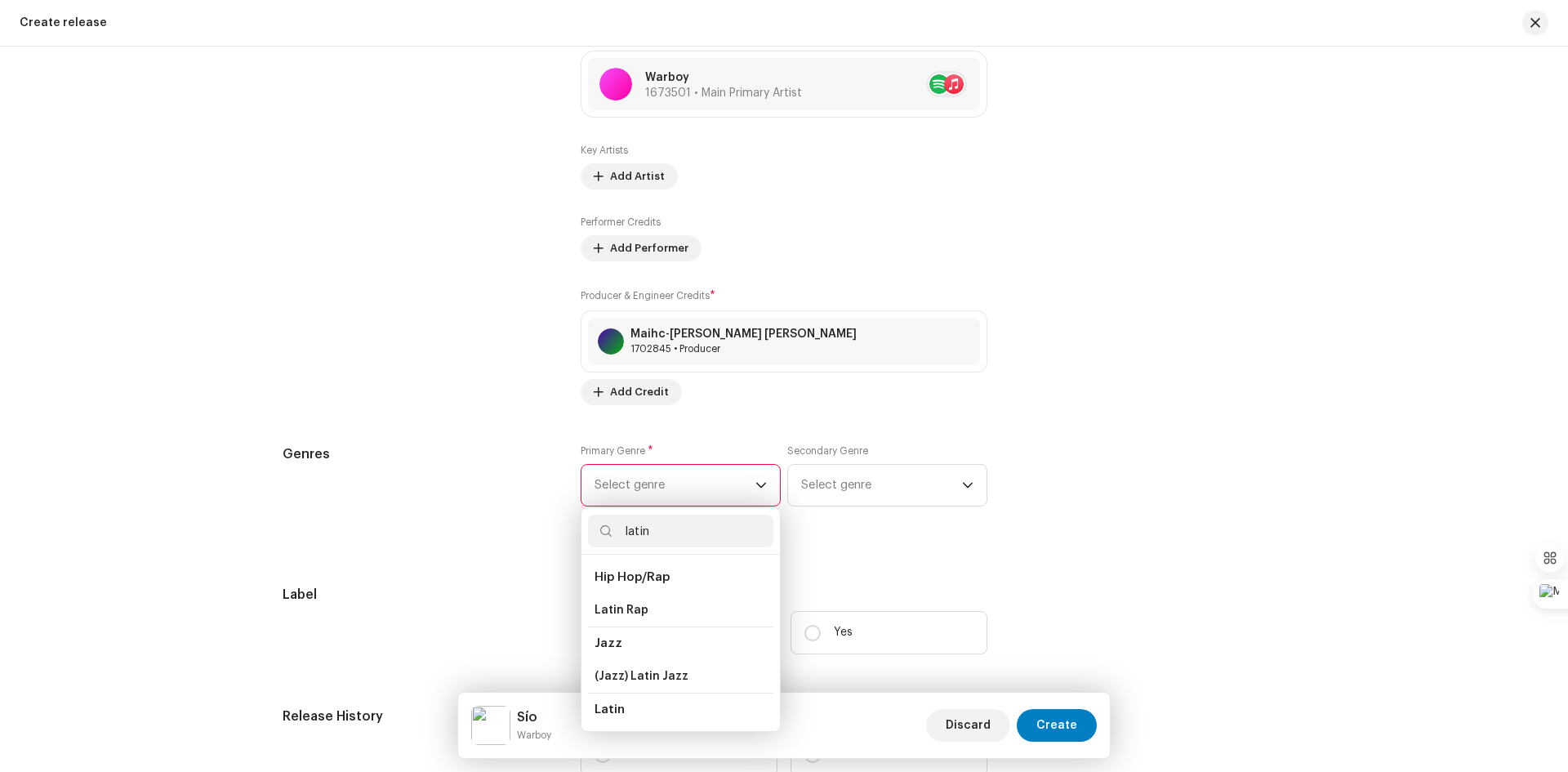
type input "latin"
click at [604, 716] on li "Latin" at bounding box center [681, 709] width 185 height 33
click at [611, 711] on span "Latin" at bounding box center [609, 709] width 31 height 12
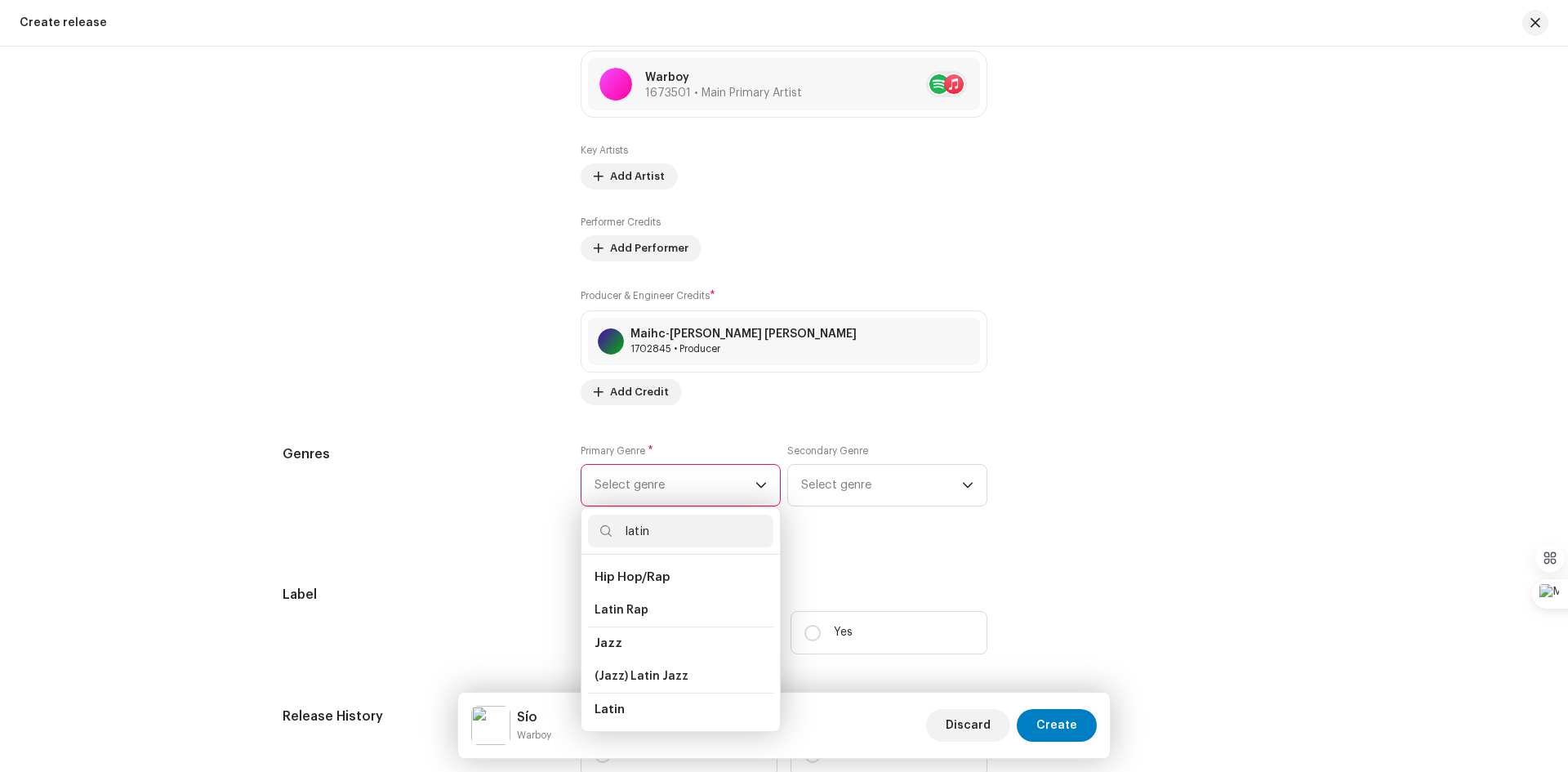
click at [611, 711] on span "Latin" at bounding box center [609, 709] width 31 height 12
click at [612, 711] on span "Latin" at bounding box center [609, 709] width 31 height 12
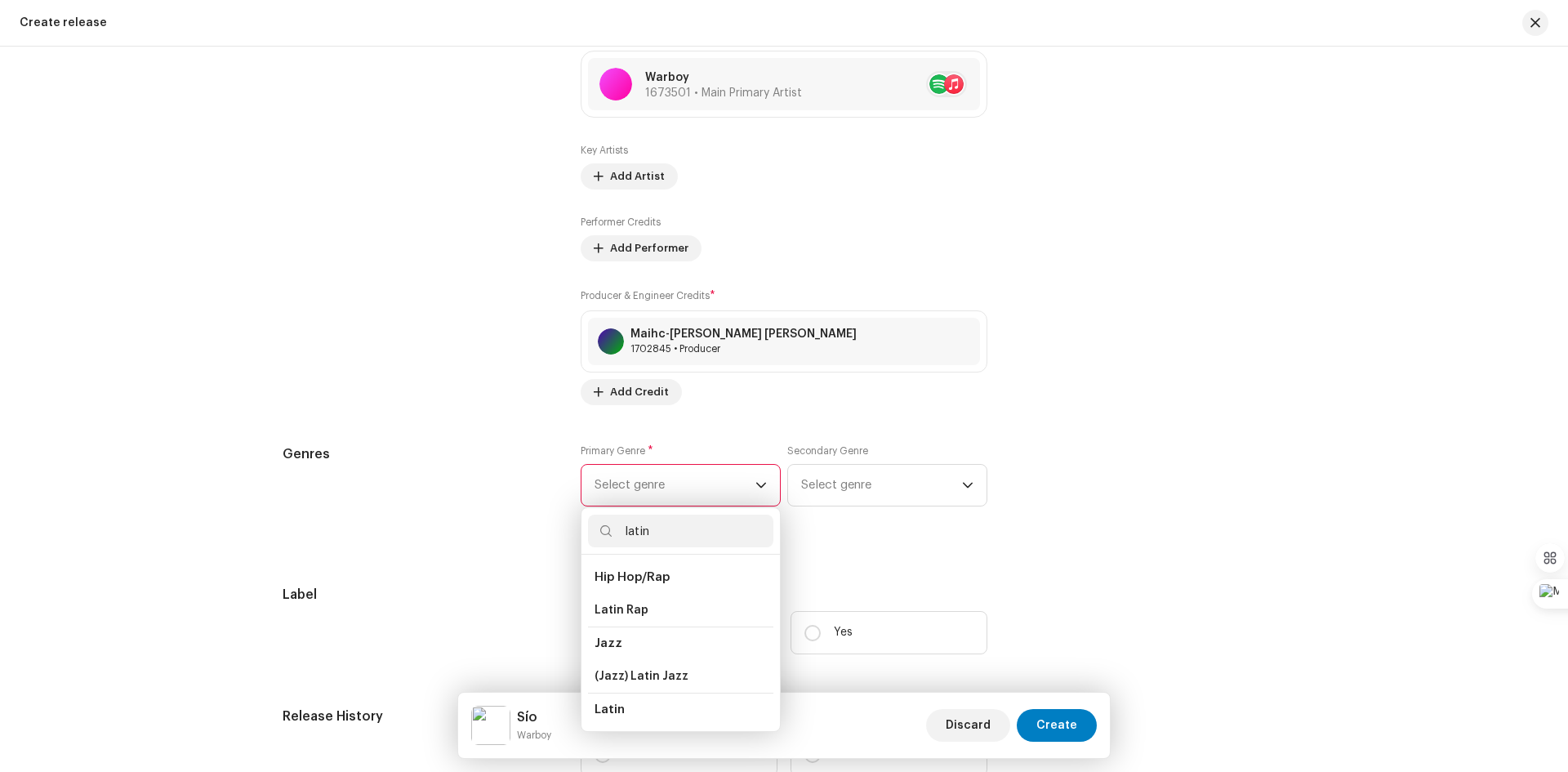
click at [612, 711] on span "Latin" at bounding box center [609, 709] width 31 height 12
click at [613, 711] on span "Latin" at bounding box center [609, 709] width 31 height 12
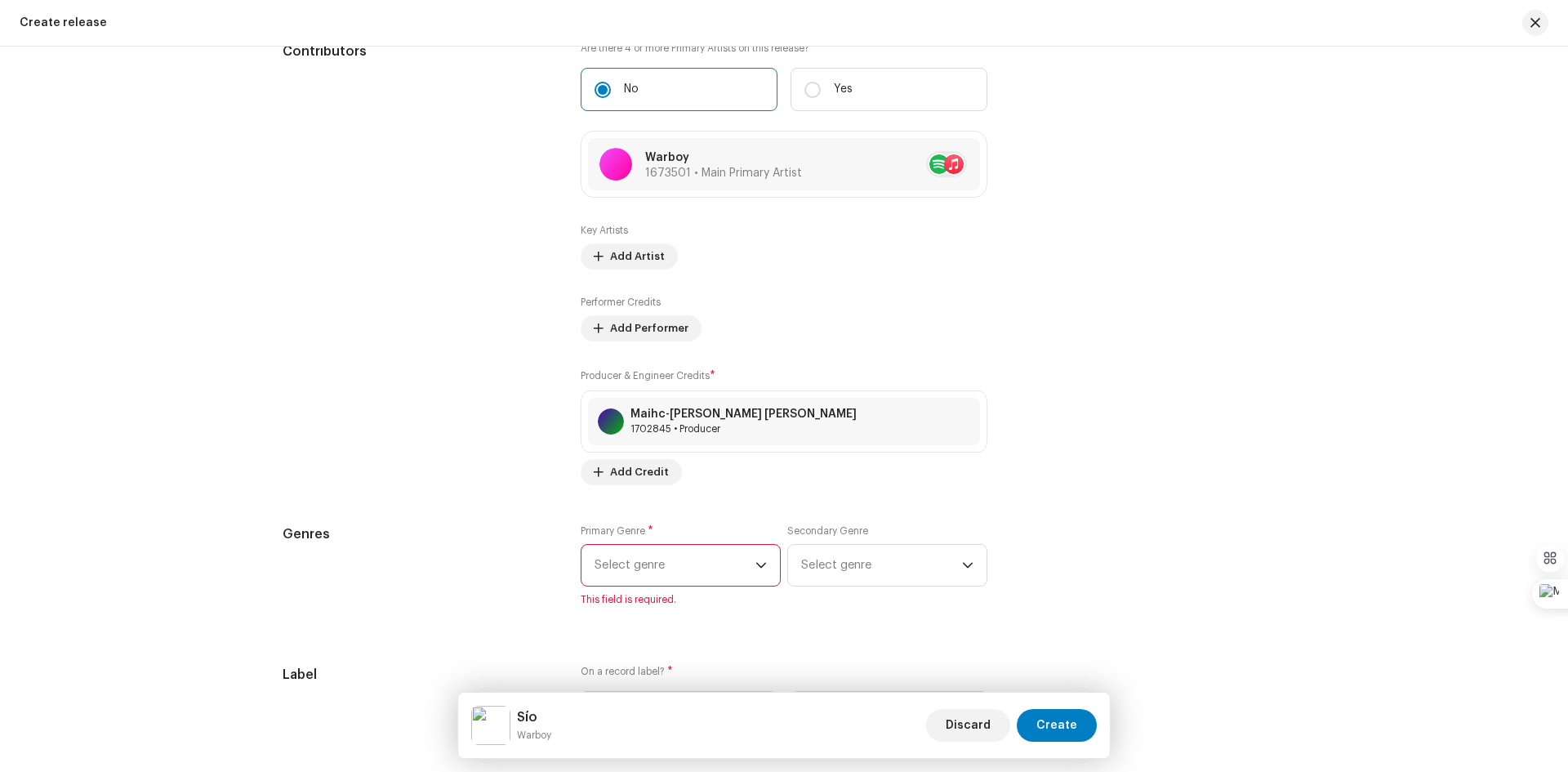
scroll to position [1715, 0]
click at [767, 566] on p-select "Select genre" at bounding box center [680, 567] width 200 height 43
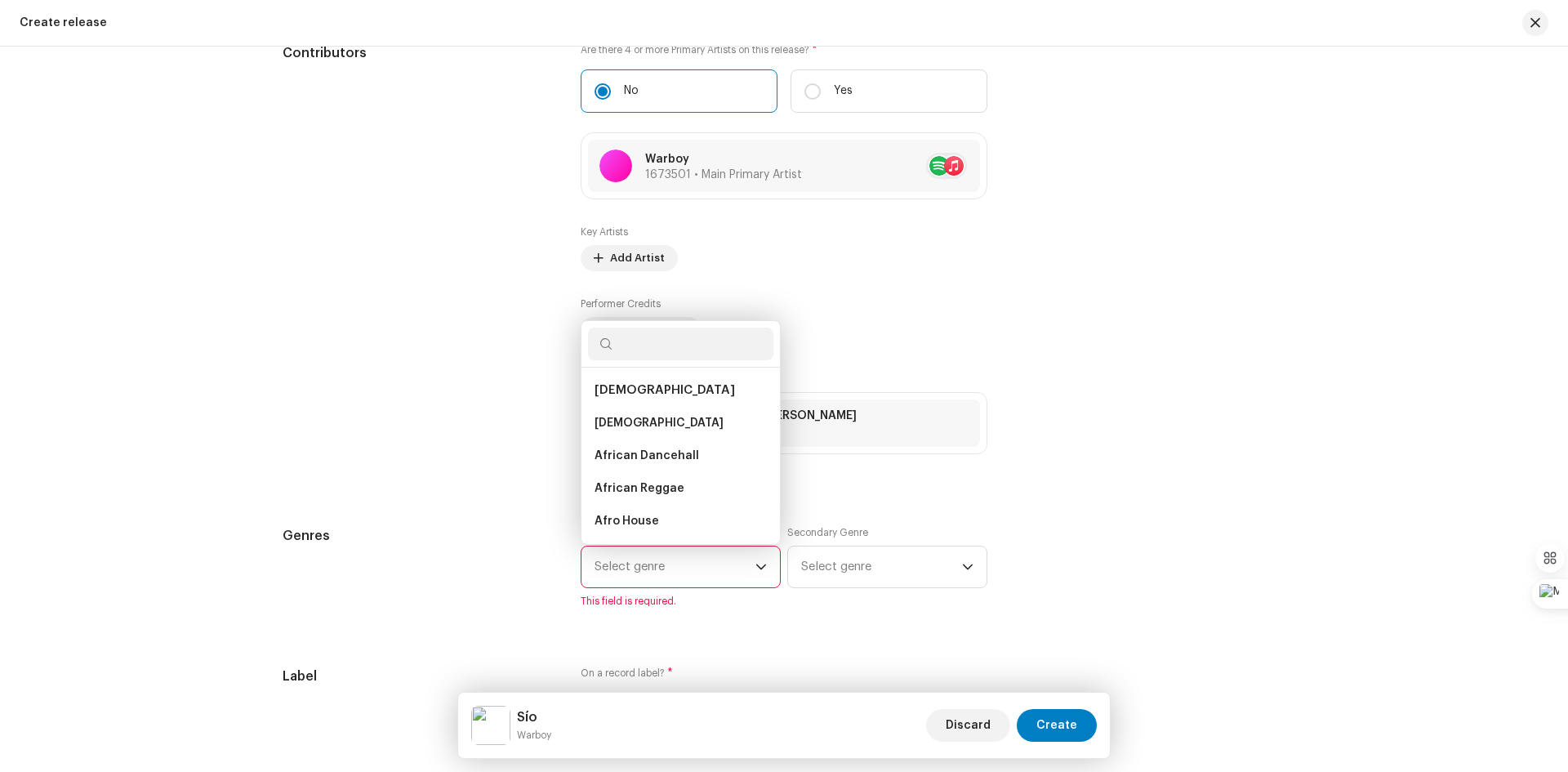
click at [667, 567] on span "Select genre" at bounding box center [675, 567] width 161 height 41
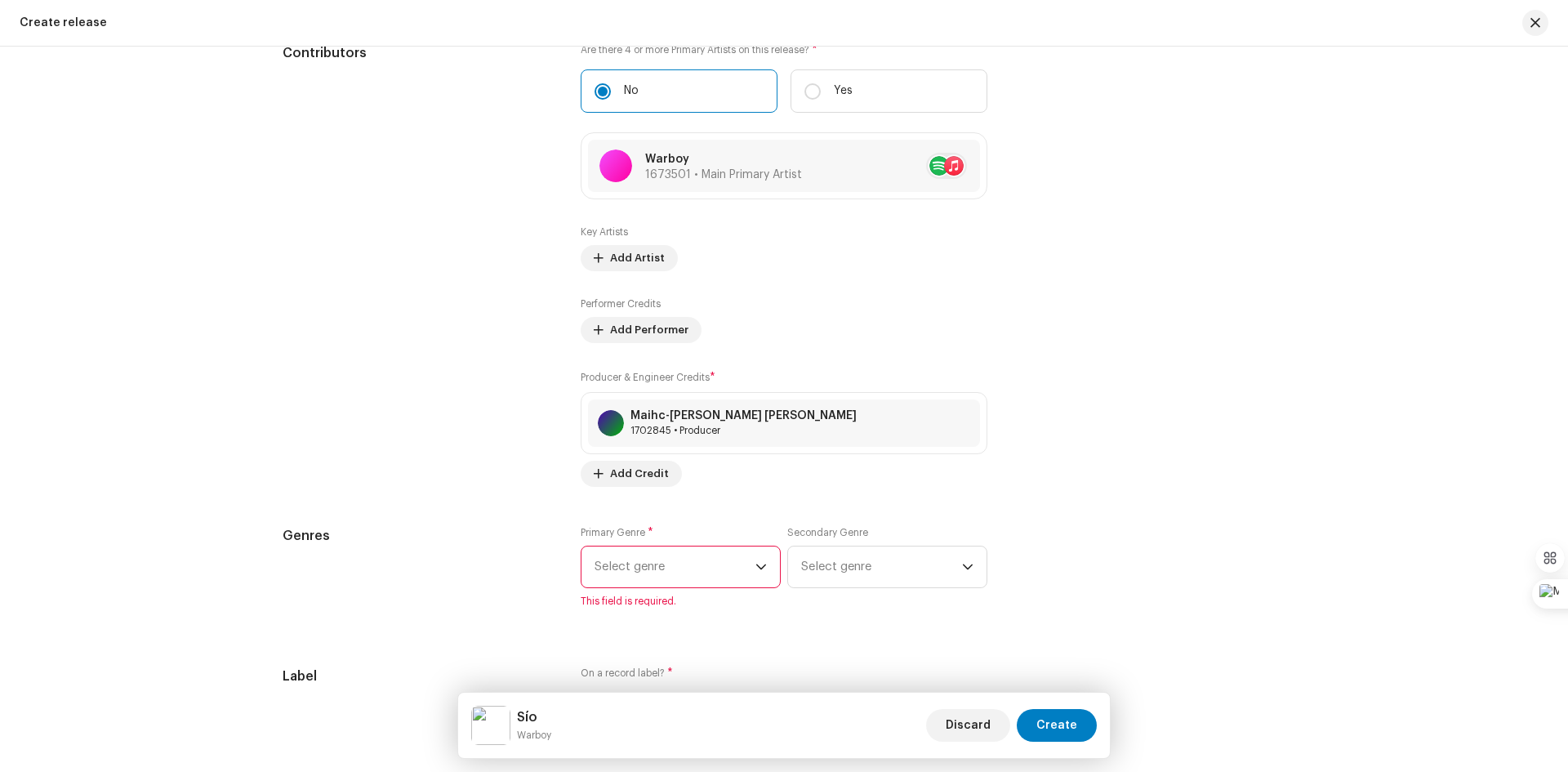
click at [667, 567] on span "Select genre" at bounding box center [675, 567] width 161 height 41
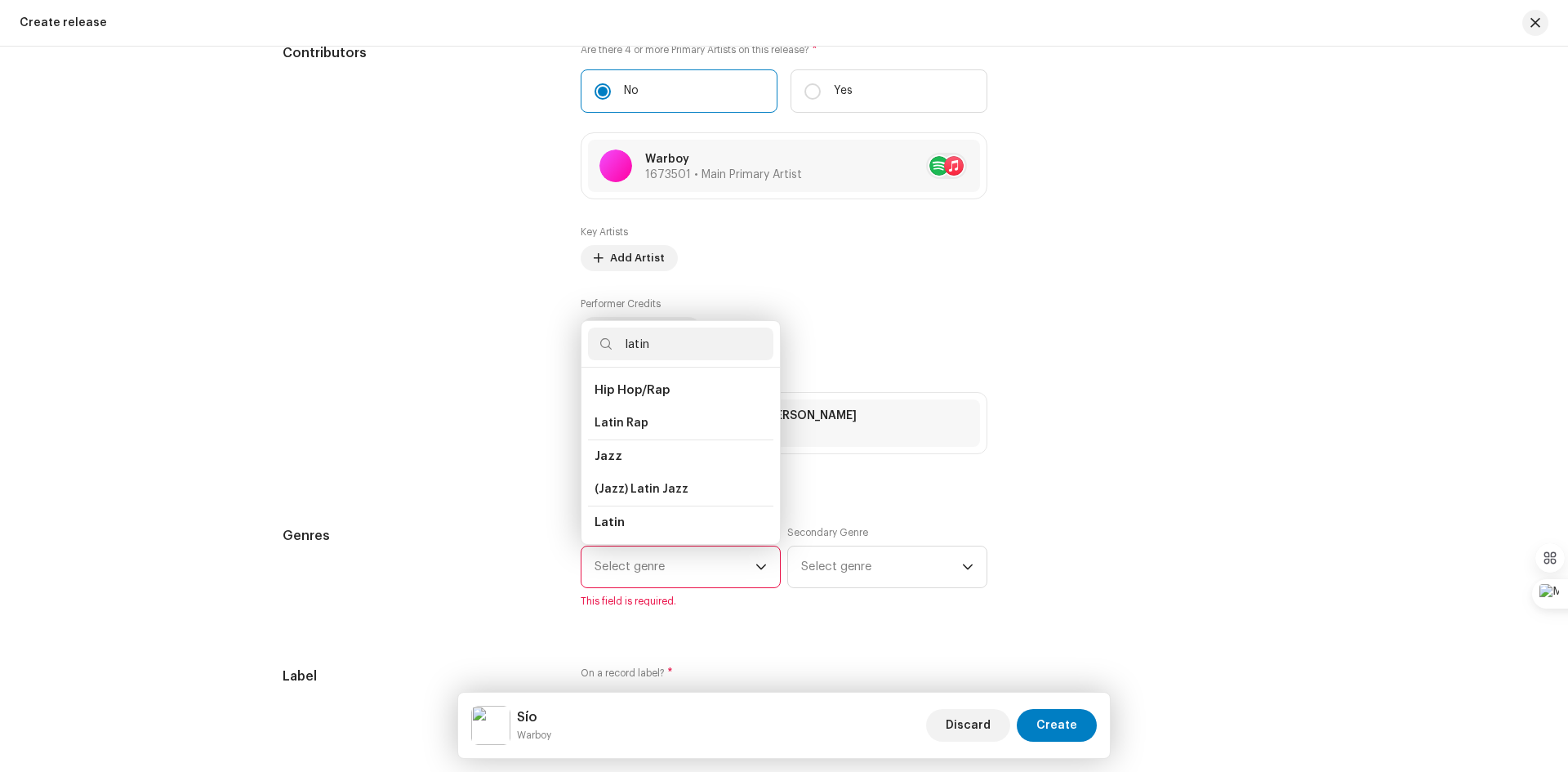
type input "latin"
click at [614, 526] on span "Latin" at bounding box center [609, 522] width 31 height 12
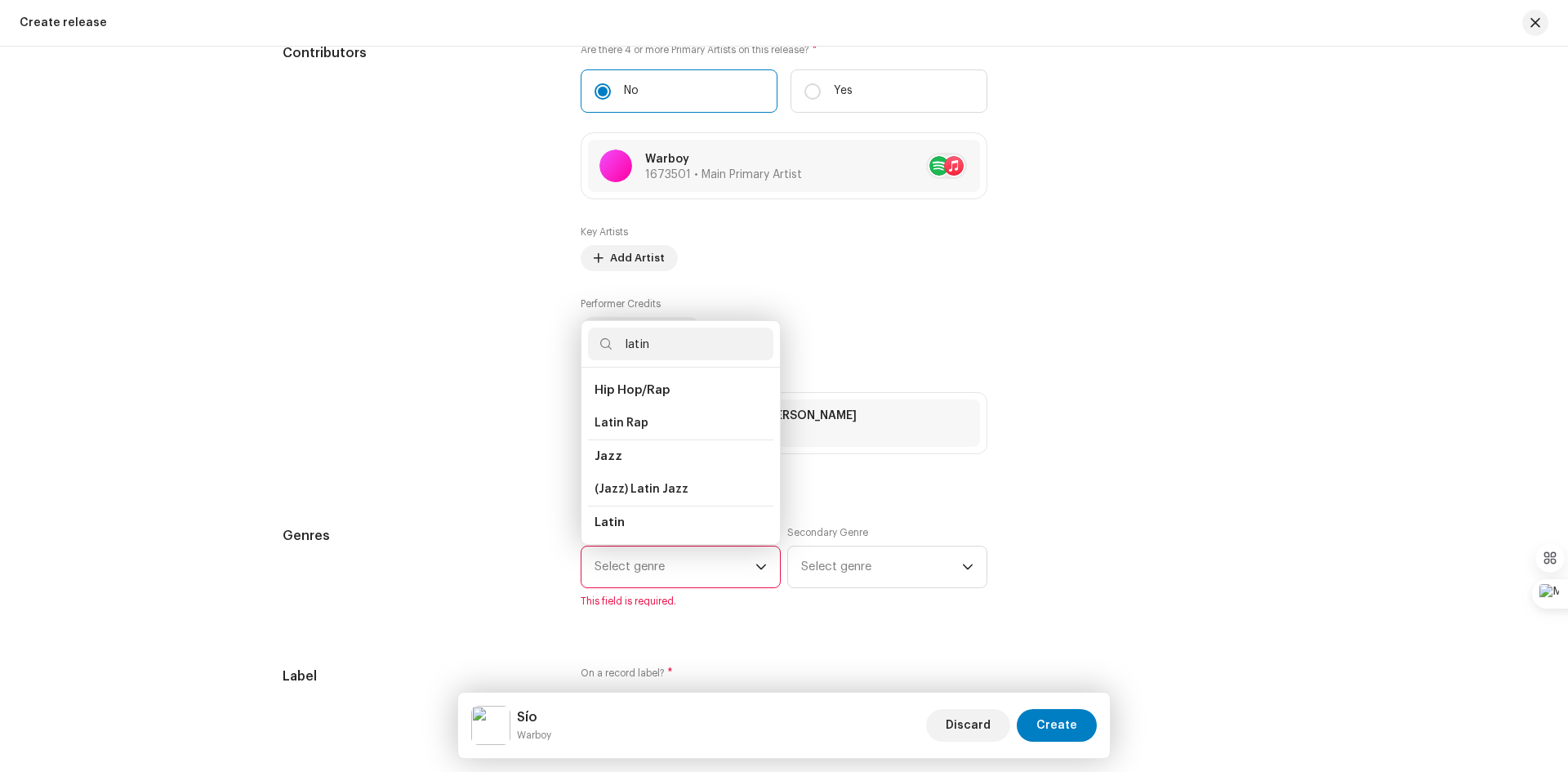
click at [614, 526] on span "Latin" at bounding box center [609, 522] width 31 height 12
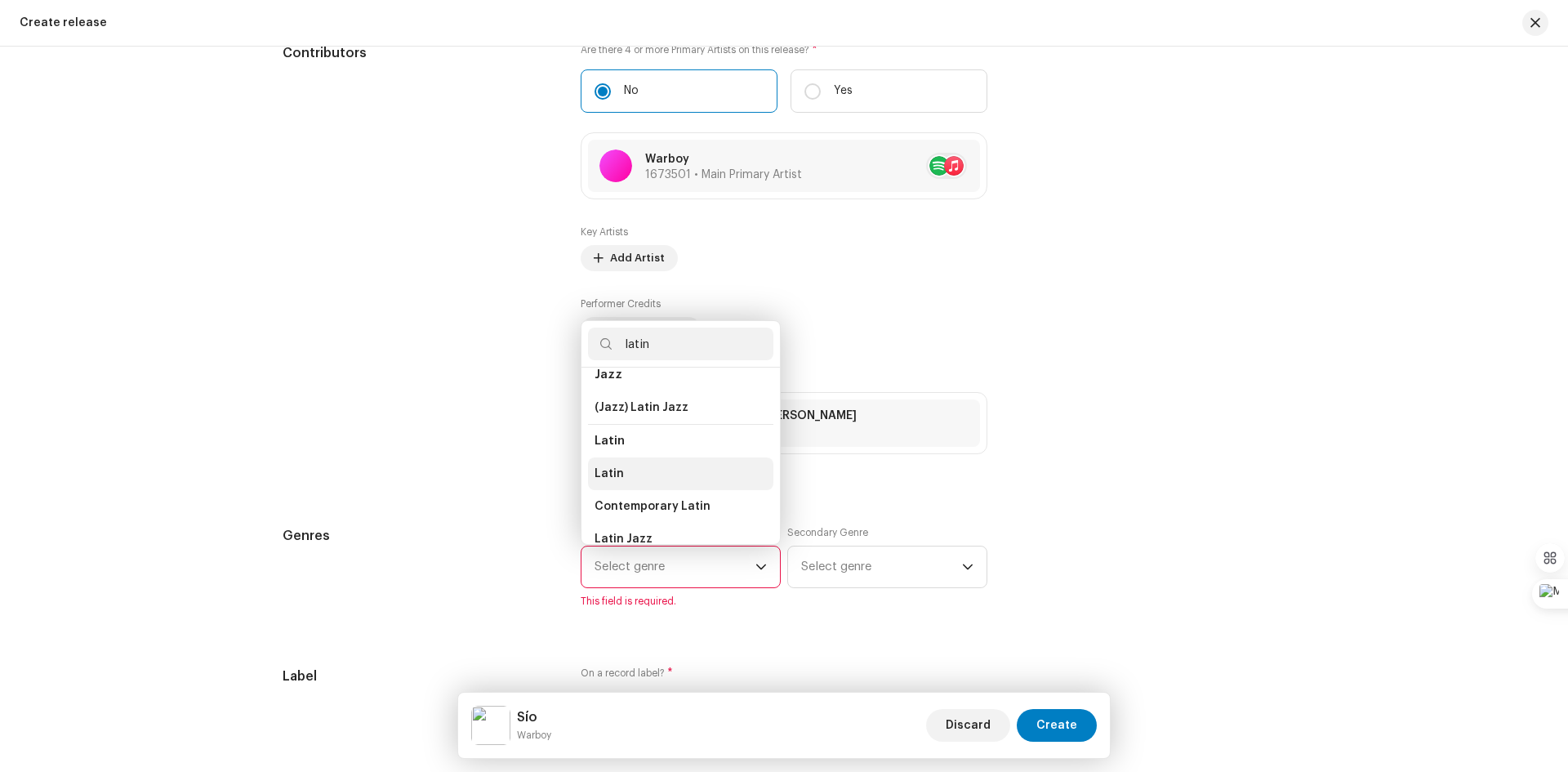
click at [606, 472] on span "Latin" at bounding box center [609, 474] width 30 height 17
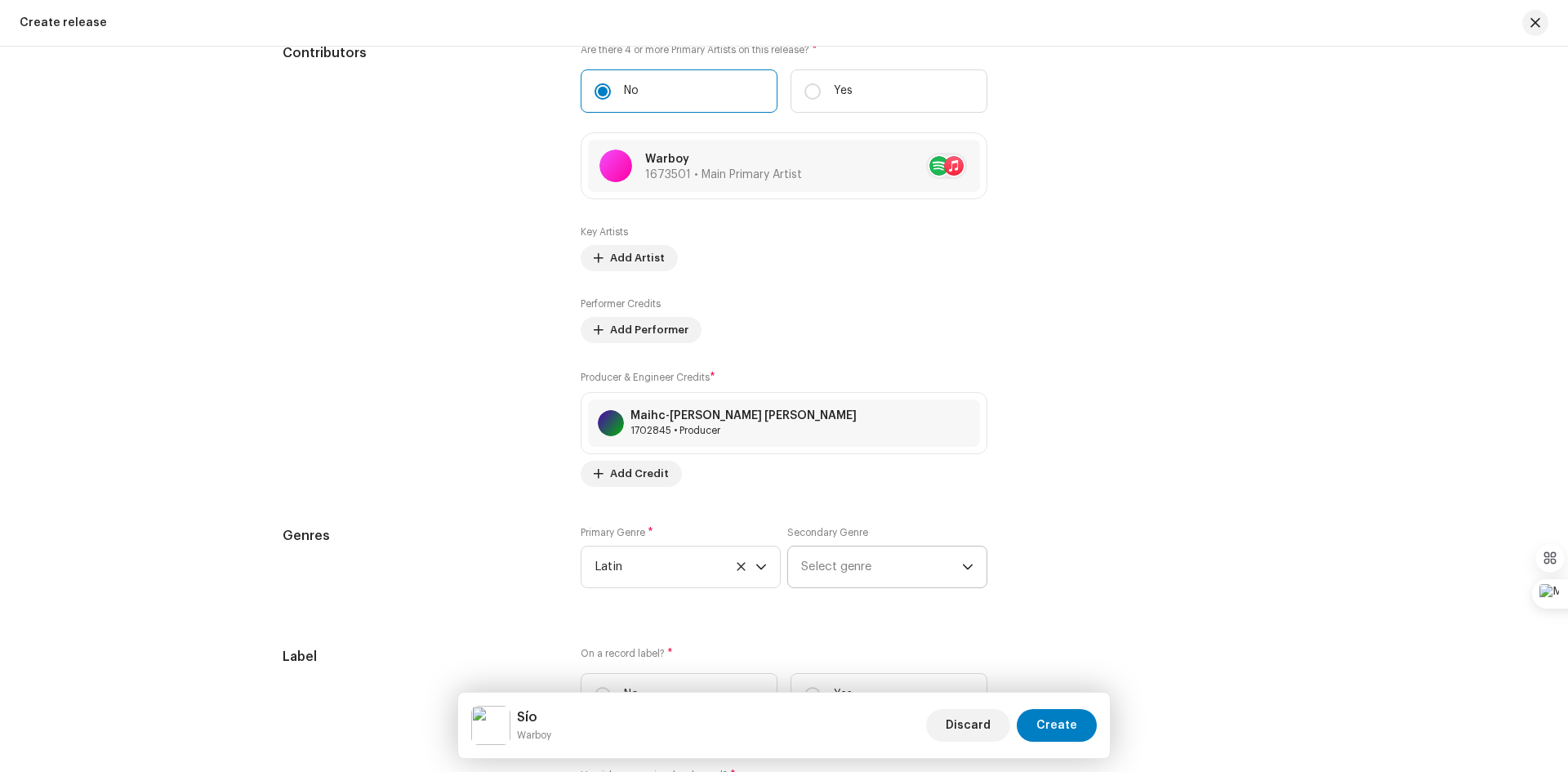
click at [962, 566] on icon "dropdown trigger" at bounding box center [967, 567] width 10 height 6
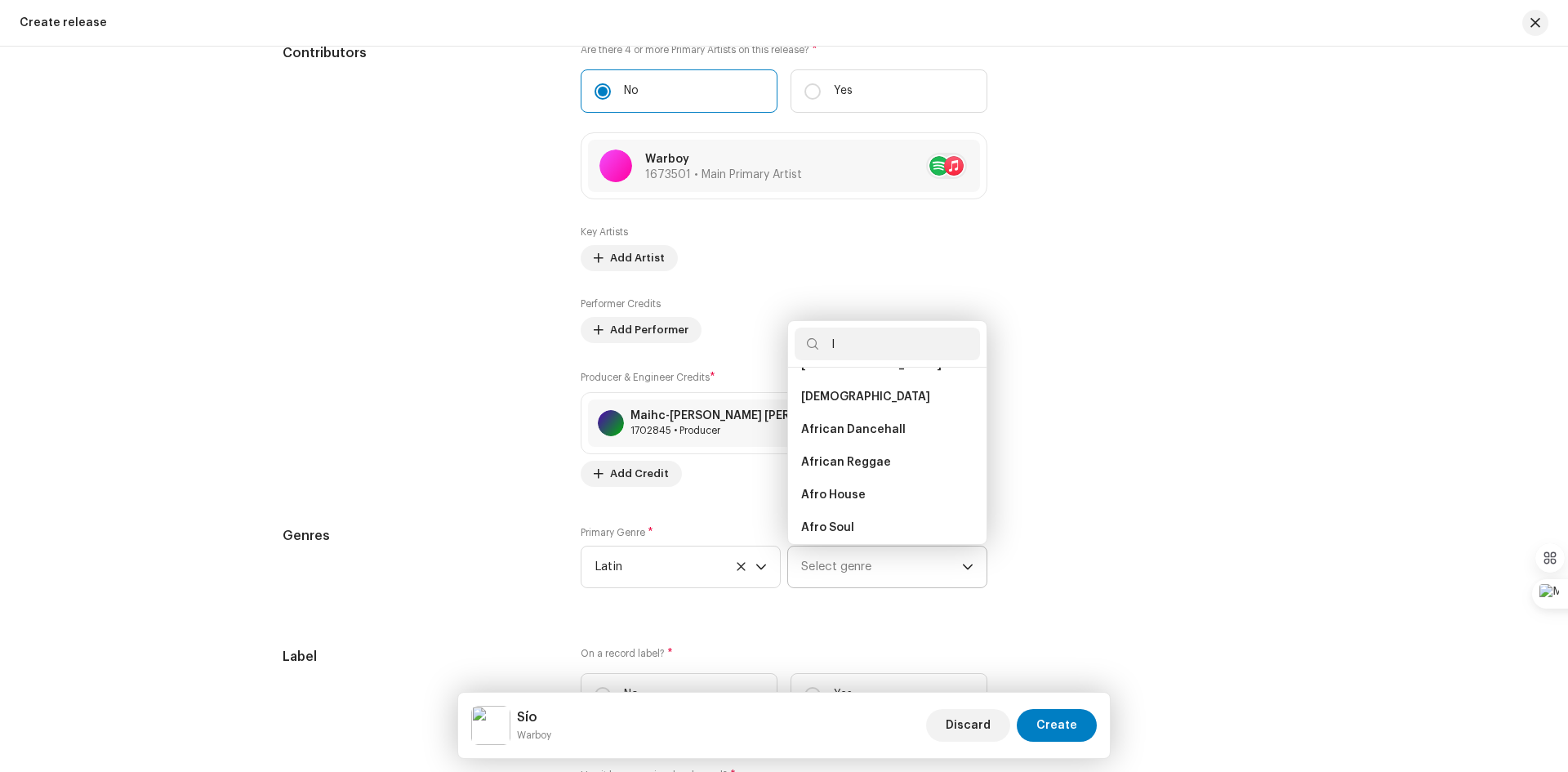
scroll to position [0, 0]
type input "latin"
click at [846, 421] on span "Latin Rap" at bounding box center [829, 423] width 54 height 17
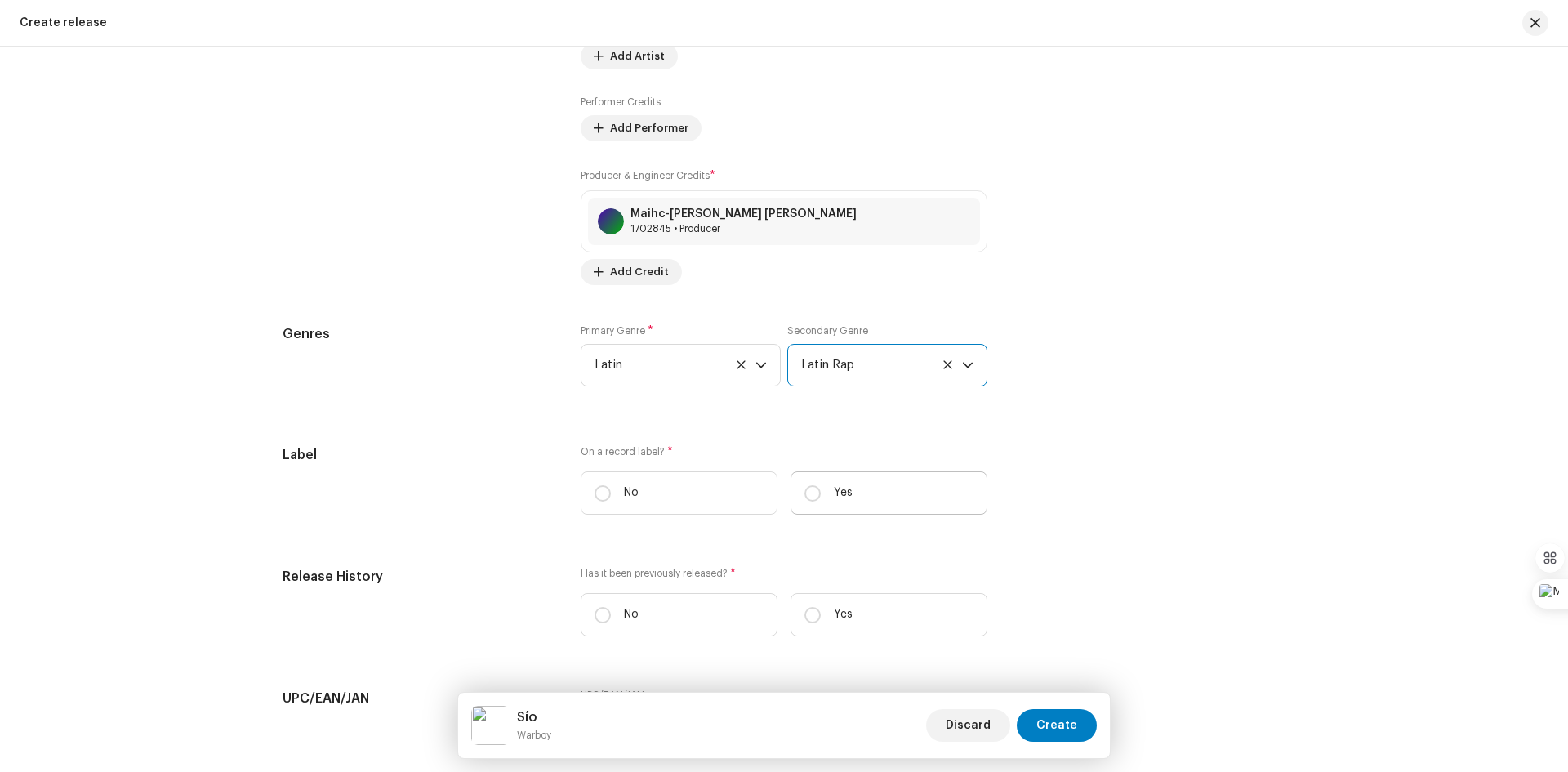
scroll to position [1960, 0]
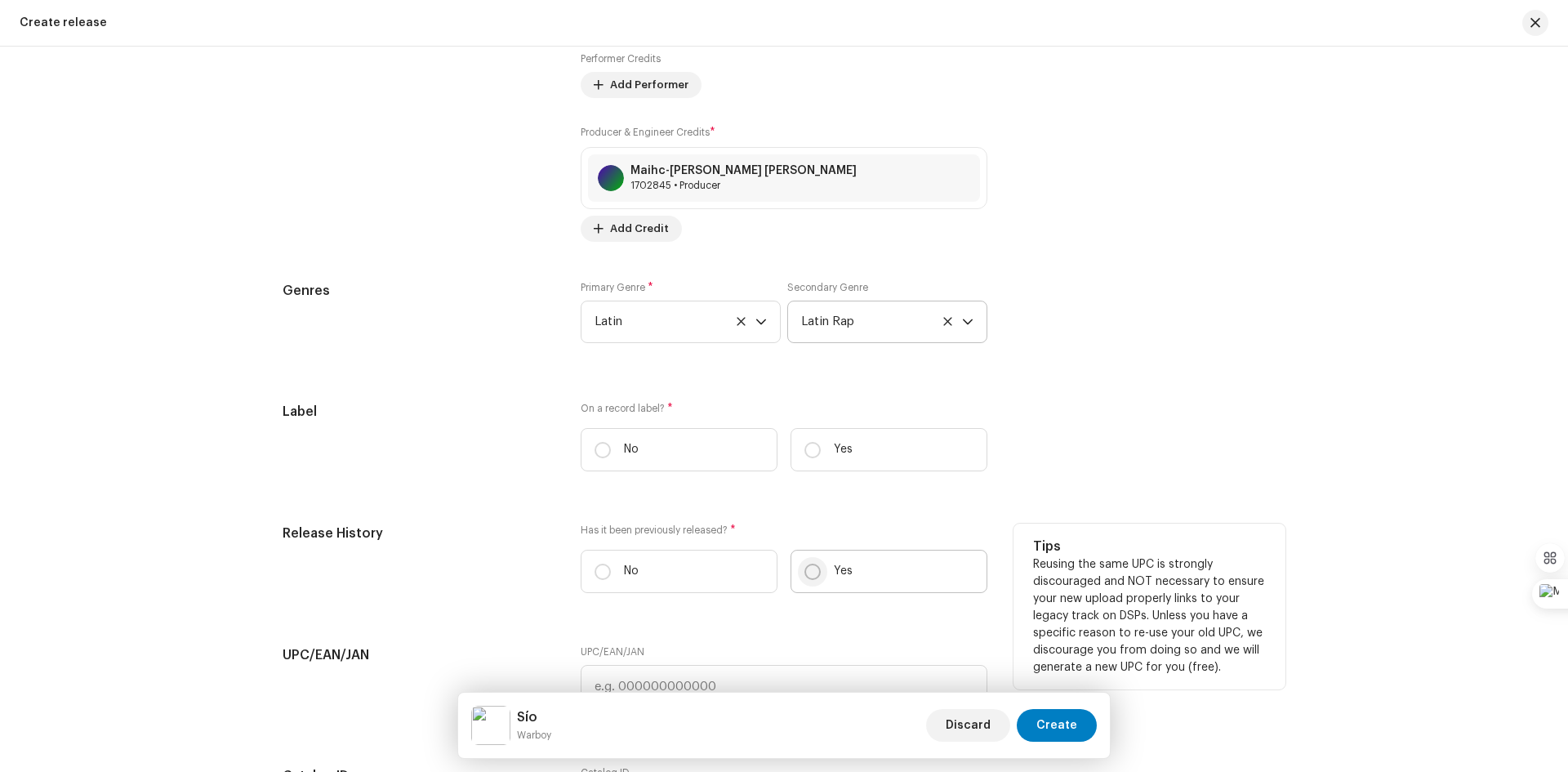
click at [812, 574] on input "Yes" at bounding box center [812, 572] width 17 height 17
radio input "true"
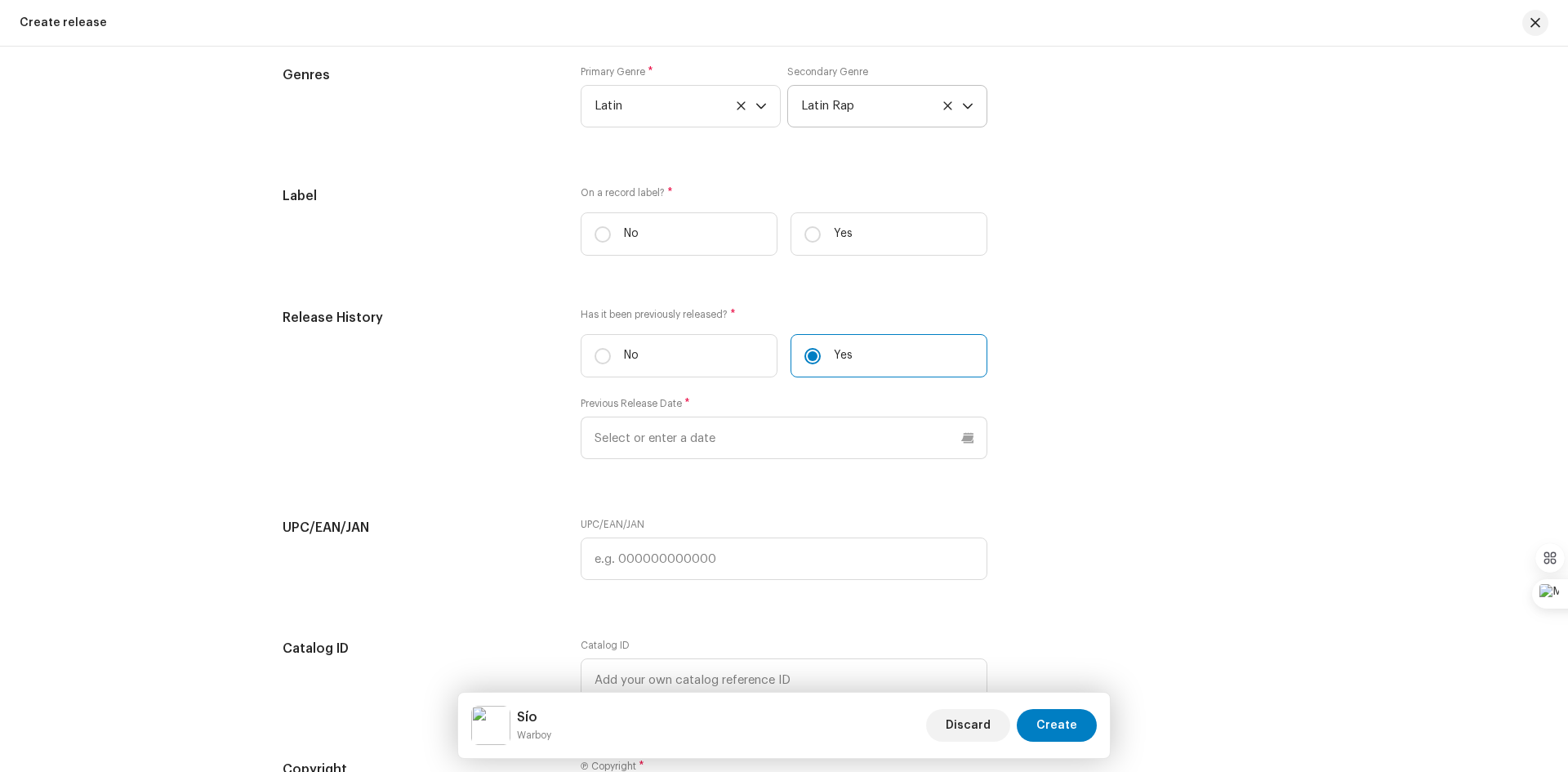
scroll to position [2206, 0]
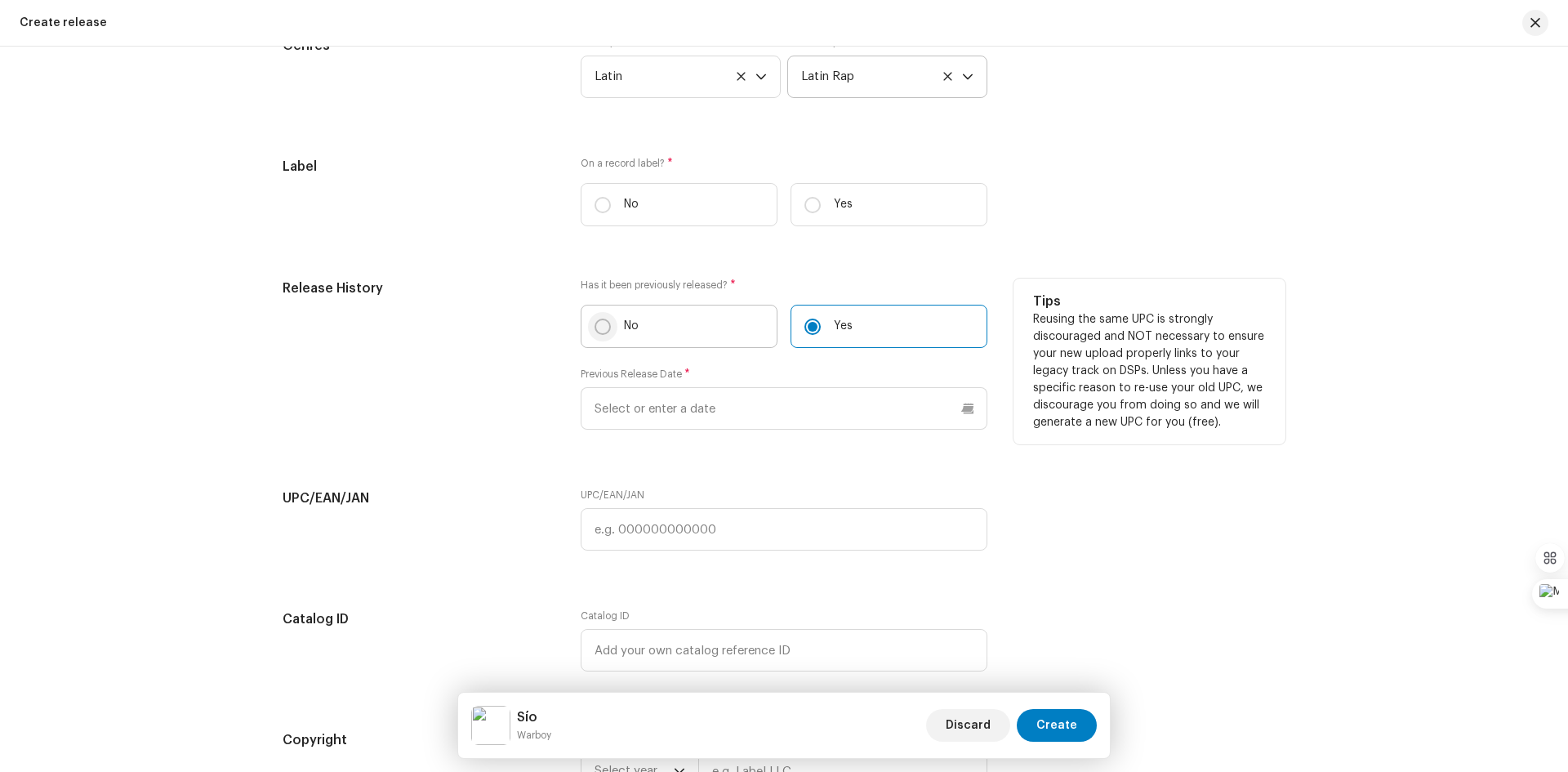
click at [596, 322] on input "No" at bounding box center [602, 326] width 17 height 17
radio input "true"
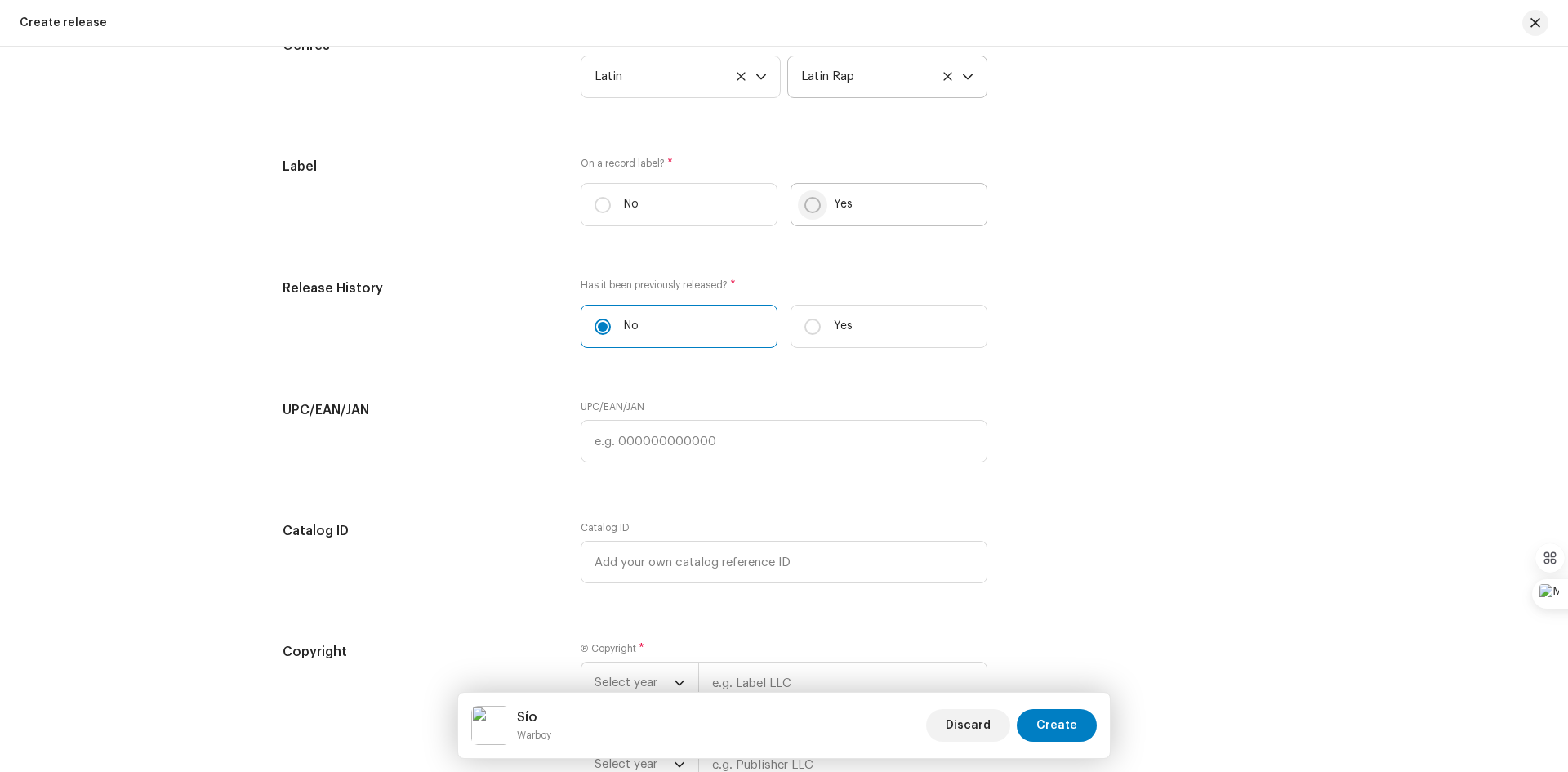
click at [815, 205] on input "Yes" at bounding box center [812, 205] width 17 height 17
radio input "true"
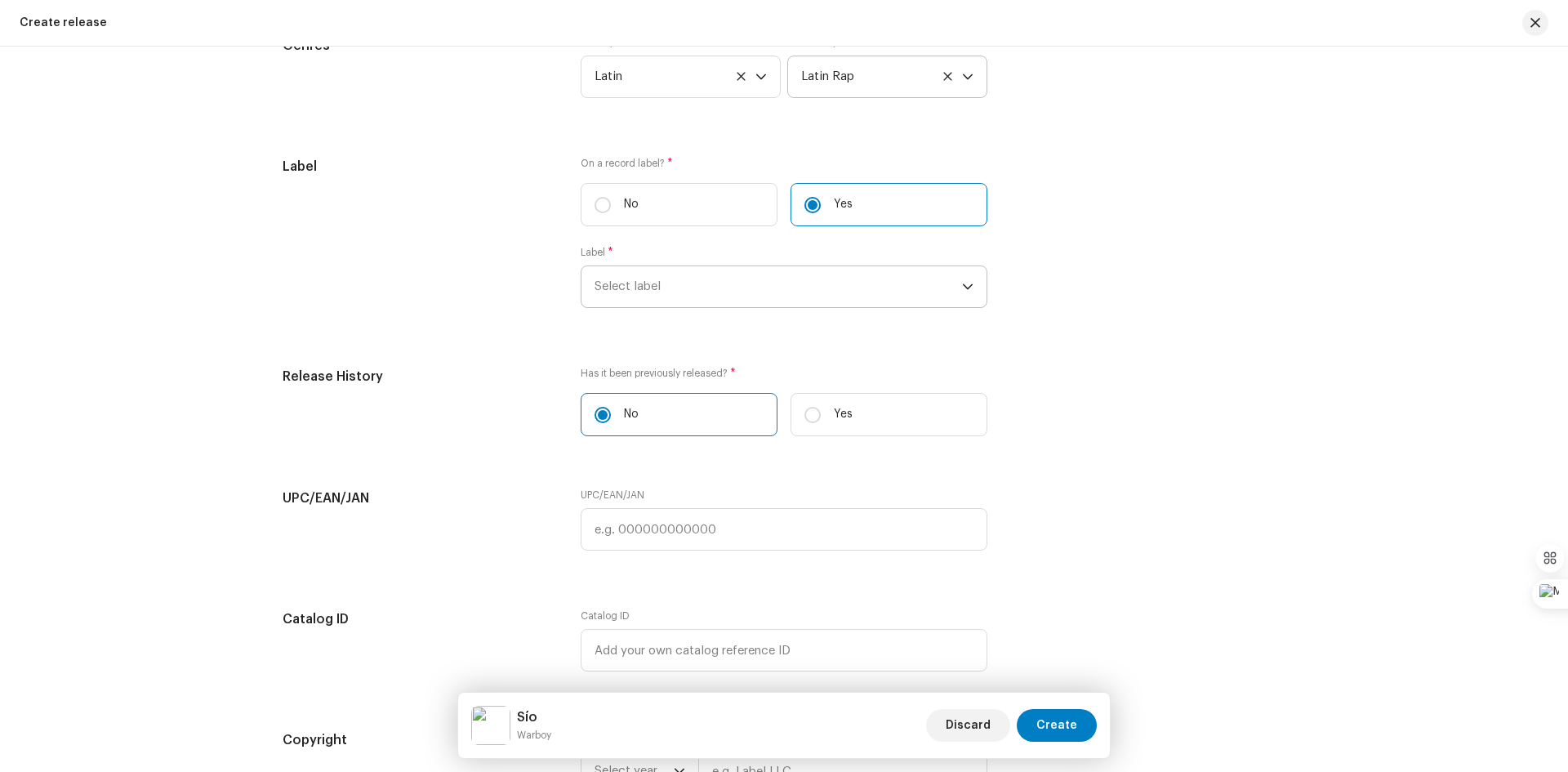
click at [963, 288] on icon "dropdown trigger" at bounding box center [967, 287] width 10 height 6
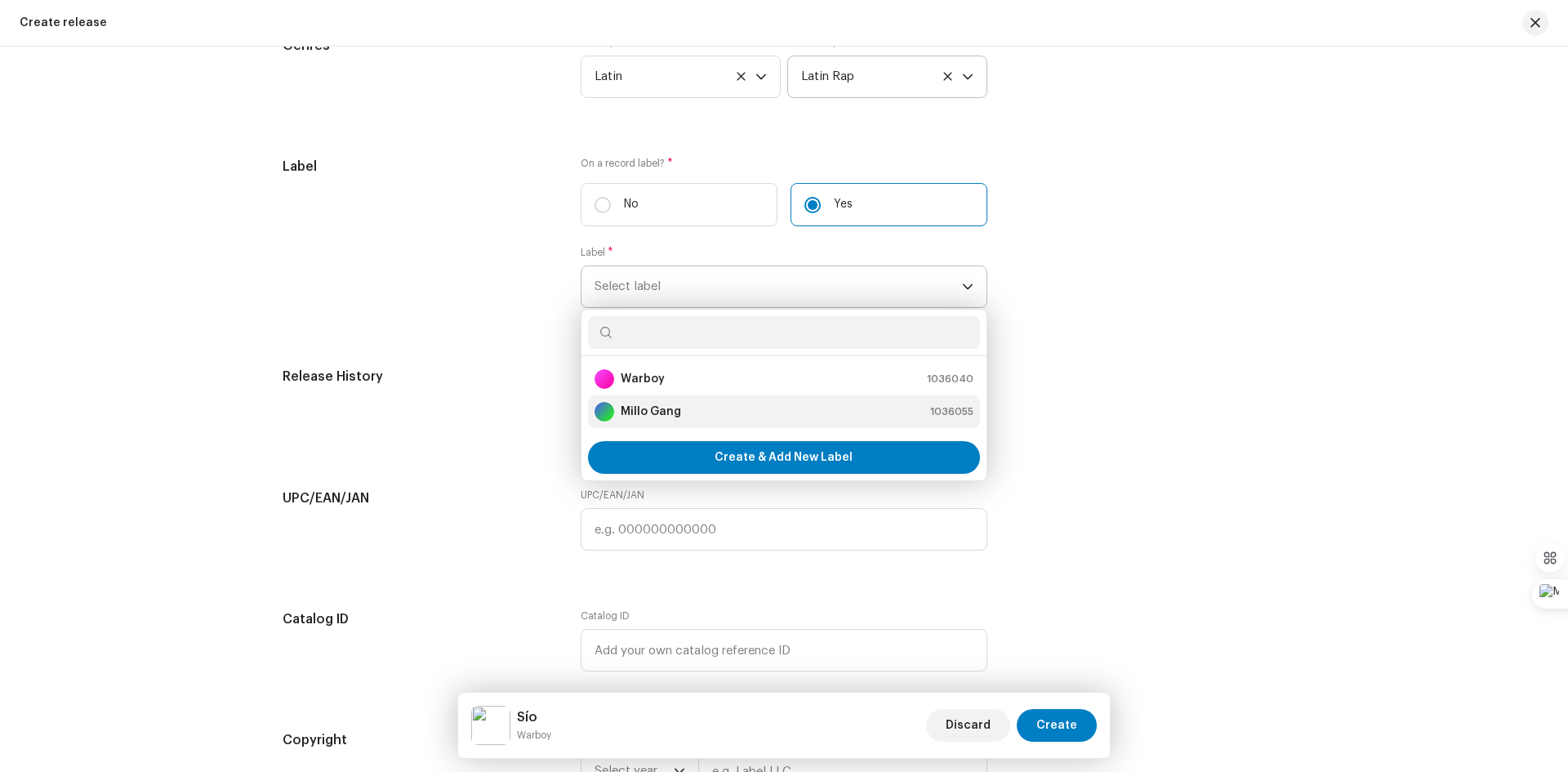
click at [799, 411] on div "Millo Gang 1036055" at bounding box center [783, 412] width 378 height 19
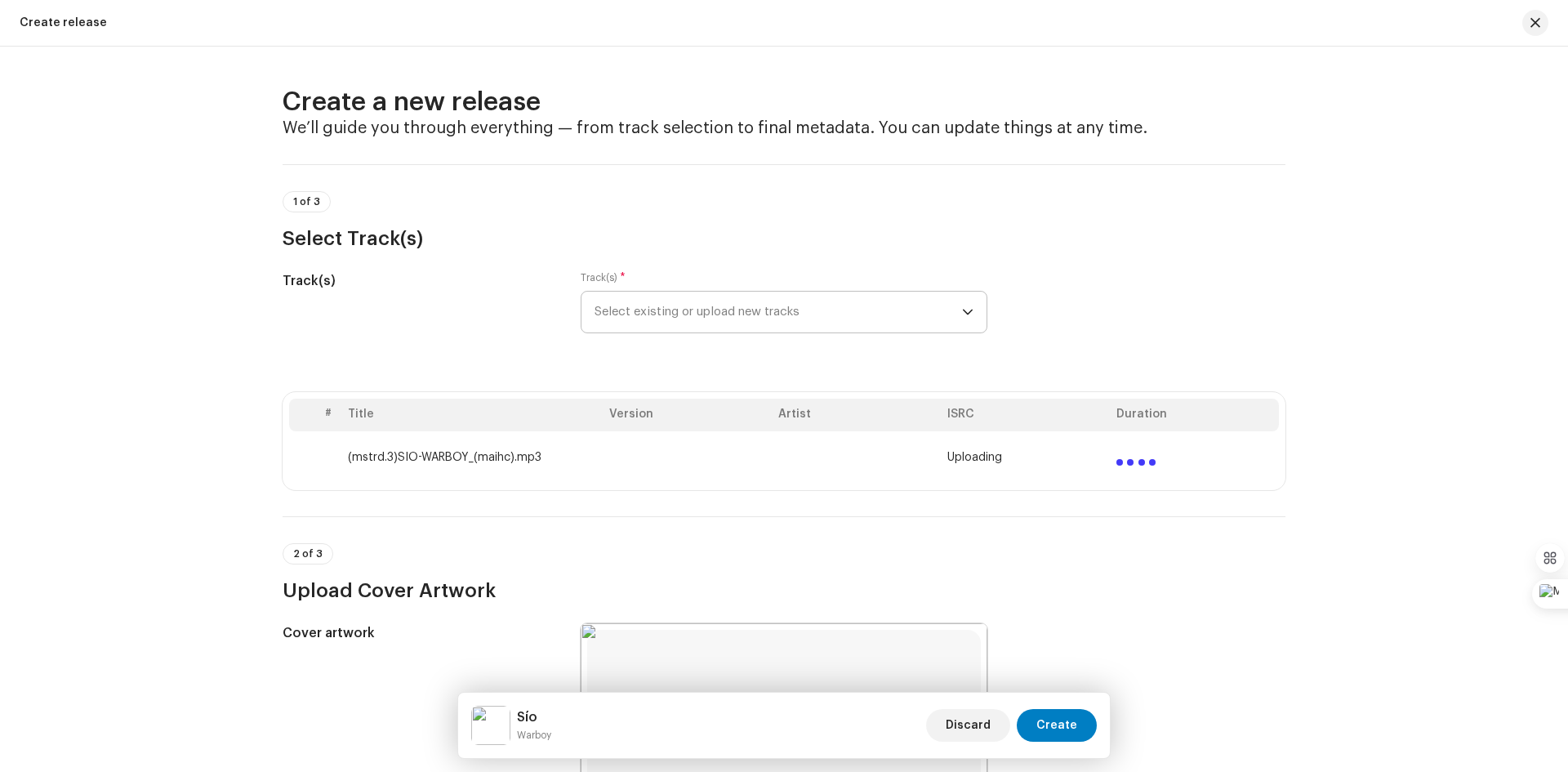
scroll to position [81, 0]
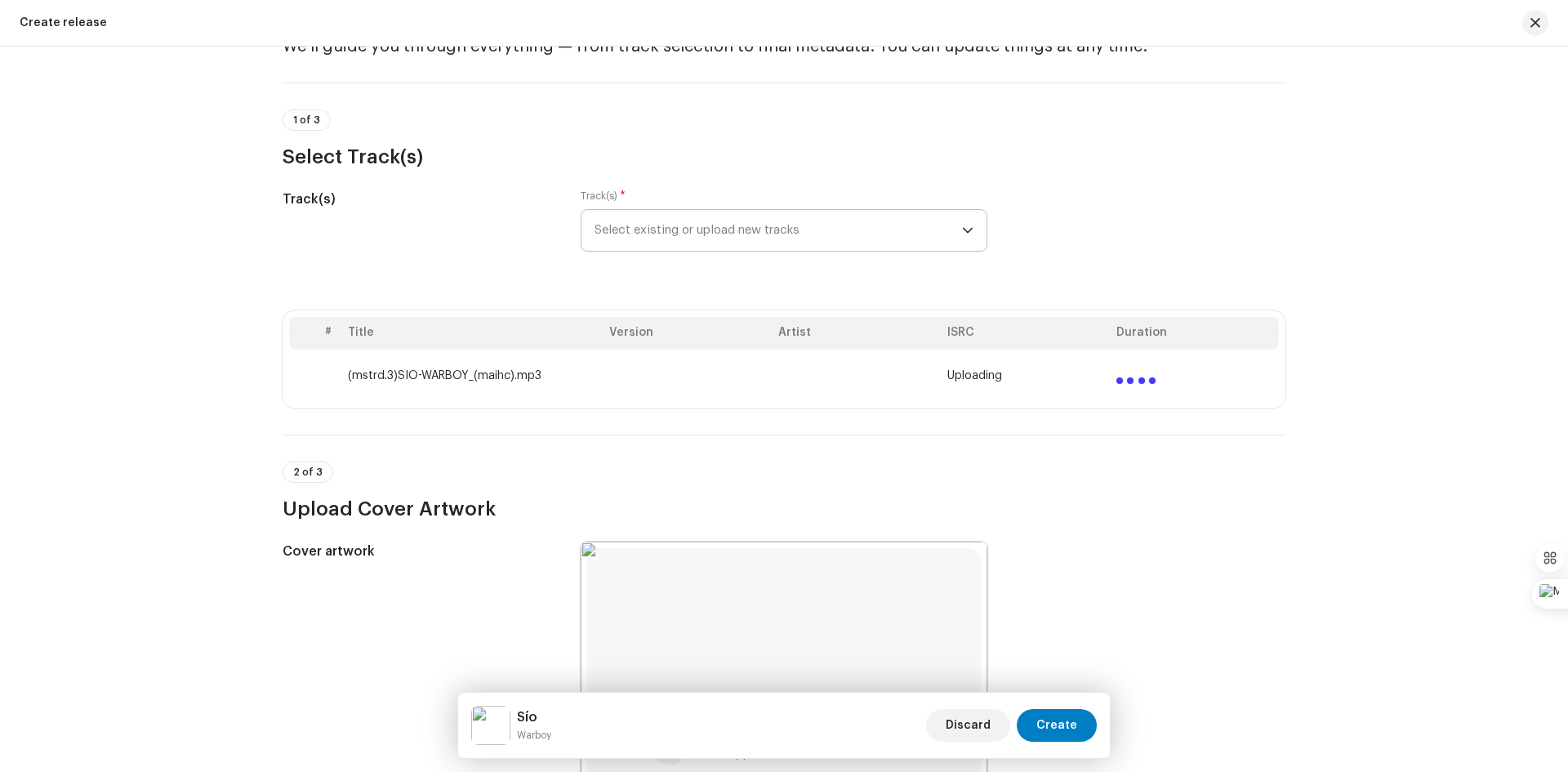
click at [964, 234] on icon "dropdown trigger" at bounding box center [968, 230] width 11 height 11
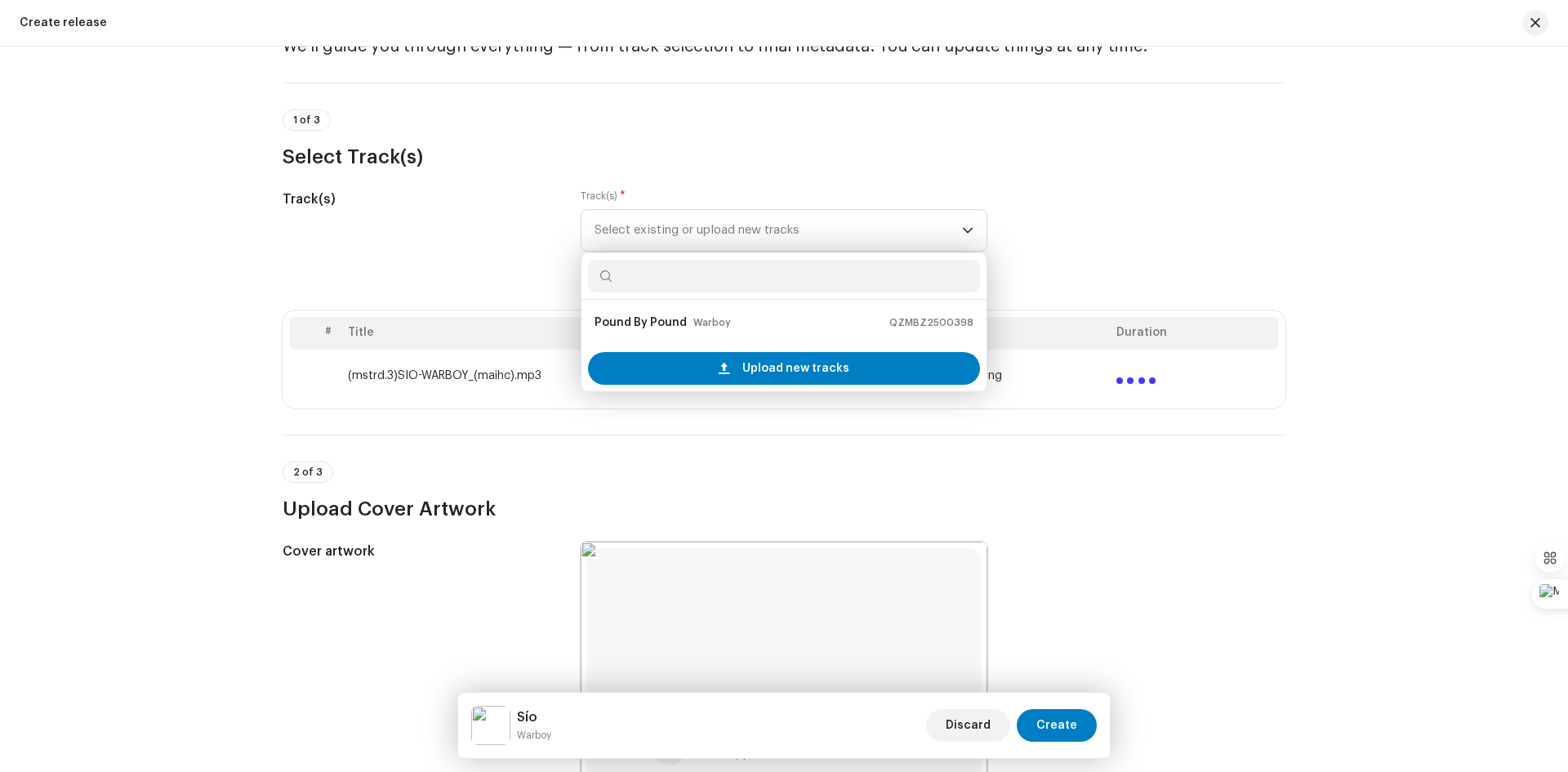
click at [1046, 167] on h3 "Select Track(s)" at bounding box center [783, 156] width 1003 height 26
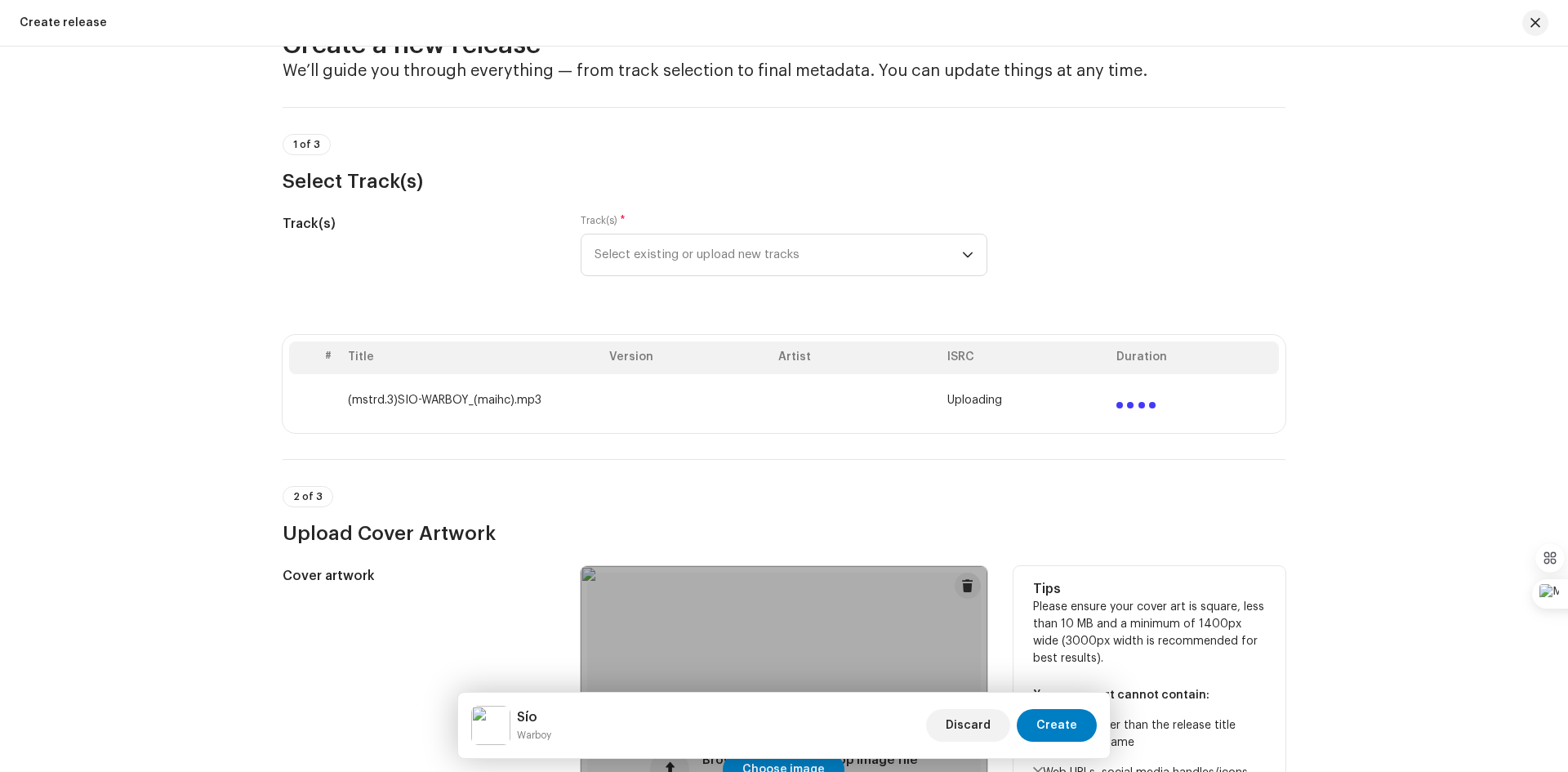
scroll to position [0, 0]
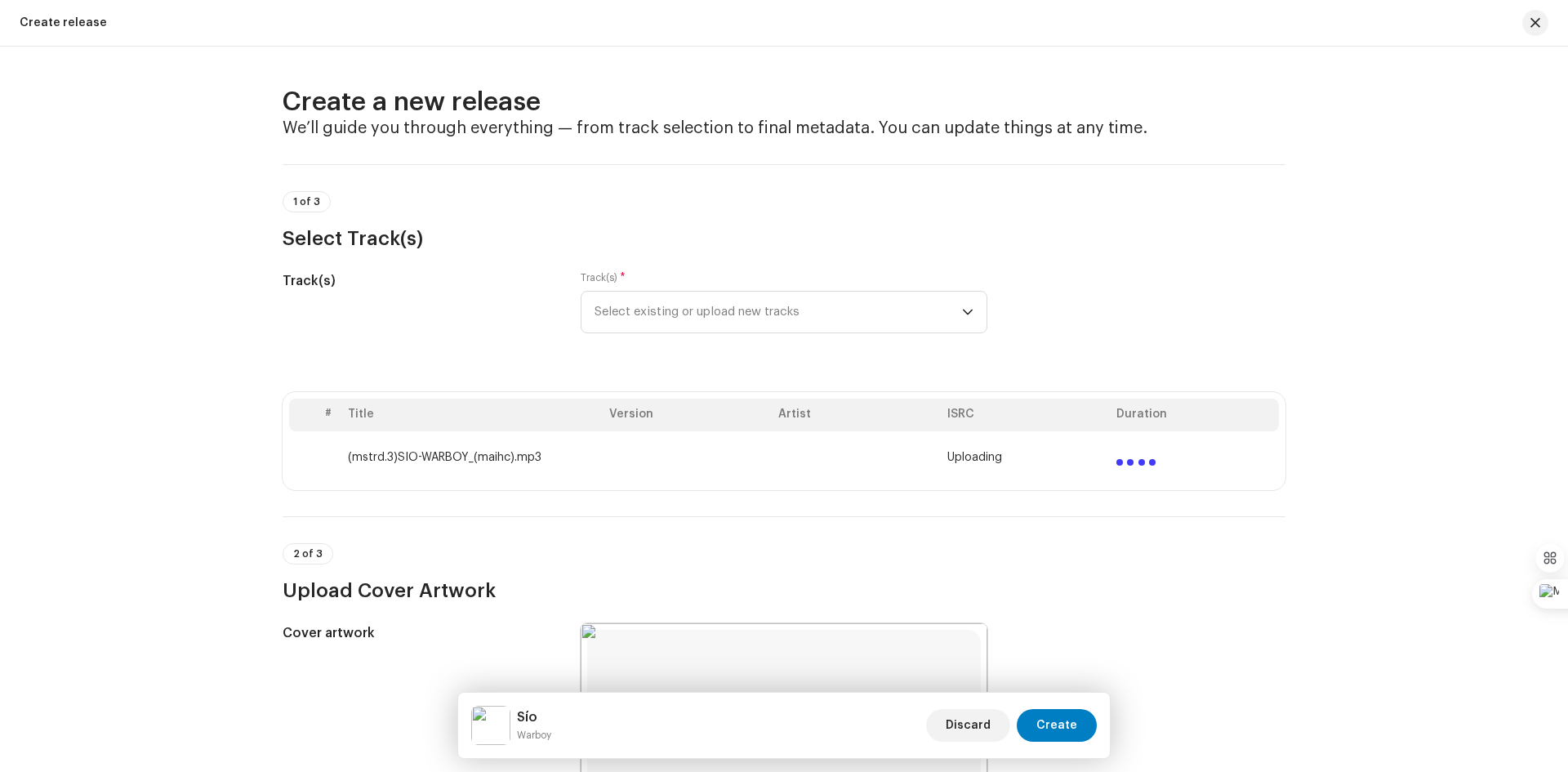
click at [342, 415] on th "Title" at bounding box center [472, 414] width 261 height 32
click at [1116, 456] on div at bounding box center [1135, 456] width 39 height 19
click at [987, 457] on span "Uploading" at bounding box center [975, 457] width 55 height 13
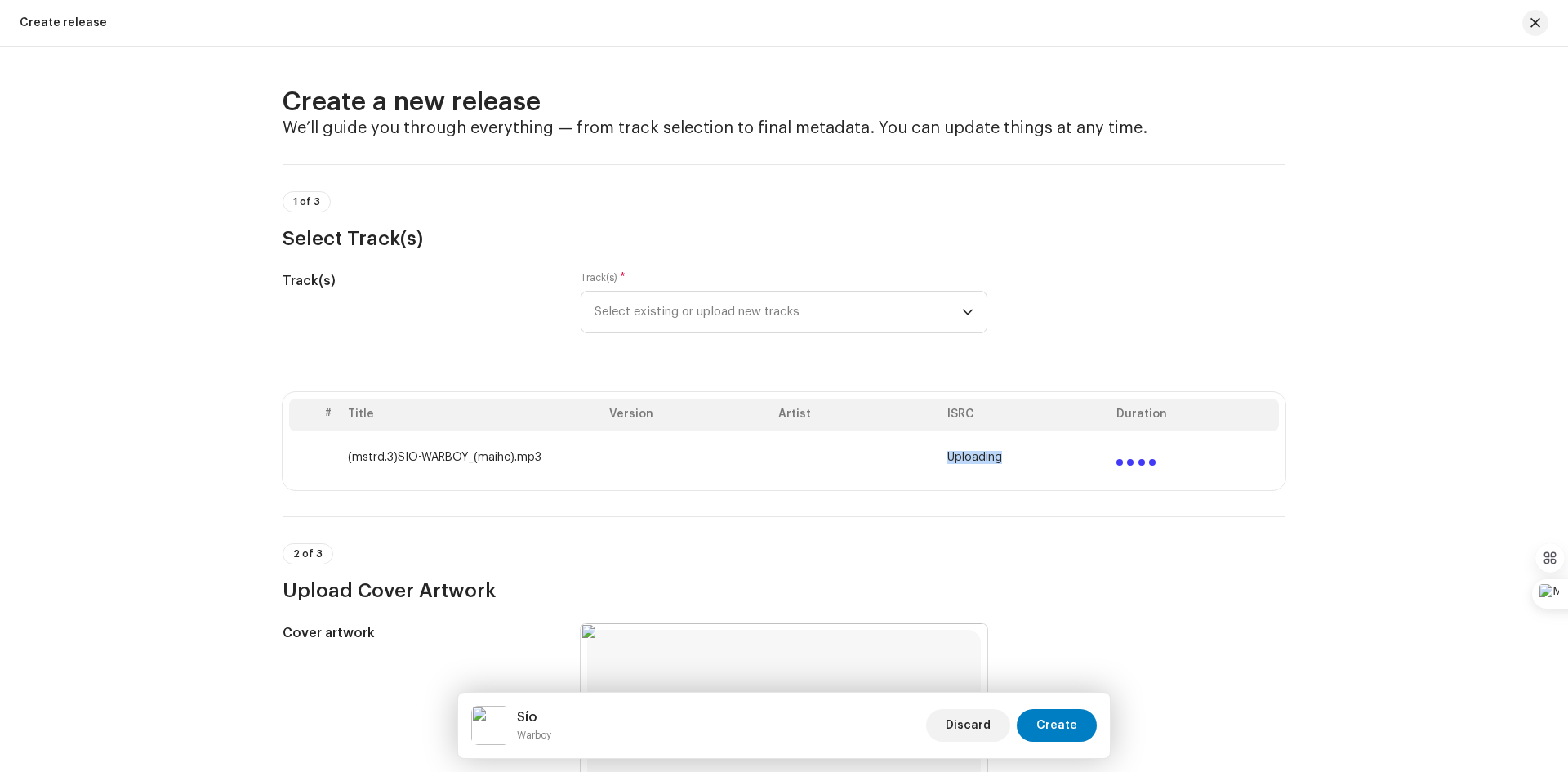
click at [987, 457] on span "Uploading" at bounding box center [975, 457] width 55 height 13
click at [1148, 461] on div at bounding box center [1135, 456] width 39 height 19
click at [1132, 351] on div "Track(s) Track(s) * Select existing or upload new tracks" at bounding box center [783, 311] width 1003 height 81
click at [962, 308] on icon "dropdown trigger" at bounding box center [968, 311] width 11 height 11
